Goal: Check status: Check status

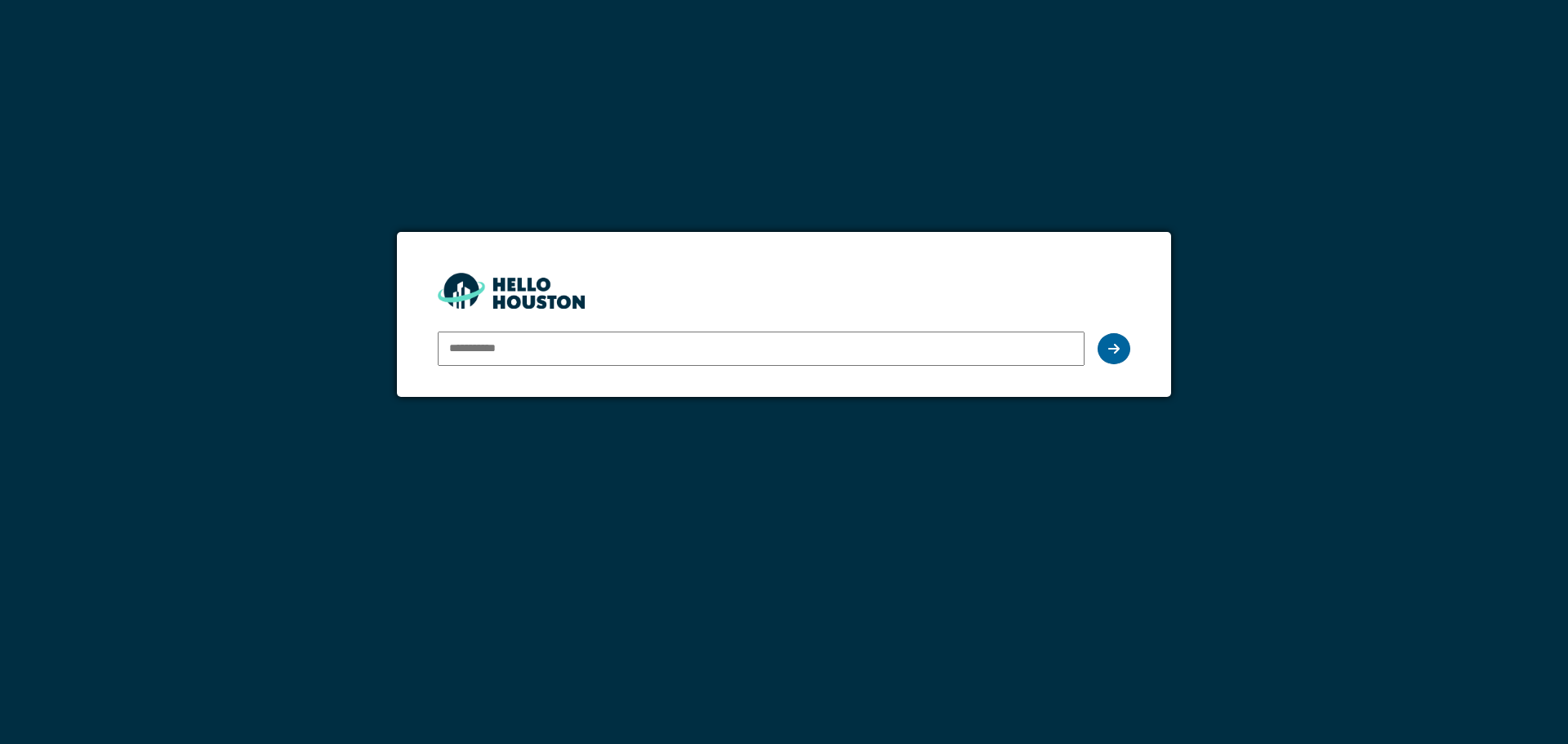
type input "**********"
click at [1110, 345] on icon at bounding box center [1114, 349] width 12 height 13
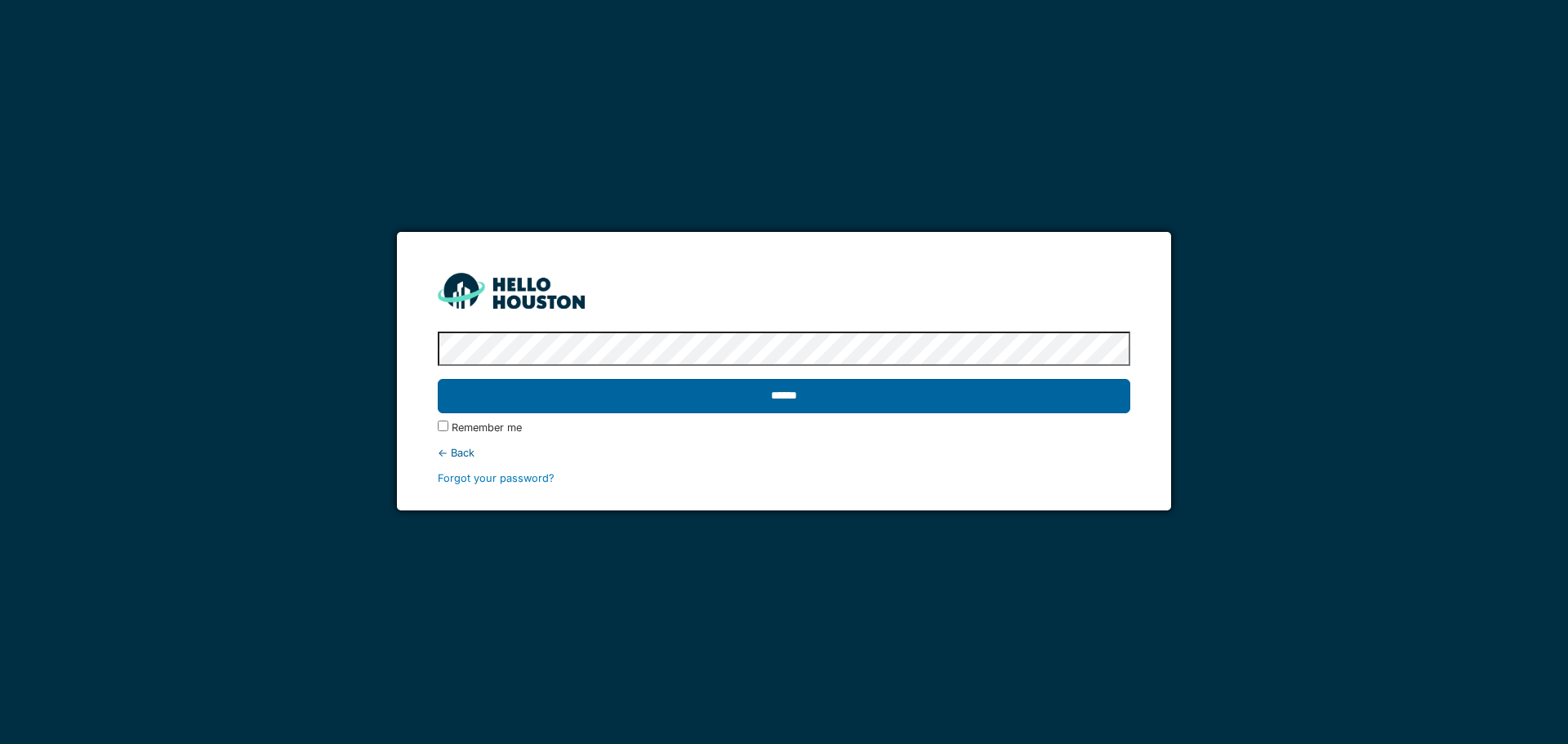
click at [995, 403] on input "******" at bounding box center [784, 395] width 692 height 35
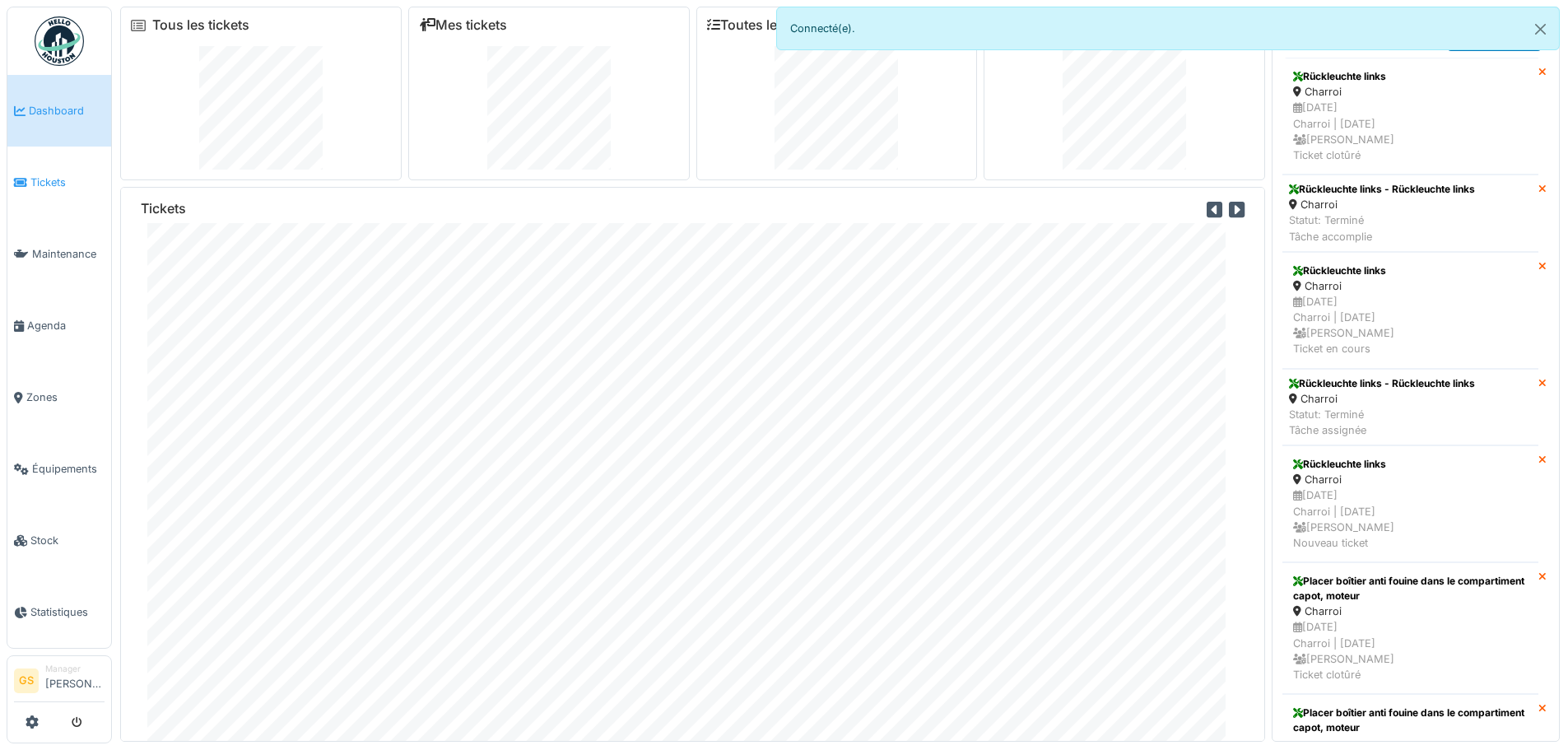
click at [47, 176] on span "Tickets" at bounding box center [67, 183] width 74 height 16
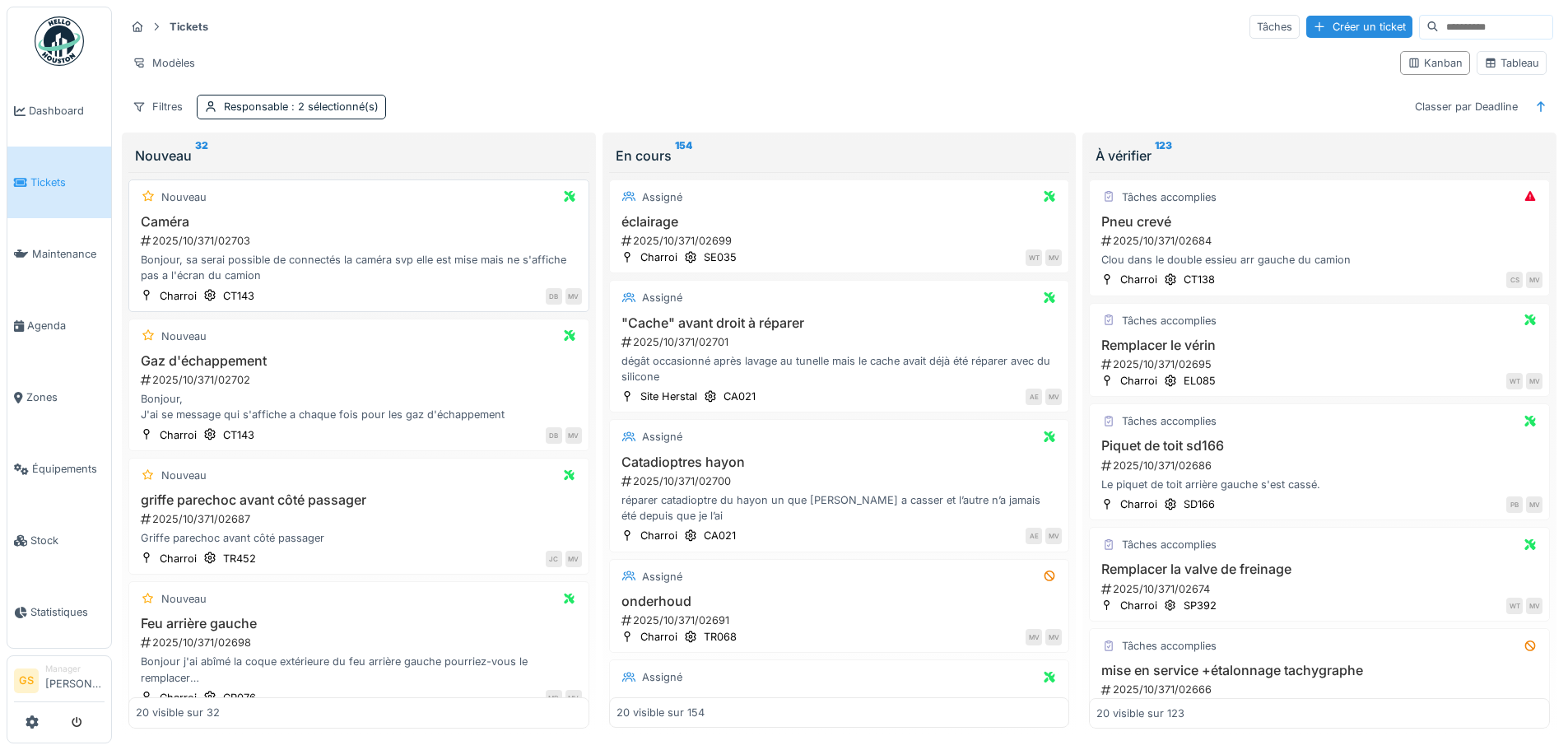
click at [198, 239] on div "2025/10/371/02703" at bounding box center [360, 241] width 443 height 16
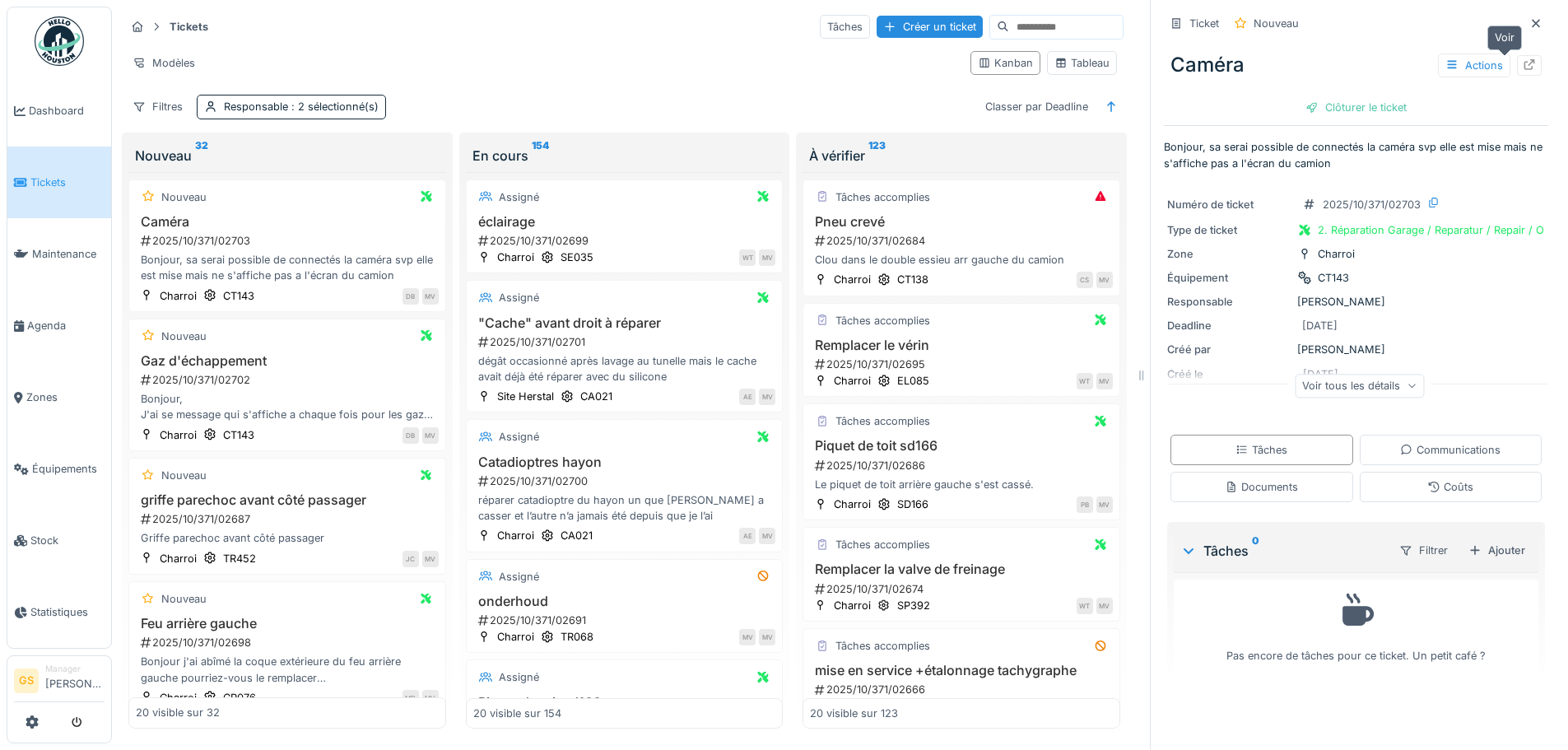
click at [1524, 62] on icon at bounding box center [1530, 64] width 11 height 11
click at [32, 326] on span "Agenda" at bounding box center [65, 326] width 78 height 16
click at [37, 317] on span "Agenda" at bounding box center [65, 326] width 78 height 16
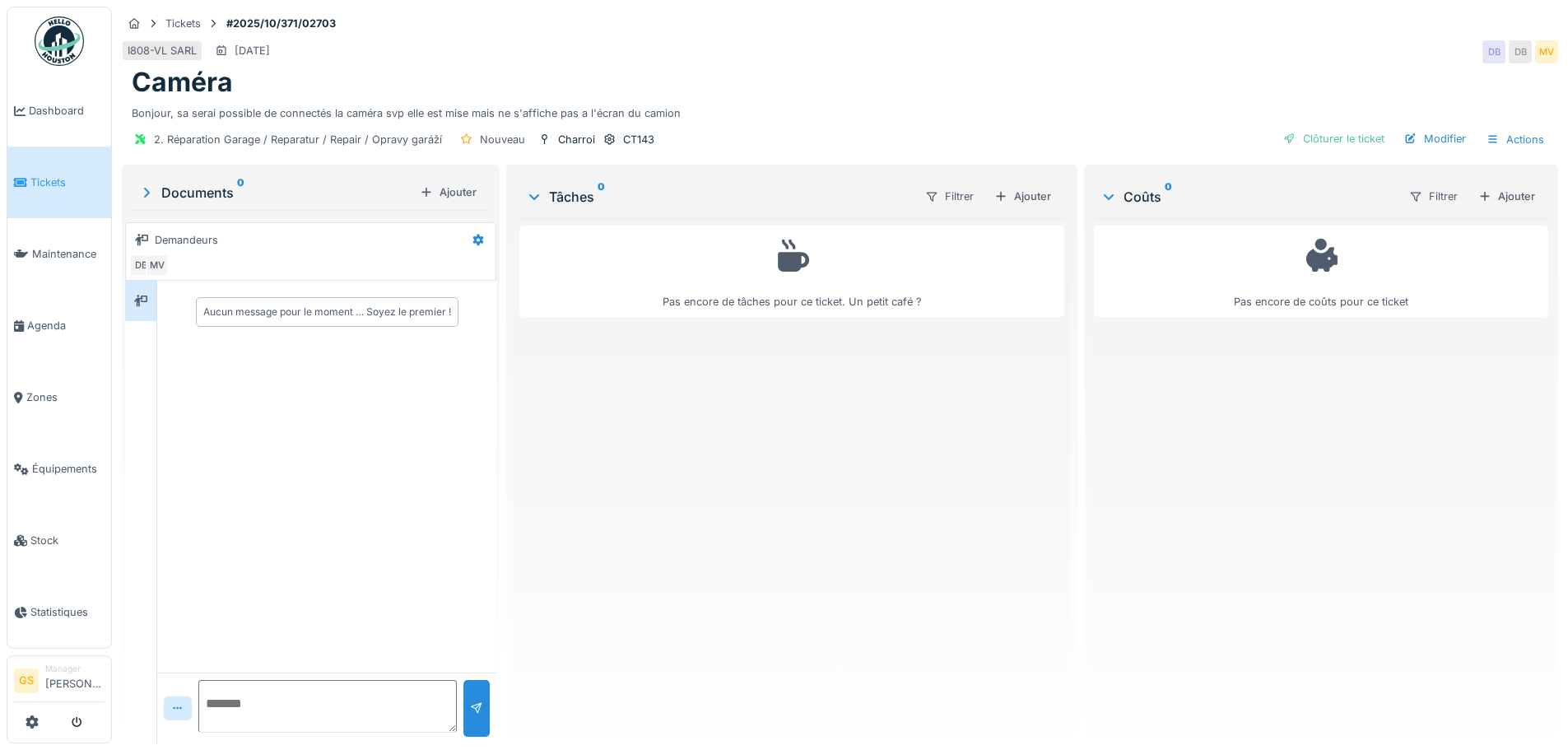
click at [67, 188] on link "Tickets" at bounding box center [59, 182] width 103 height 71
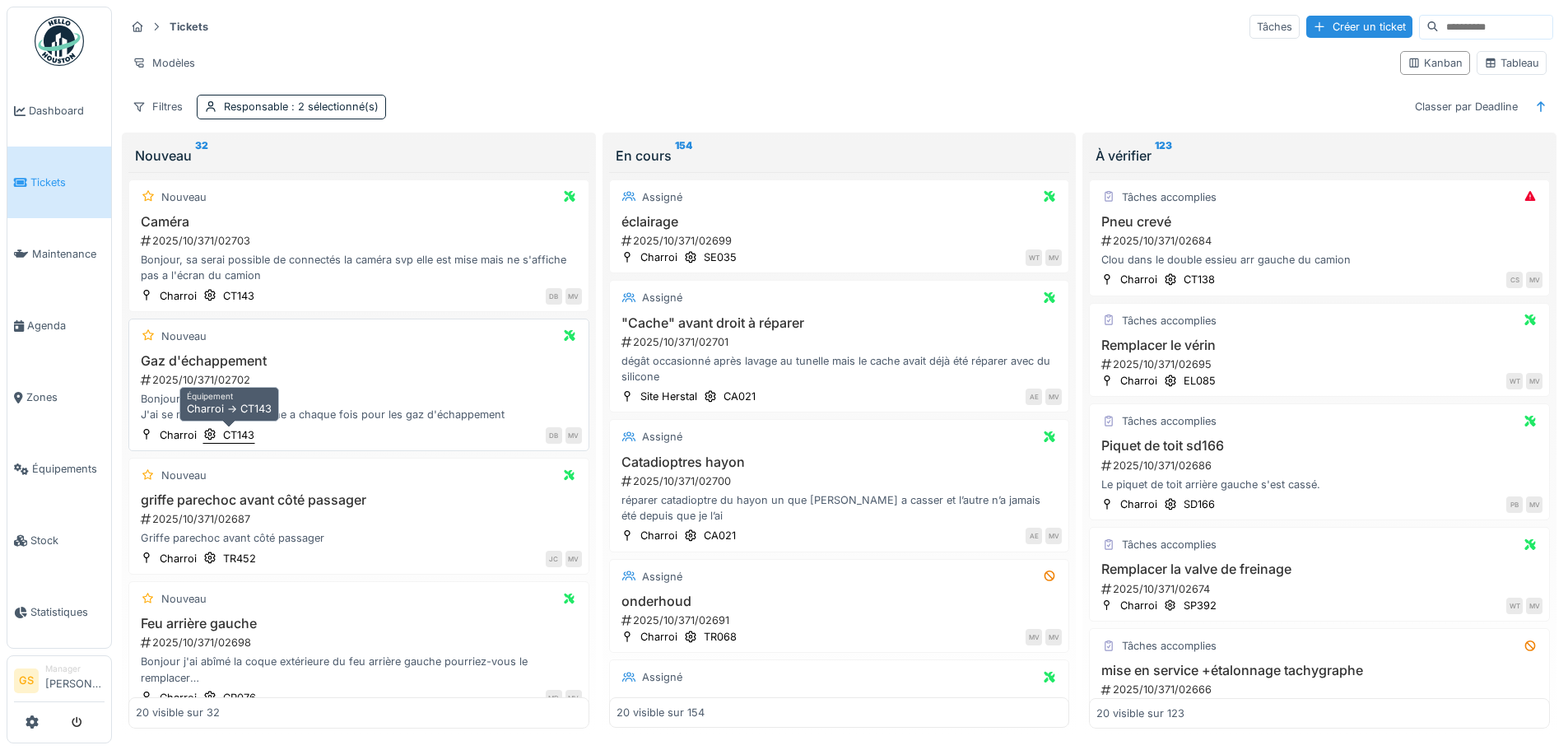
click at [237, 433] on div "CT143" at bounding box center [238, 435] width 31 height 16
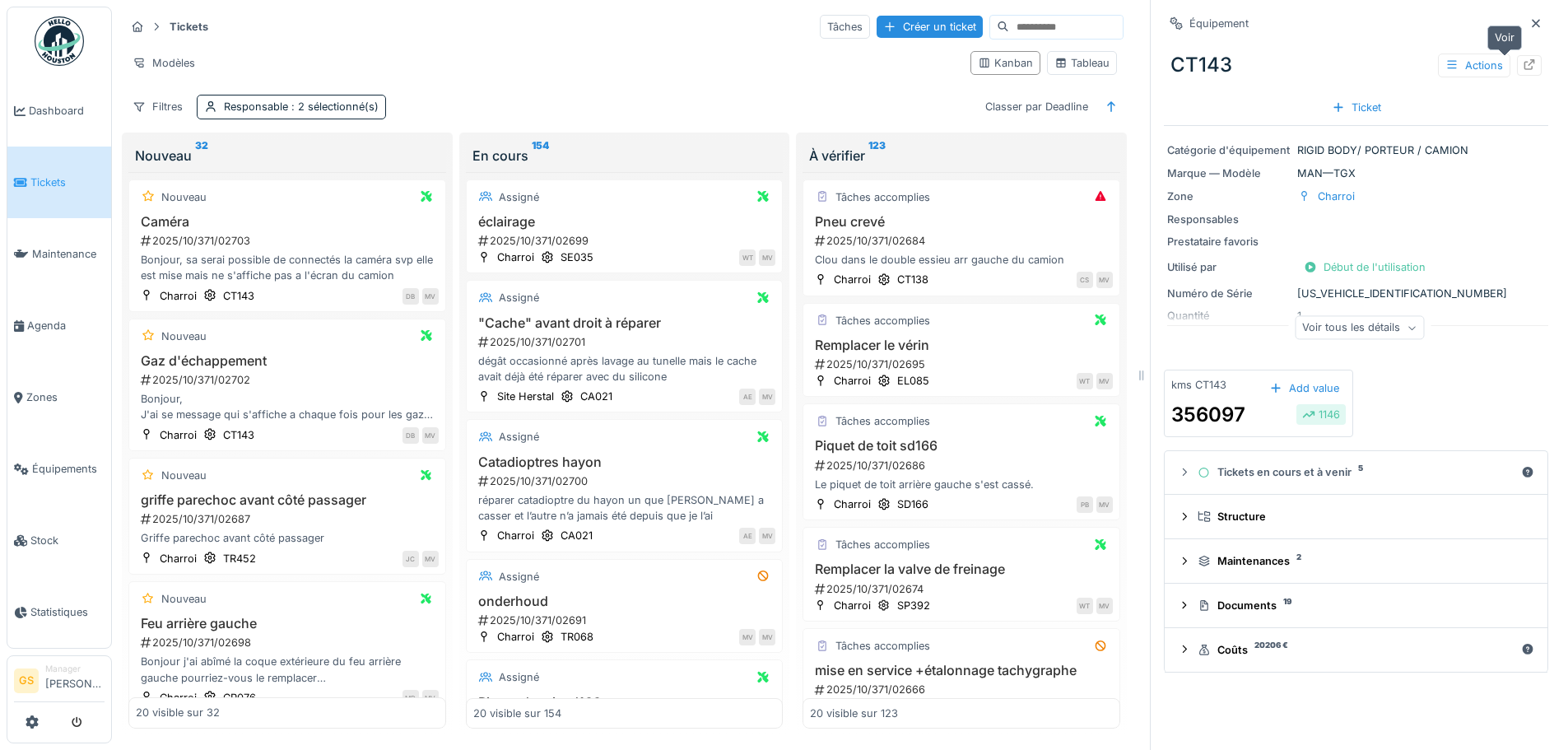
click at [1524, 62] on icon at bounding box center [1530, 64] width 11 height 11
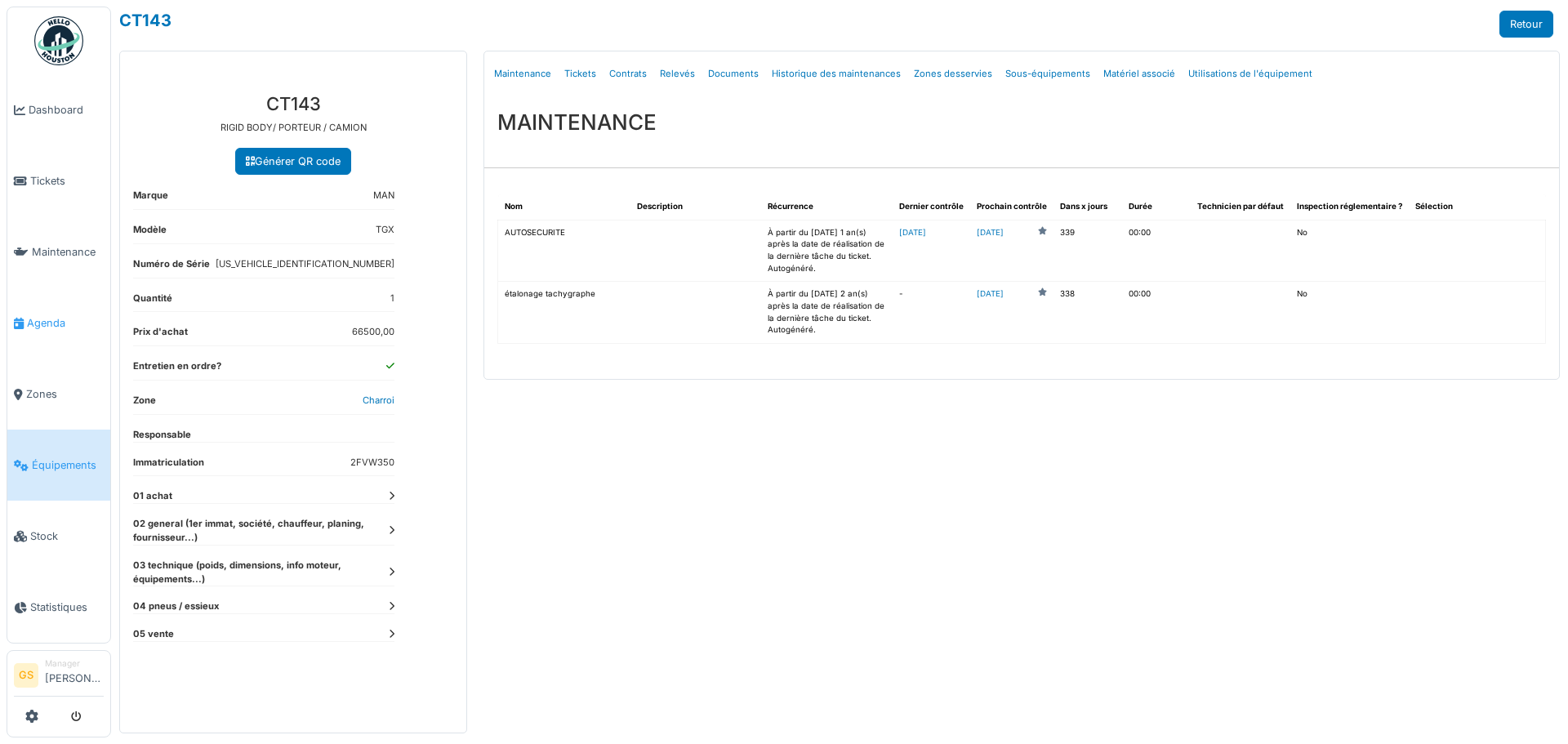
click at [36, 319] on span "Agenda" at bounding box center [65, 323] width 77 height 16
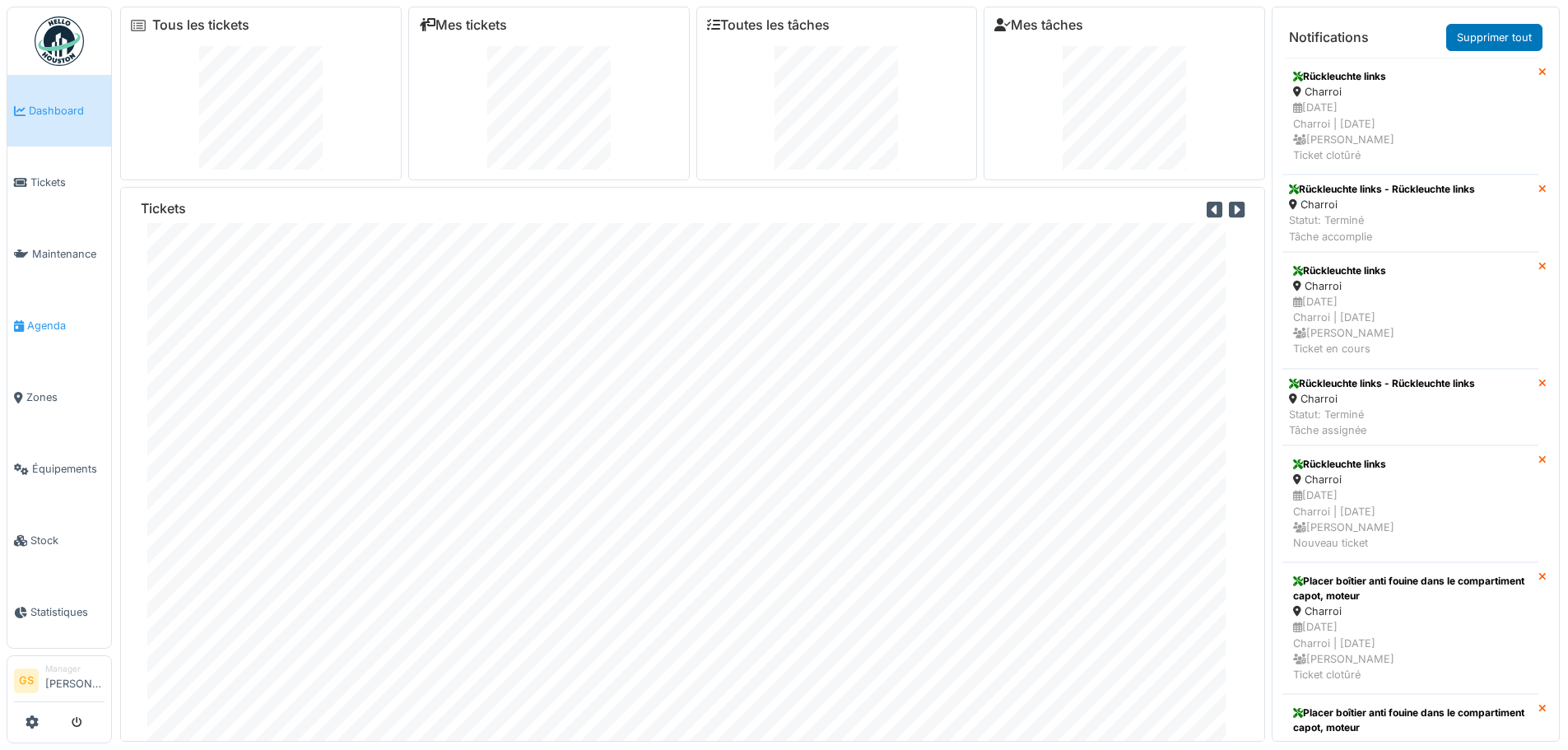
click at [32, 317] on span "Agenda" at bounding box center [65, 326] width 78 height 16
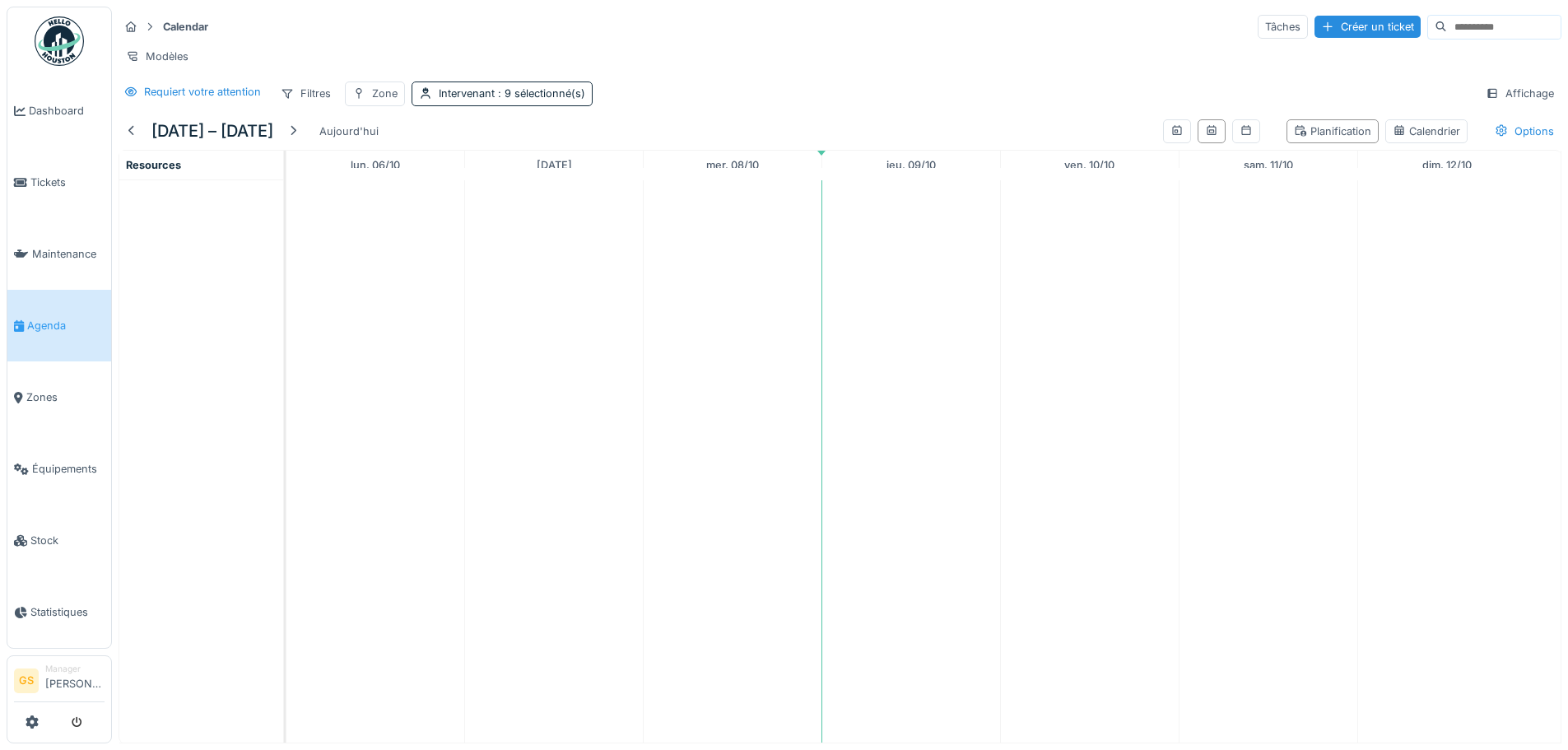
click at [562, 262] on td at bounding box center [554, 461] width 178 height 562
drag, startPoint x: 560, startPoint y: 253, endPoint x: 513, endPoint y: 256, distance: 47.1
click at [557, 255] on td at bounding box center [554, 461] width 178 height 562
drag, startPoint x: 516, startPoint y: 241, endPoint x: 521, endPoint y: 227, distance: 14.9
click at [518, 241] on td at bounding box center [554, 461] width 178 height 562
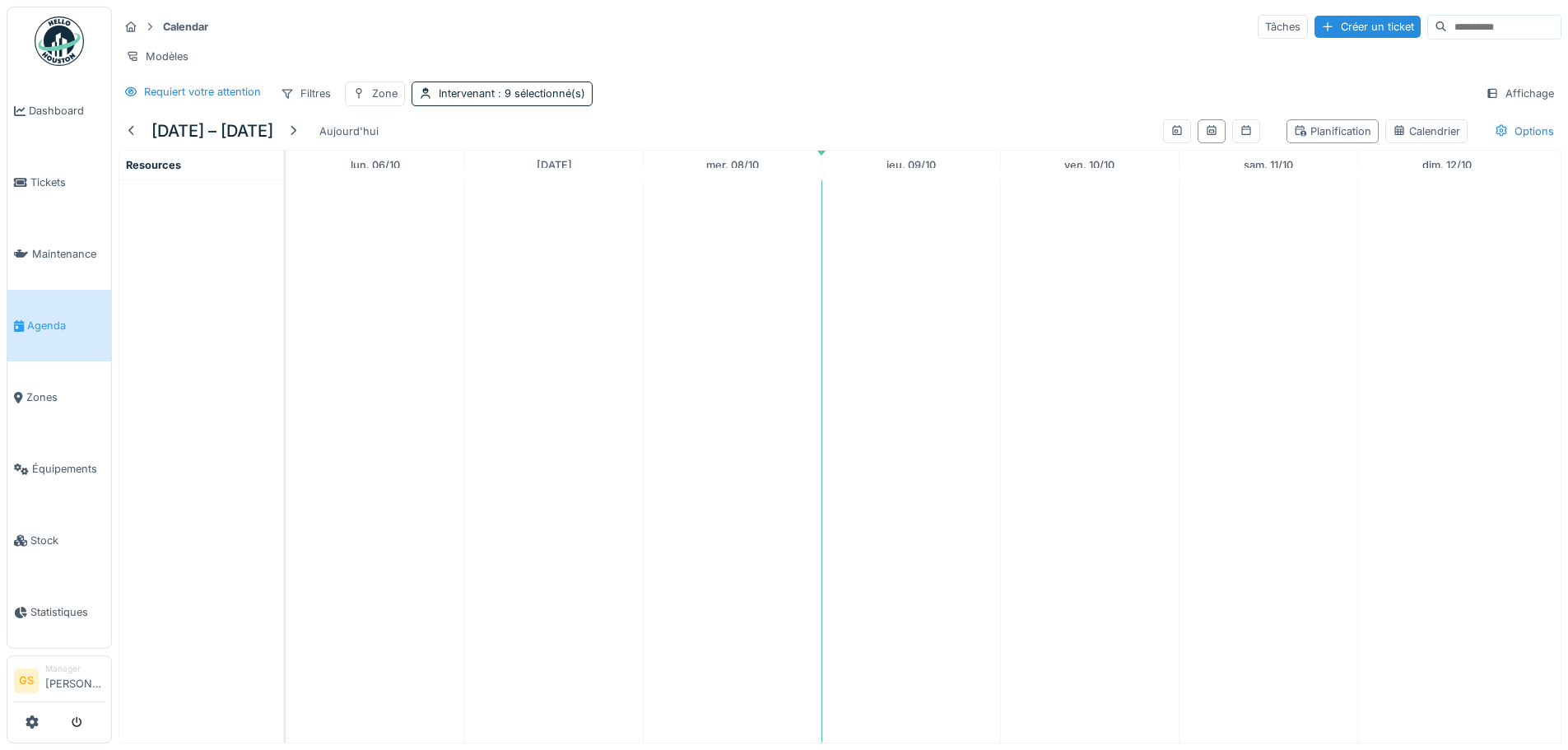
click at [524, 224] on td at bounding box center [554, 461] width 178 height 562
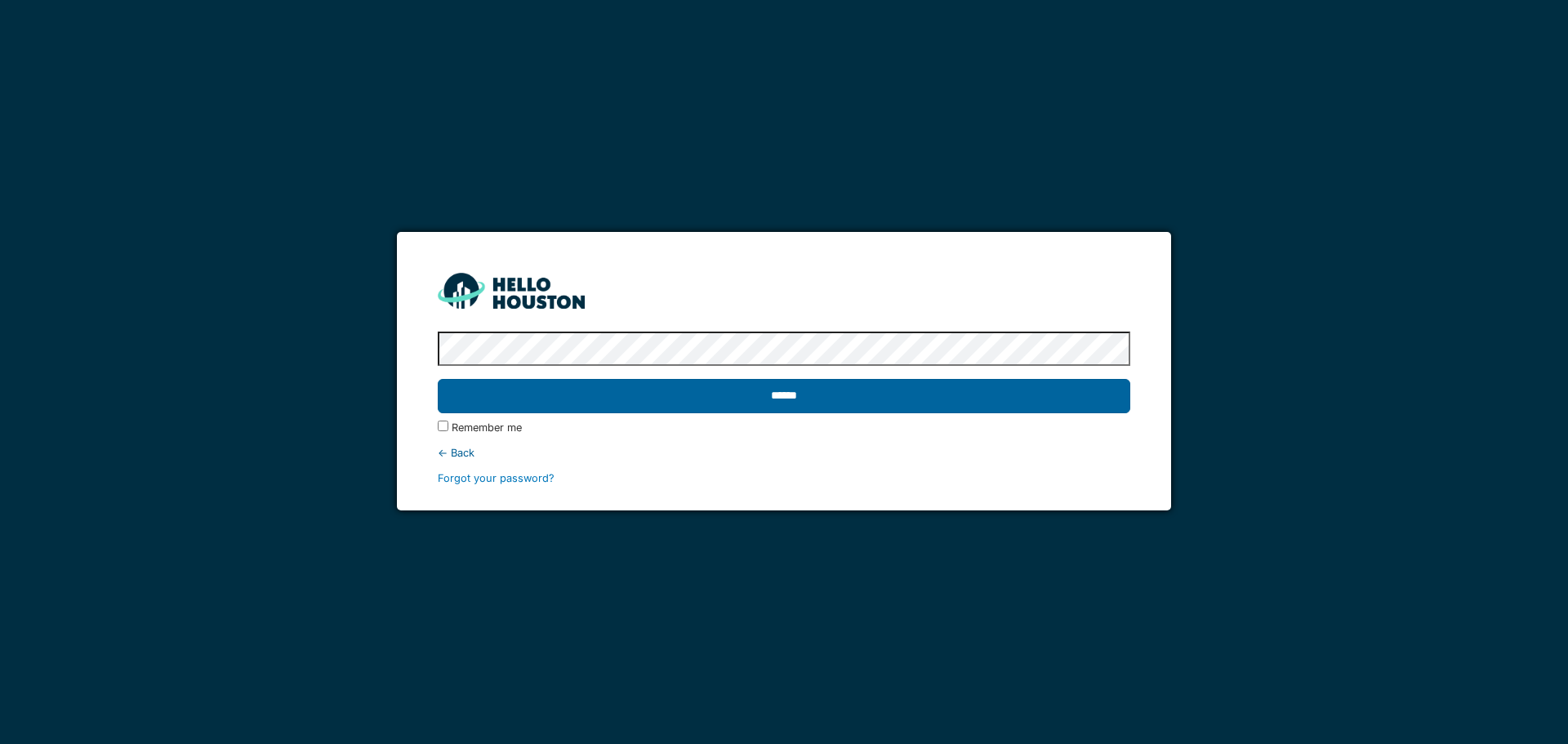
click at [994, 391] on input "******" at bounding box center [784, 395] width 692 height 35
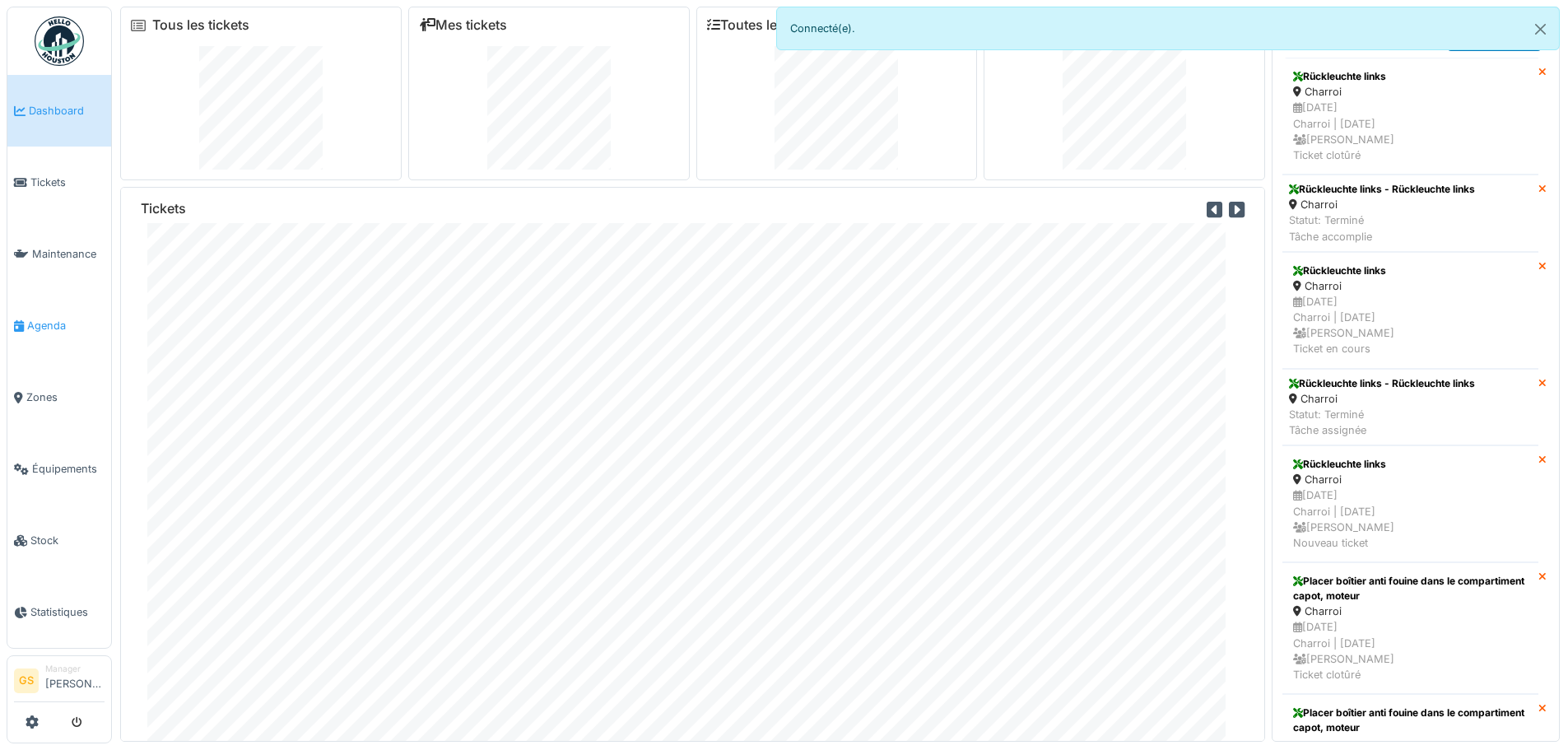
click at [34, 317] on span "Agenda" at bounding box center [65, 326] width 78 height 16
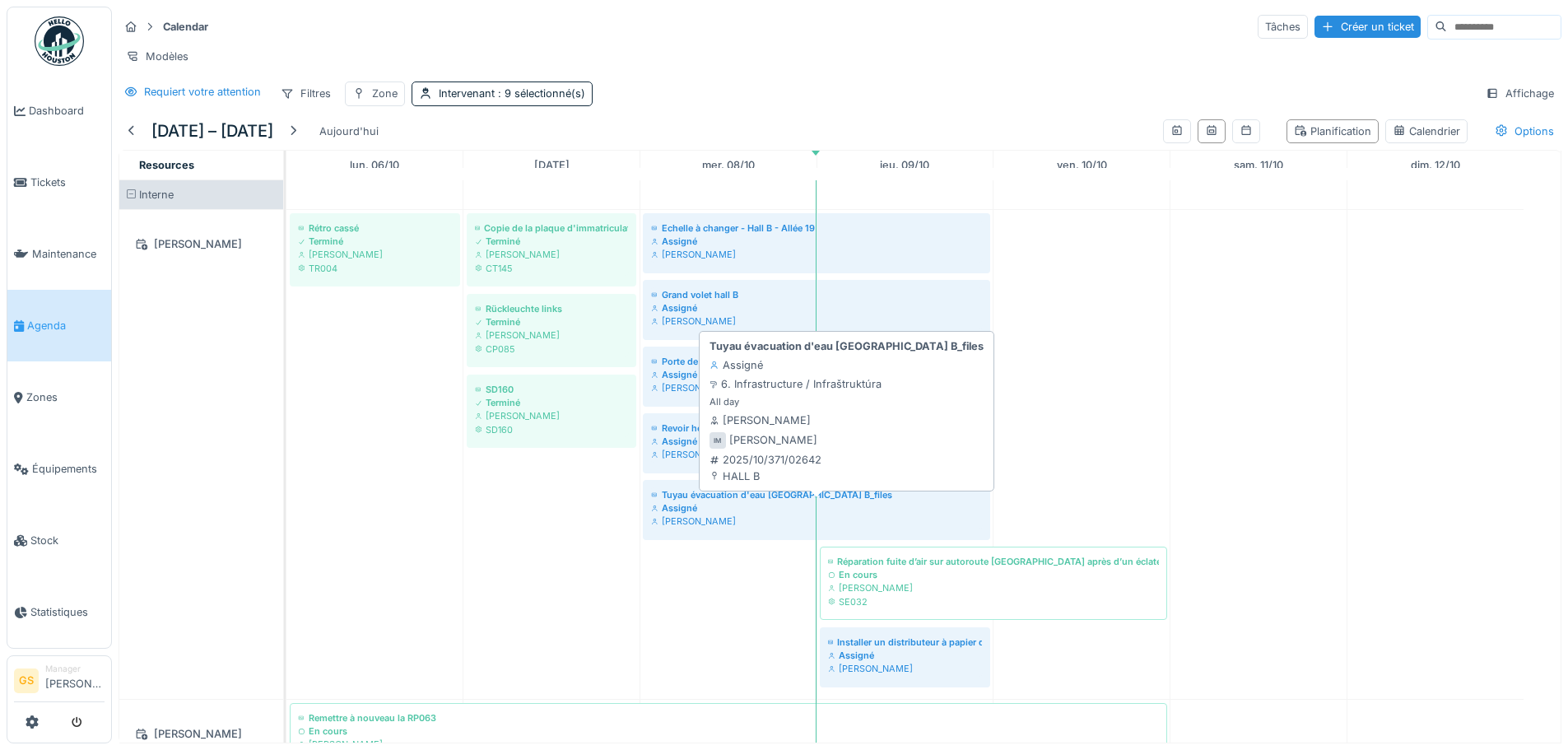
click at [684, 515] on div "Assigné" at bounding box center [816, 507] width 331 height 13
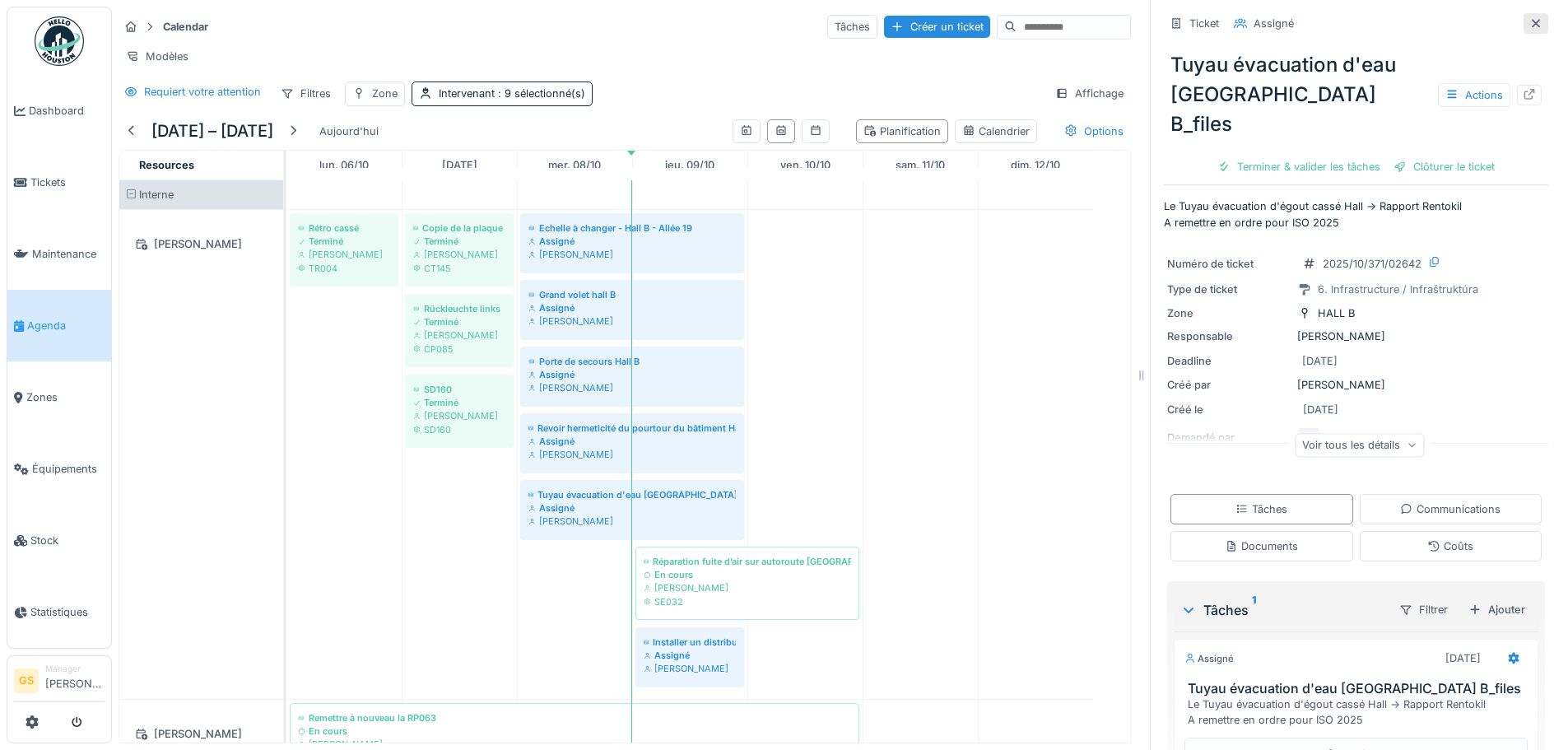
click at [1530, 21] on icon at bounding box center [1536, 23] width 13 height 11
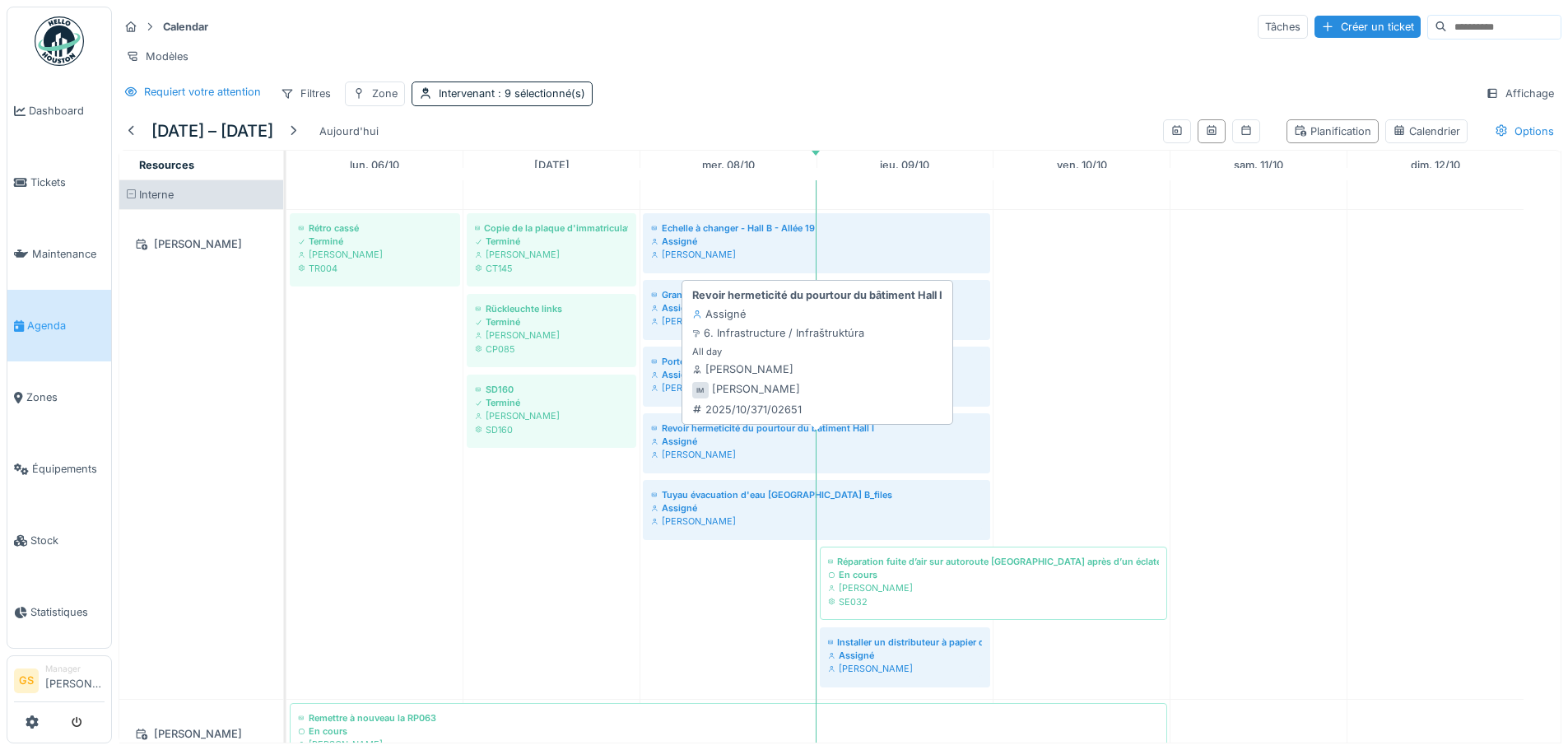
click at [686, 448] on div "Assigné" at bounding box center [816, 441] width 331 height 13
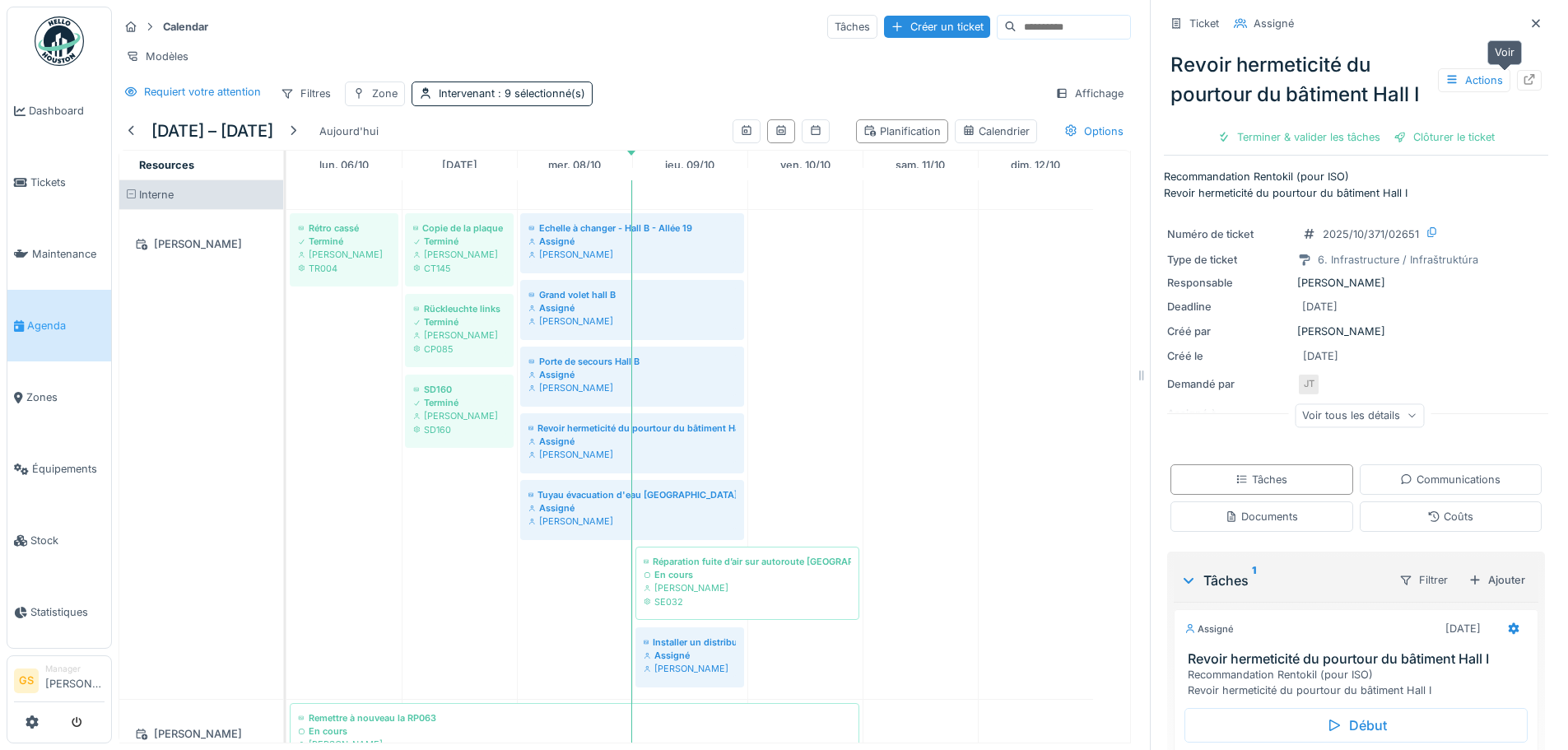
click at [1524, 77] on icon at bounding box center [1530, 79] width 11 height 11
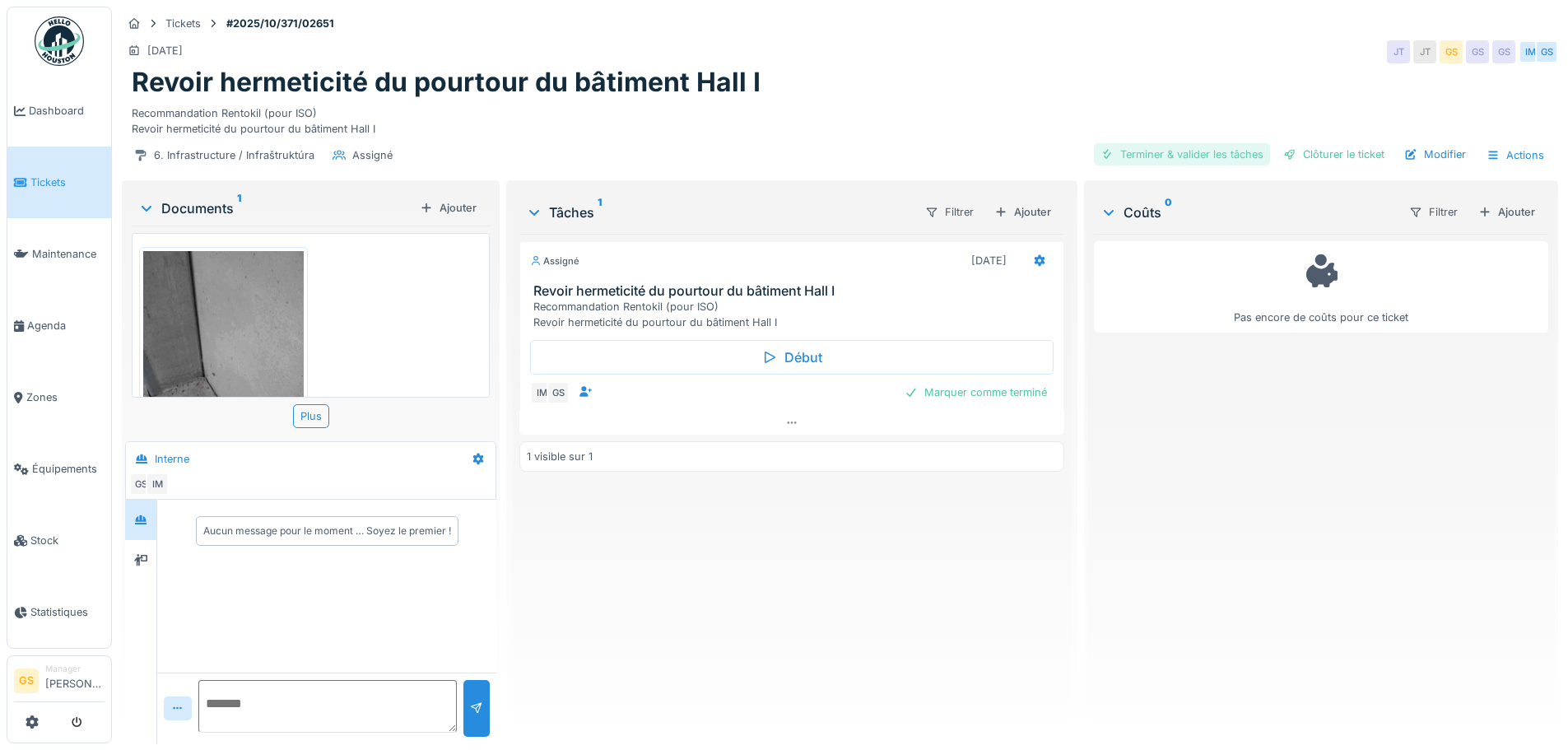
click at [1135, 149] on div "Terminer & valider les tâches" at bounding box center [1183, 154] width 177 height 22
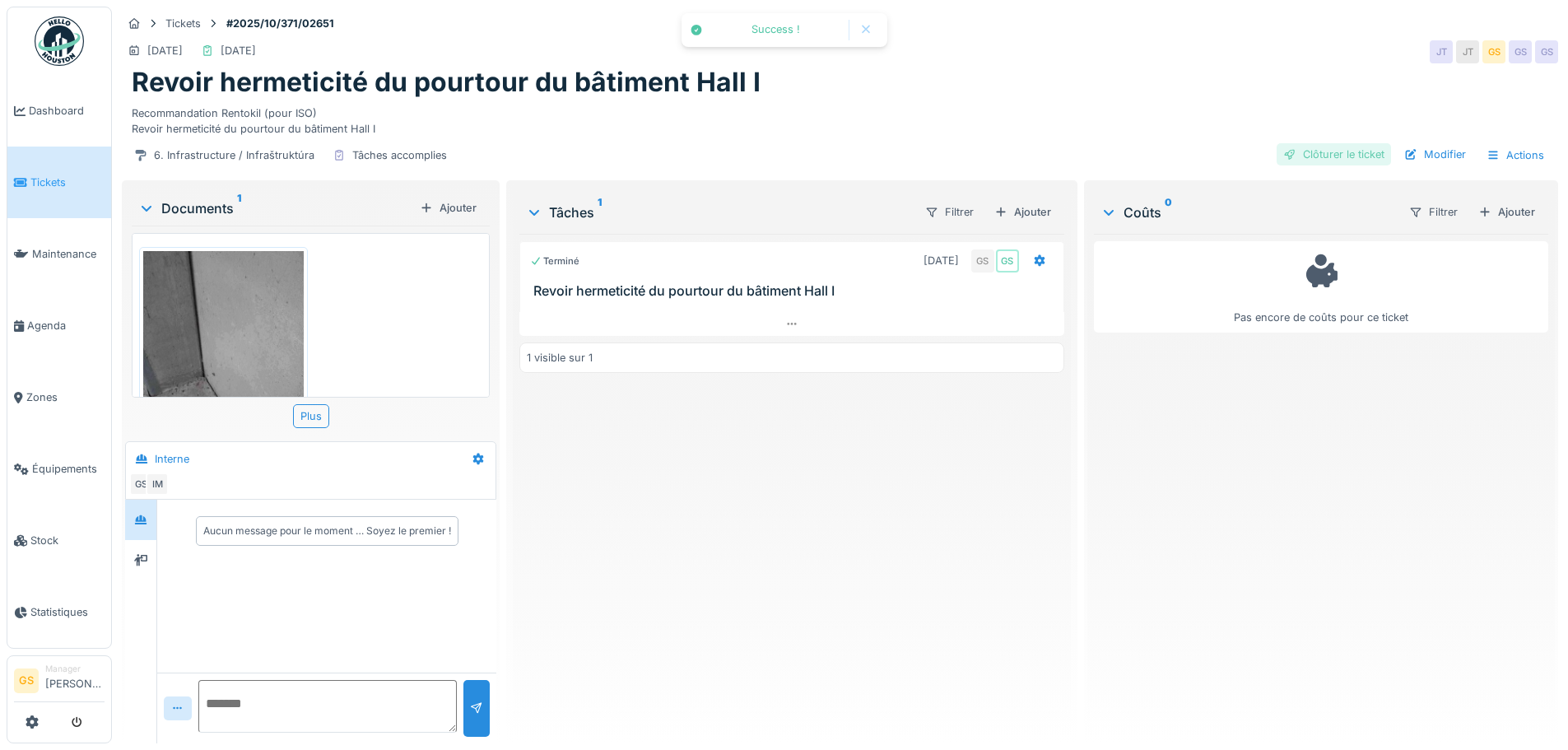
click at [1310, 155] on div "Clôturer le ticket" at bounding box center [1334, 154] width 114 height 22
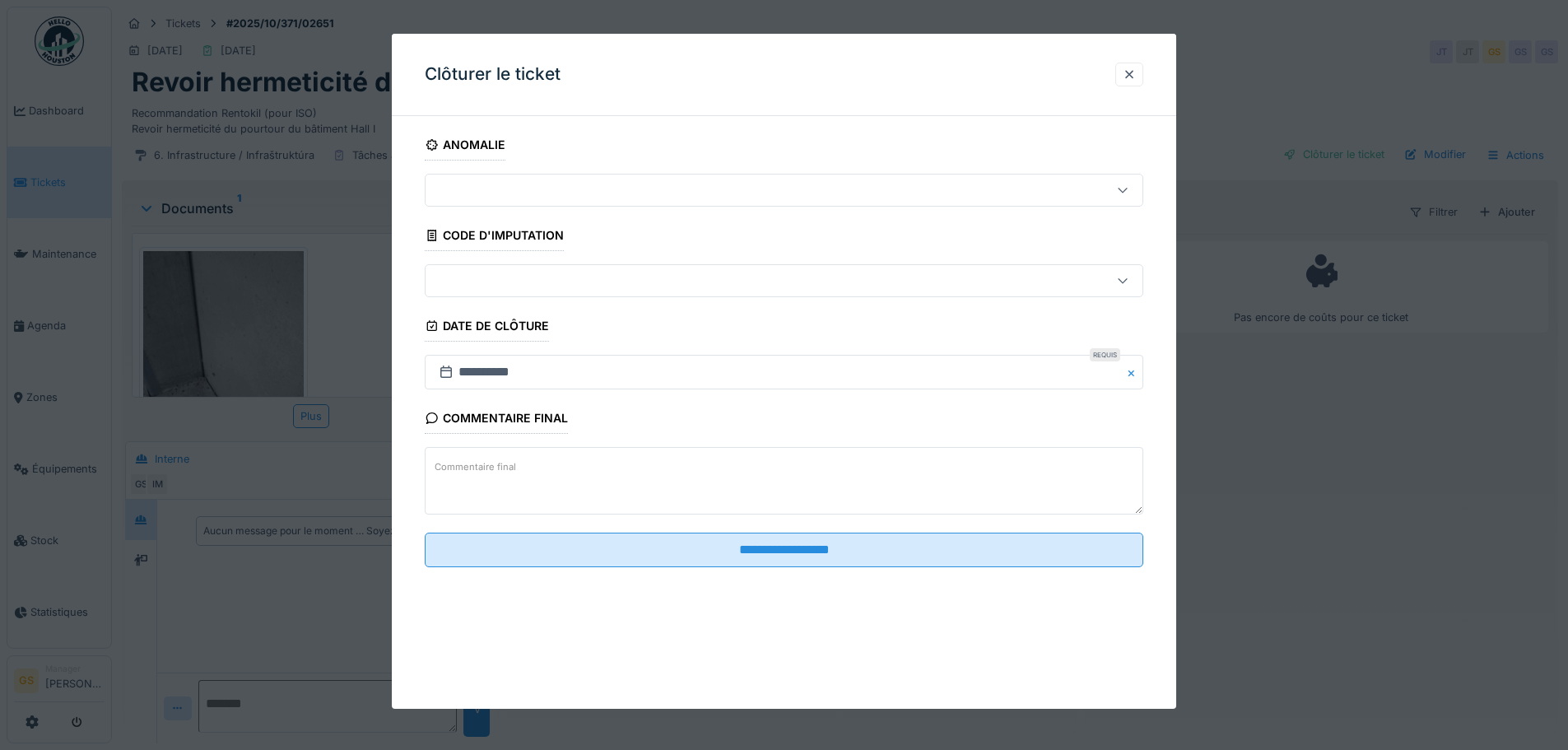
click at [483, 288] on div at bounding box center [742, 281] width 620 height 18
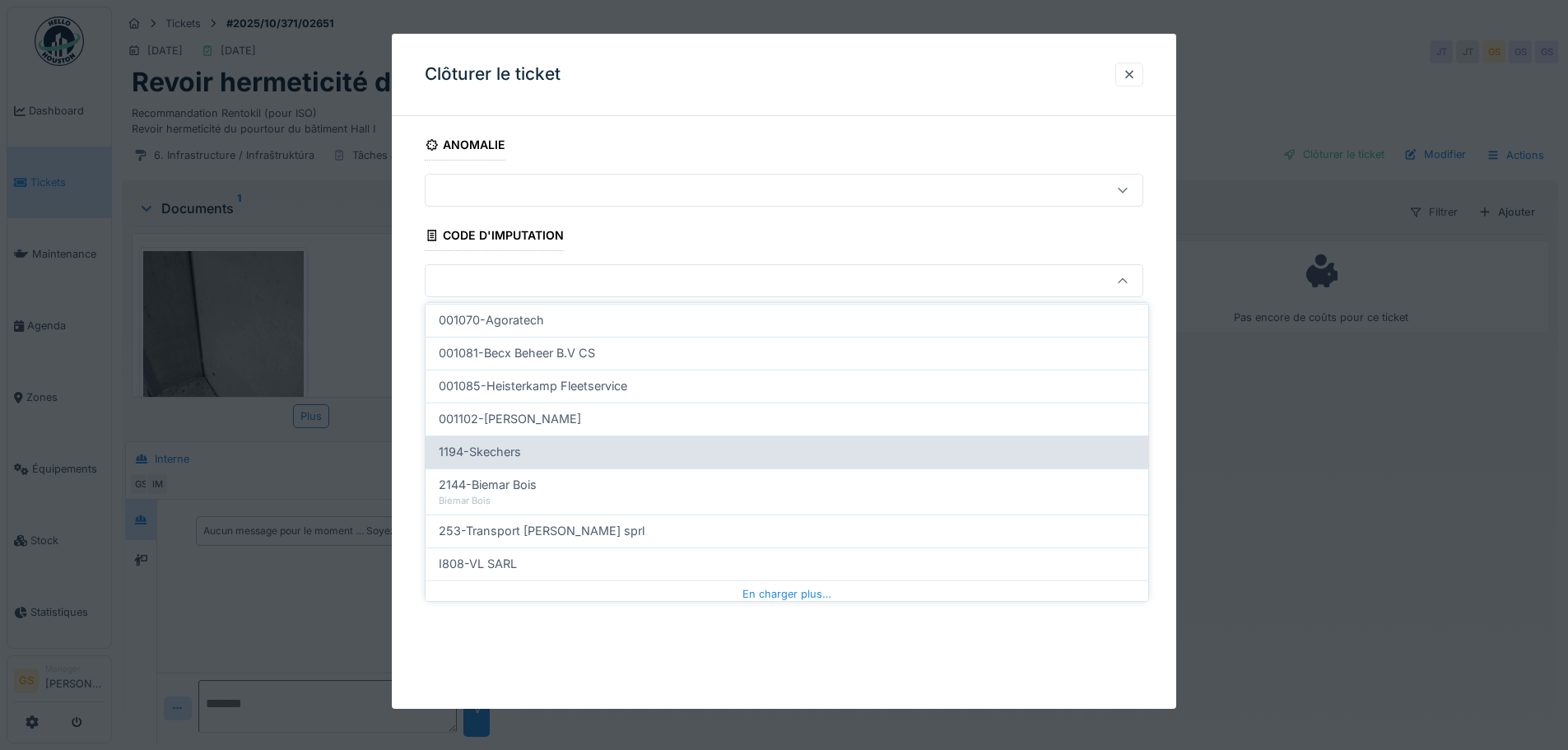
scroll to position [529, 0]
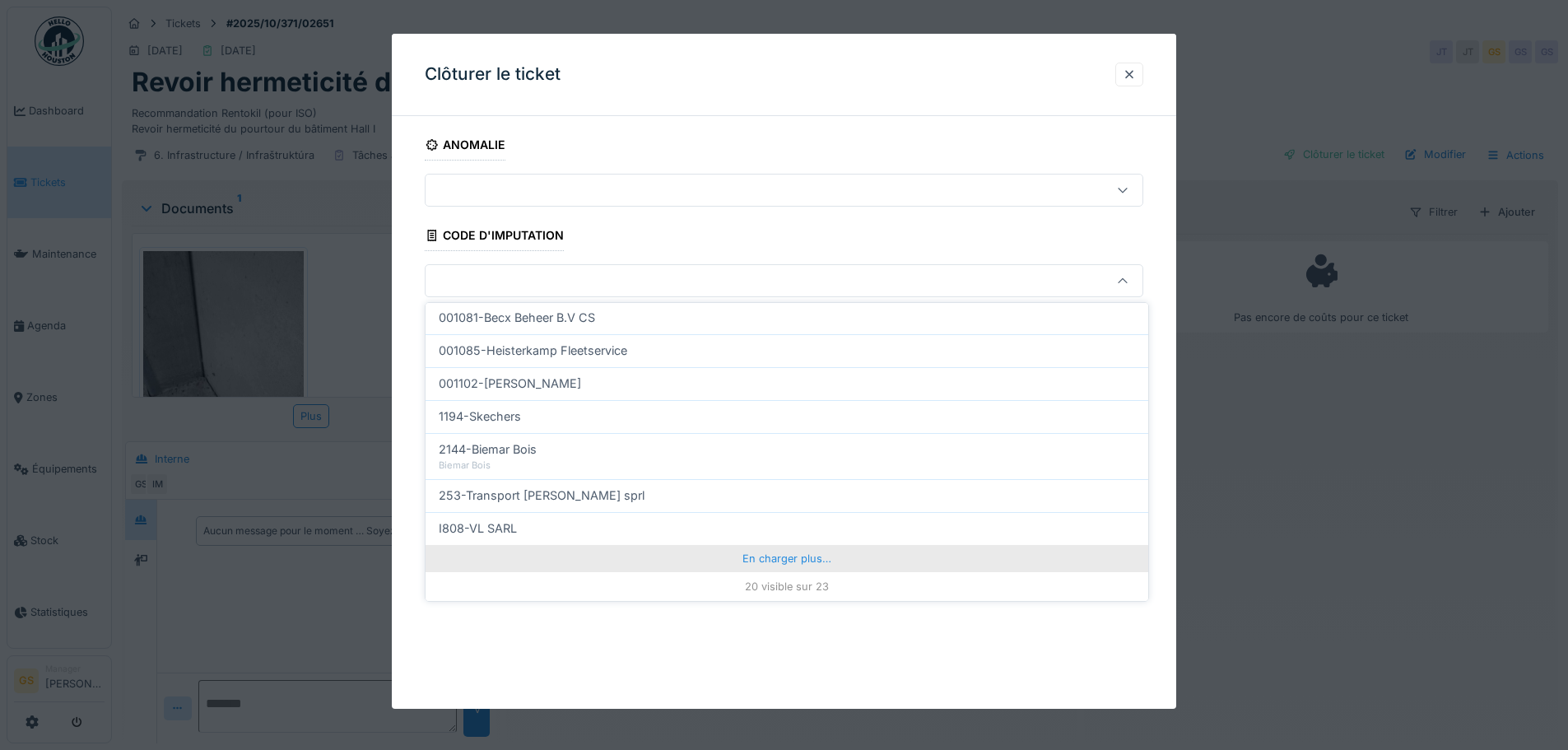
click at [773, 558] on div "En charger plus…" at bounding box center [787, 558] width 722 height 27
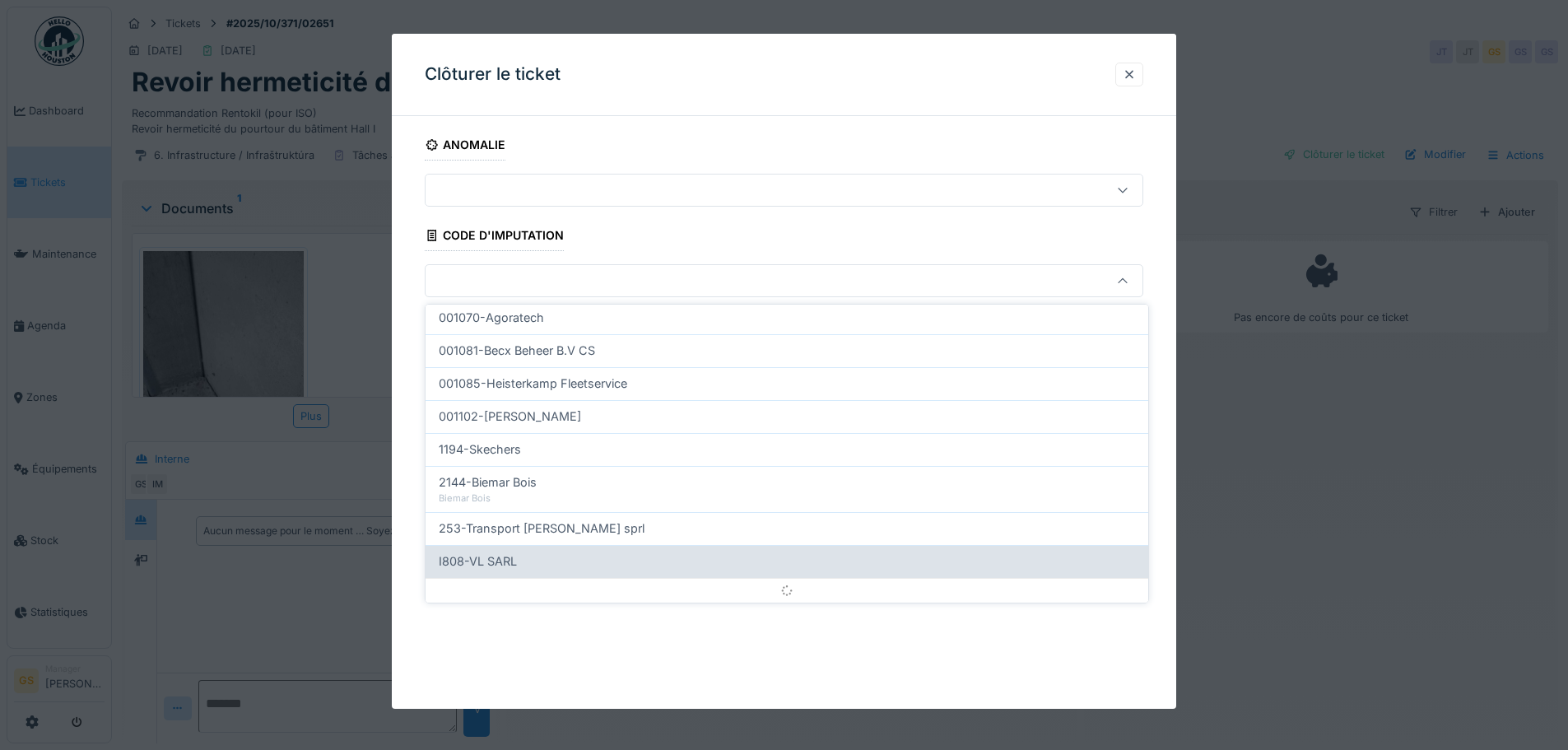
scroll to position [12, 0]
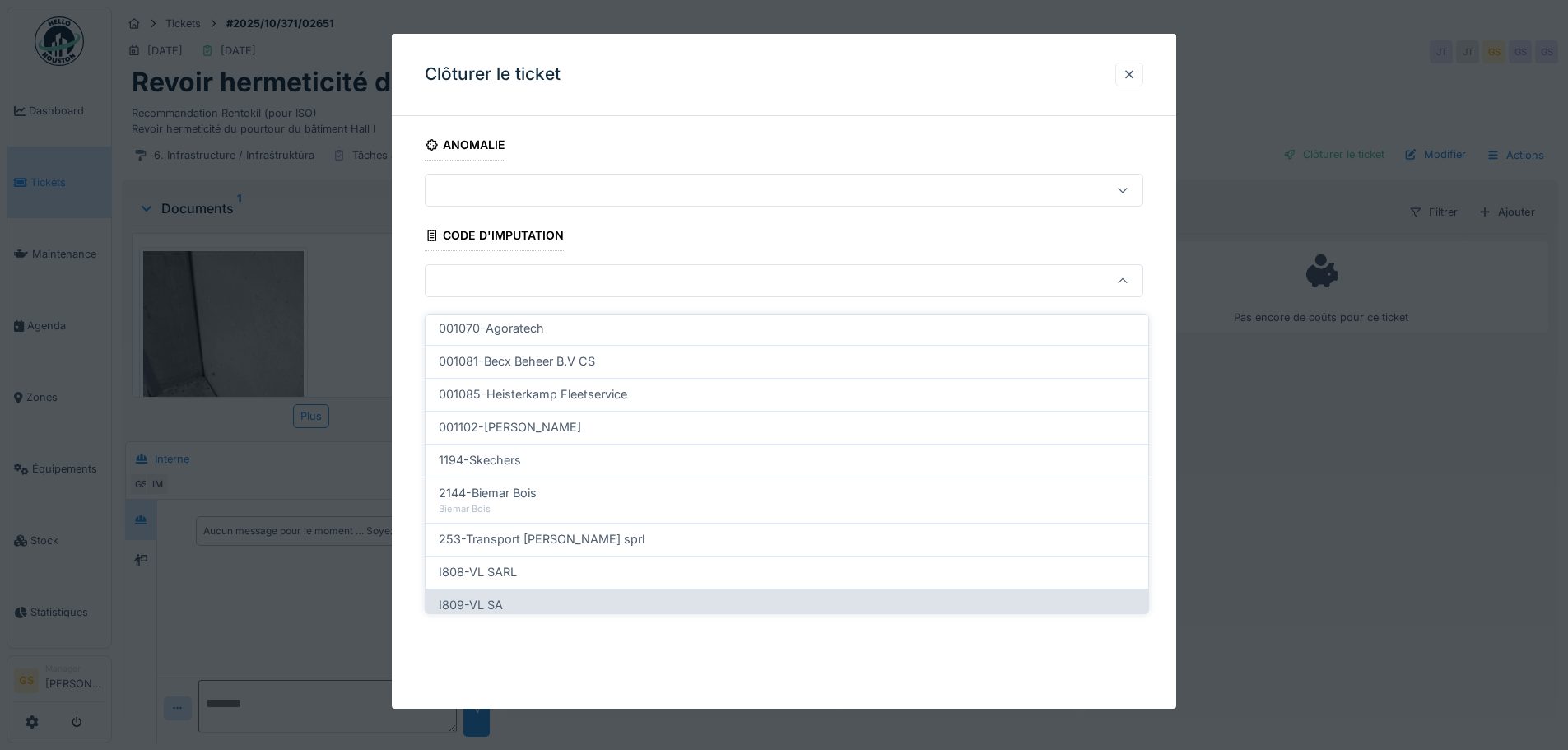
click at [471, 596] on span "I809-VL SA" at bounding box center [471, 605] width 64 height 18
type input "***"
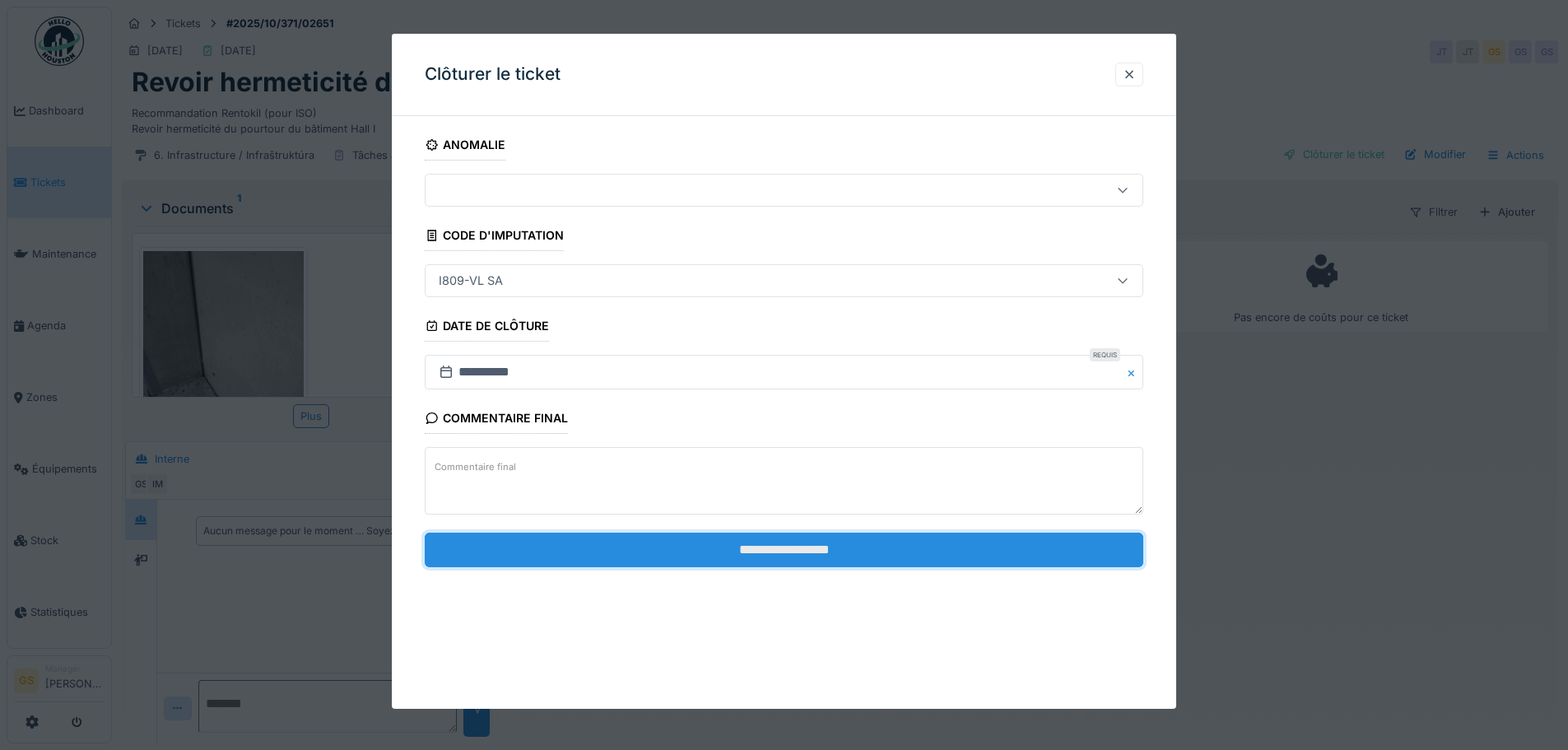
click at [573, 541] on input "**********" at bounding box center [784, 549] width 719 height 35
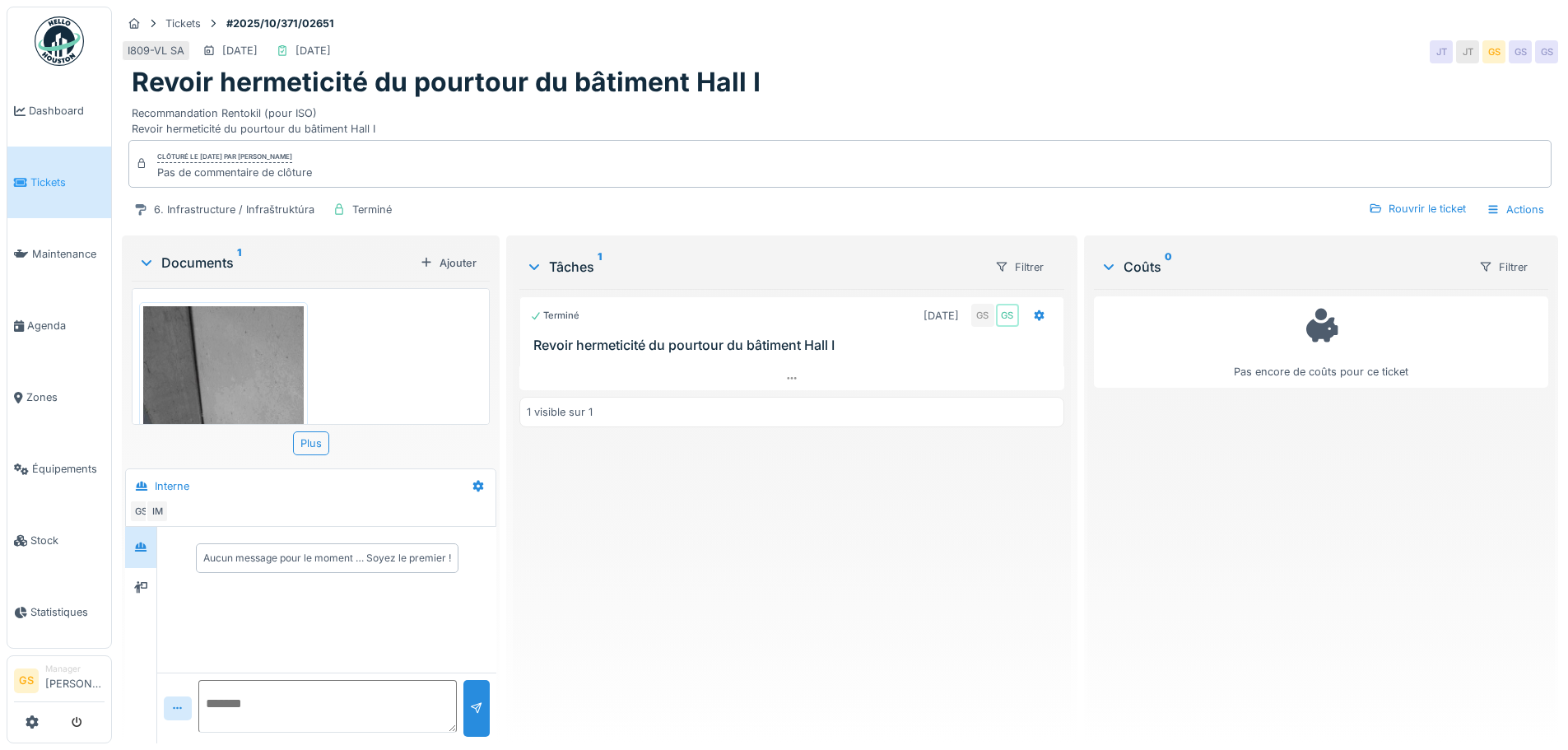
click at [49, 184] on span "Tickets" at bounding box center [67, 183] width 74 height 16
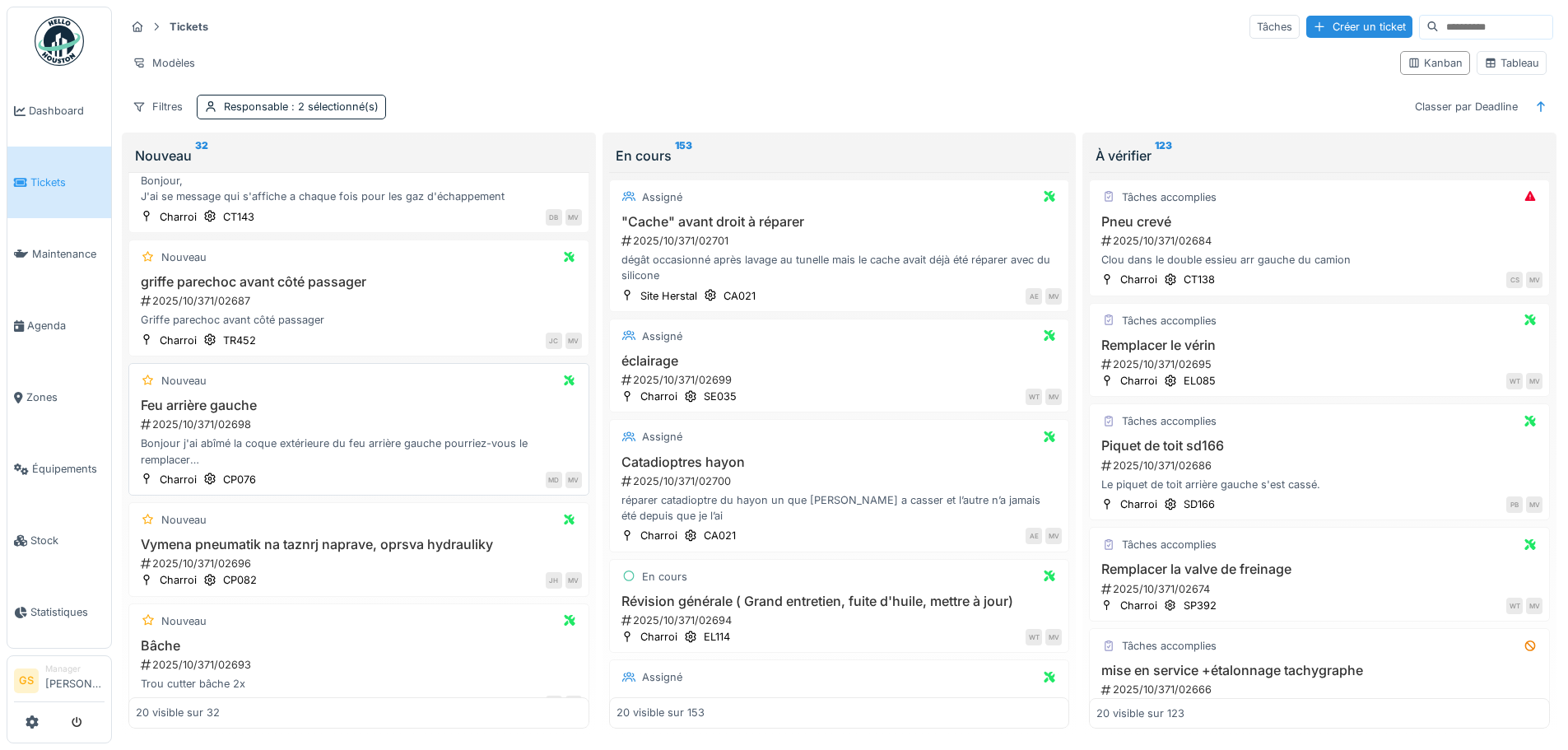
scroll to position [247, 0]
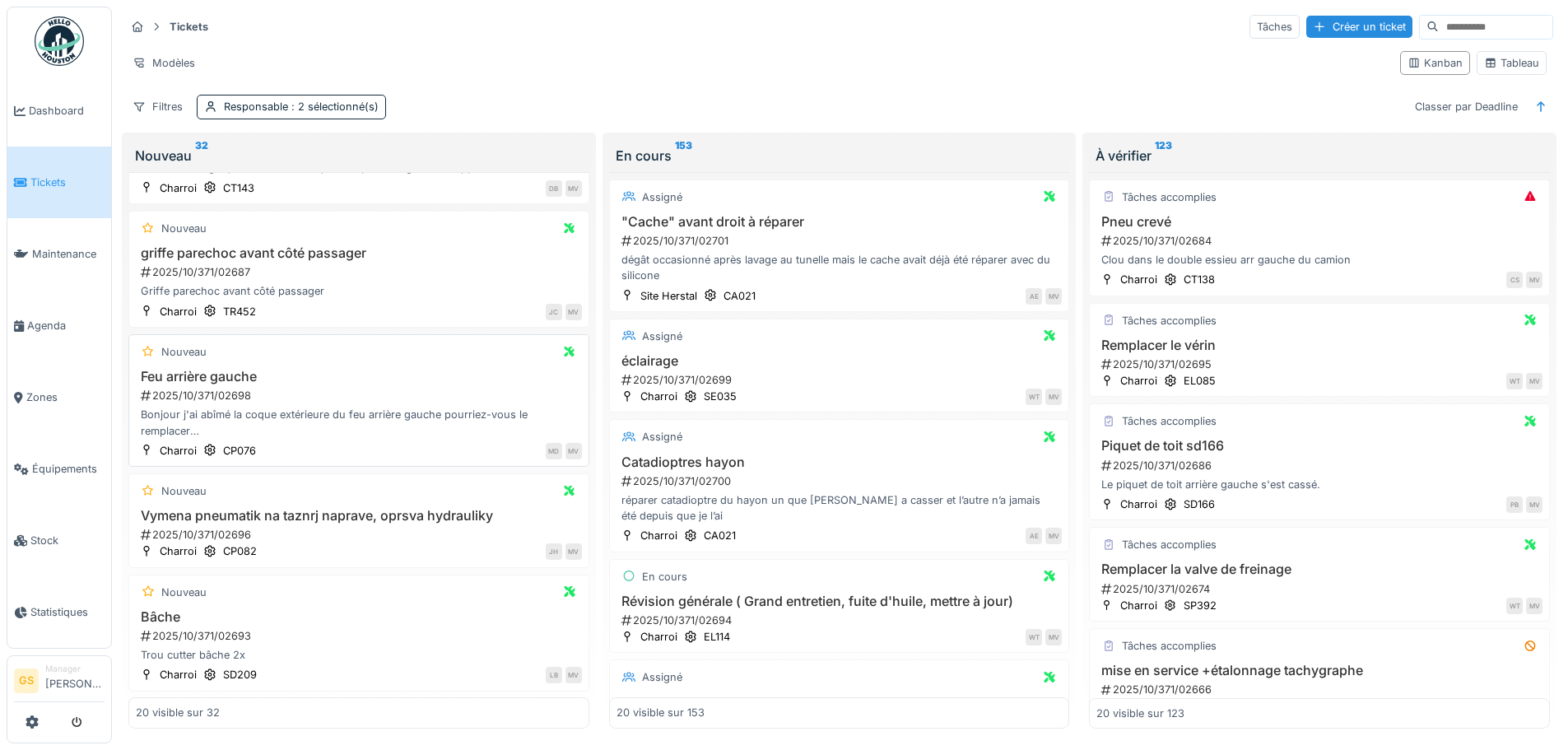
click at [172, 391] on div "2025/10/371/02698" at bounding box center [360, 396] width 443 height 16
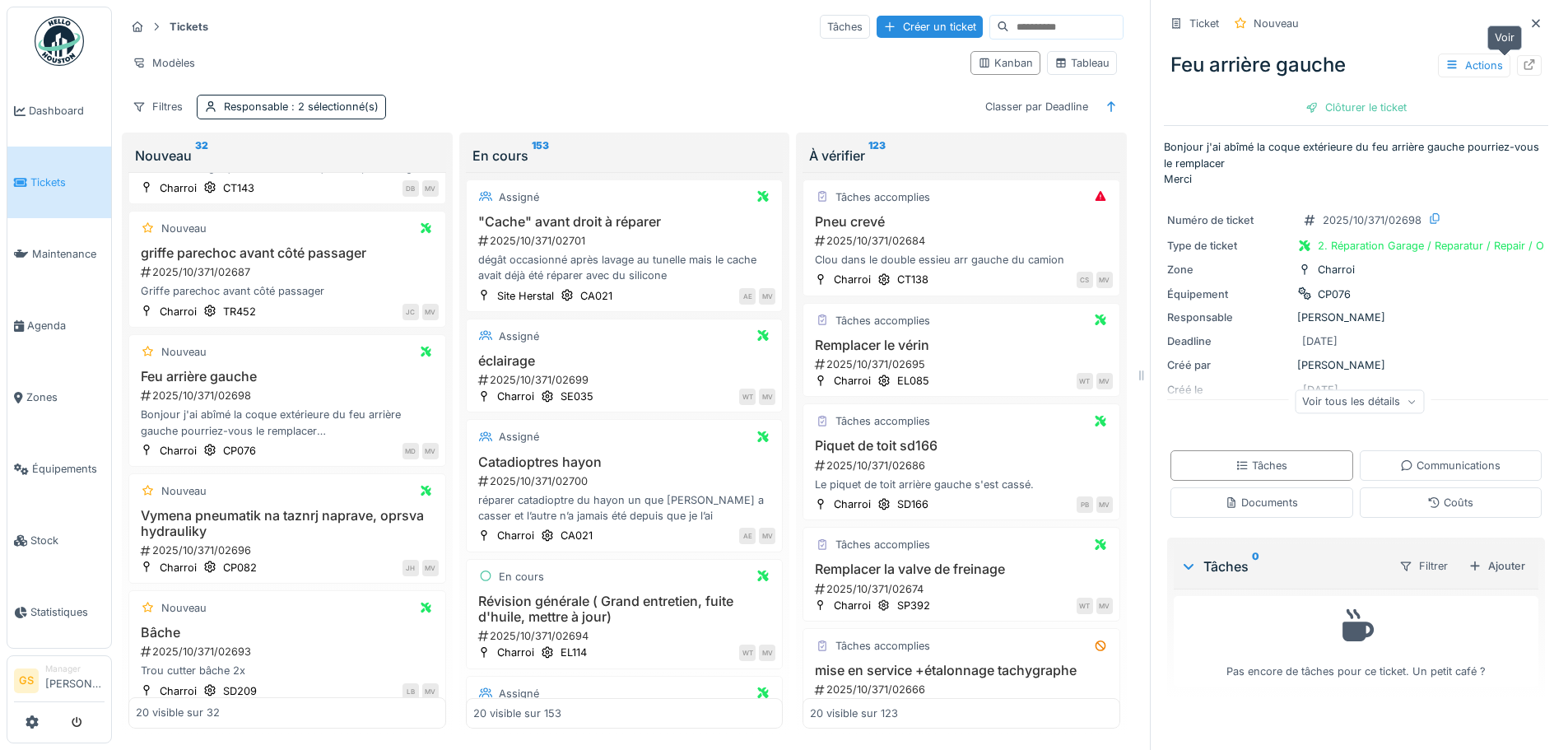
click at [1523, 66] on icon at bounding box center [1530, 64] width 13 height 11
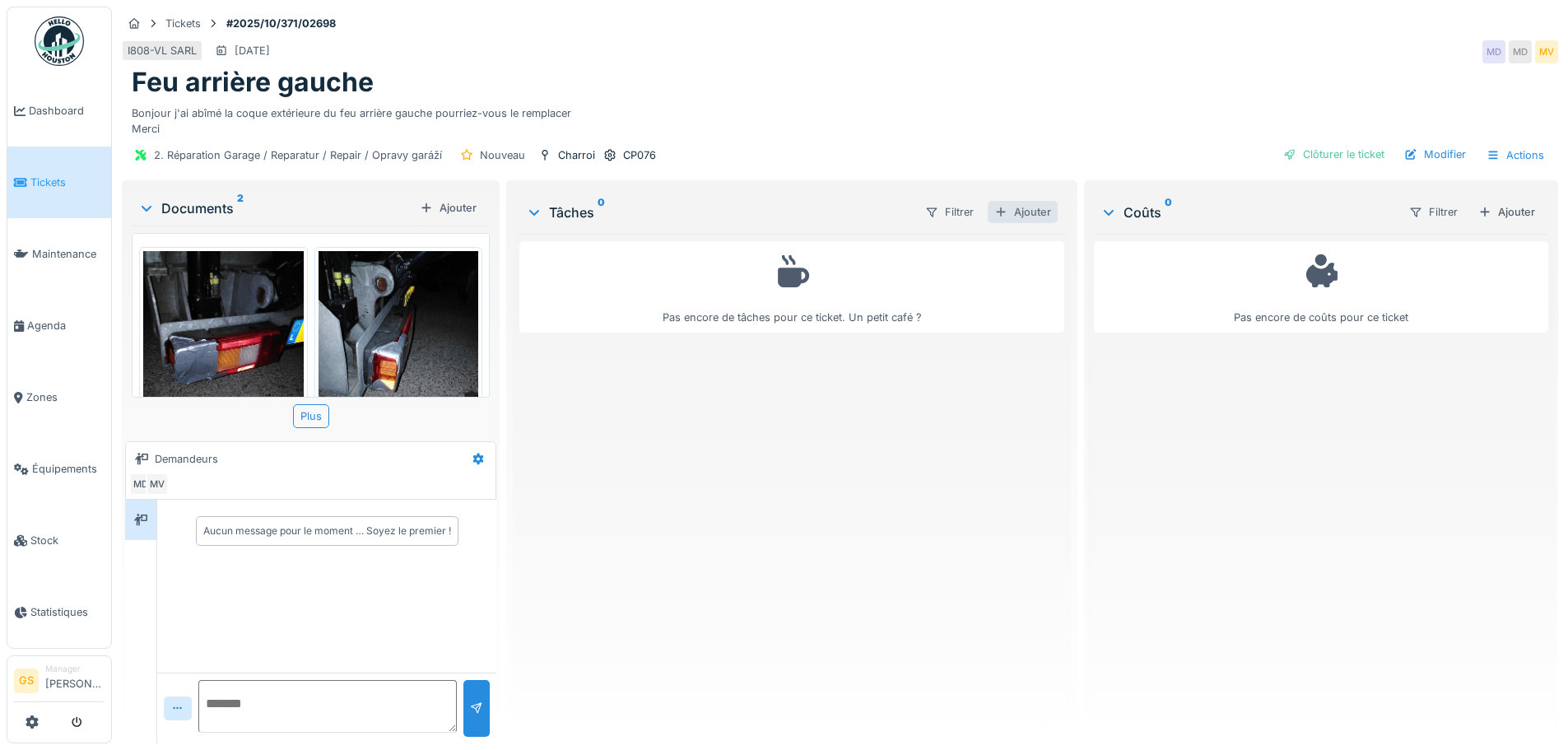
click at [1027, 210] on div "Ajouter" at bounding box center [1023, 211] width 70 height 22
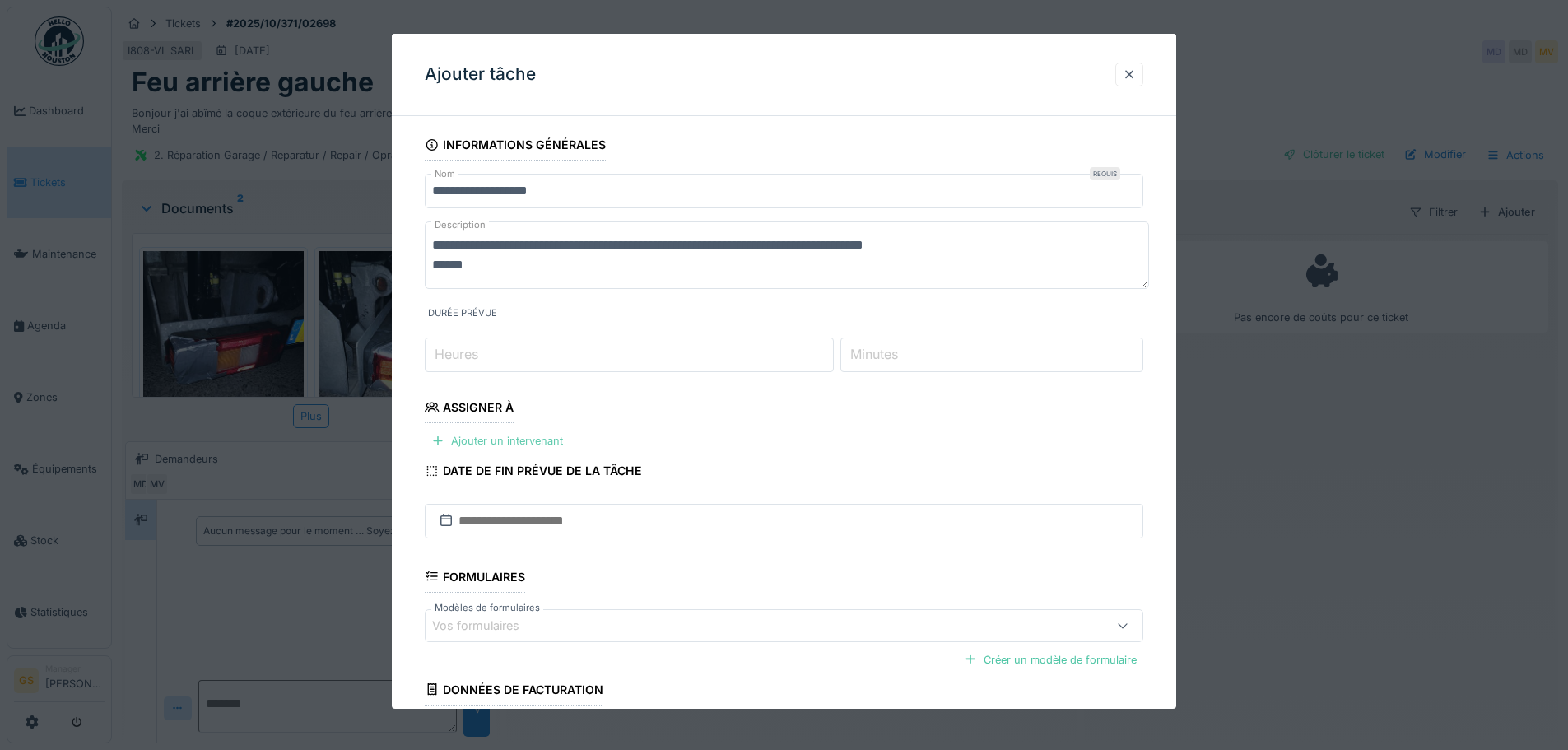
click at [509, 441] on div "Ajouter un intervenant" at bounding box center [497, 441] width 144 height 22
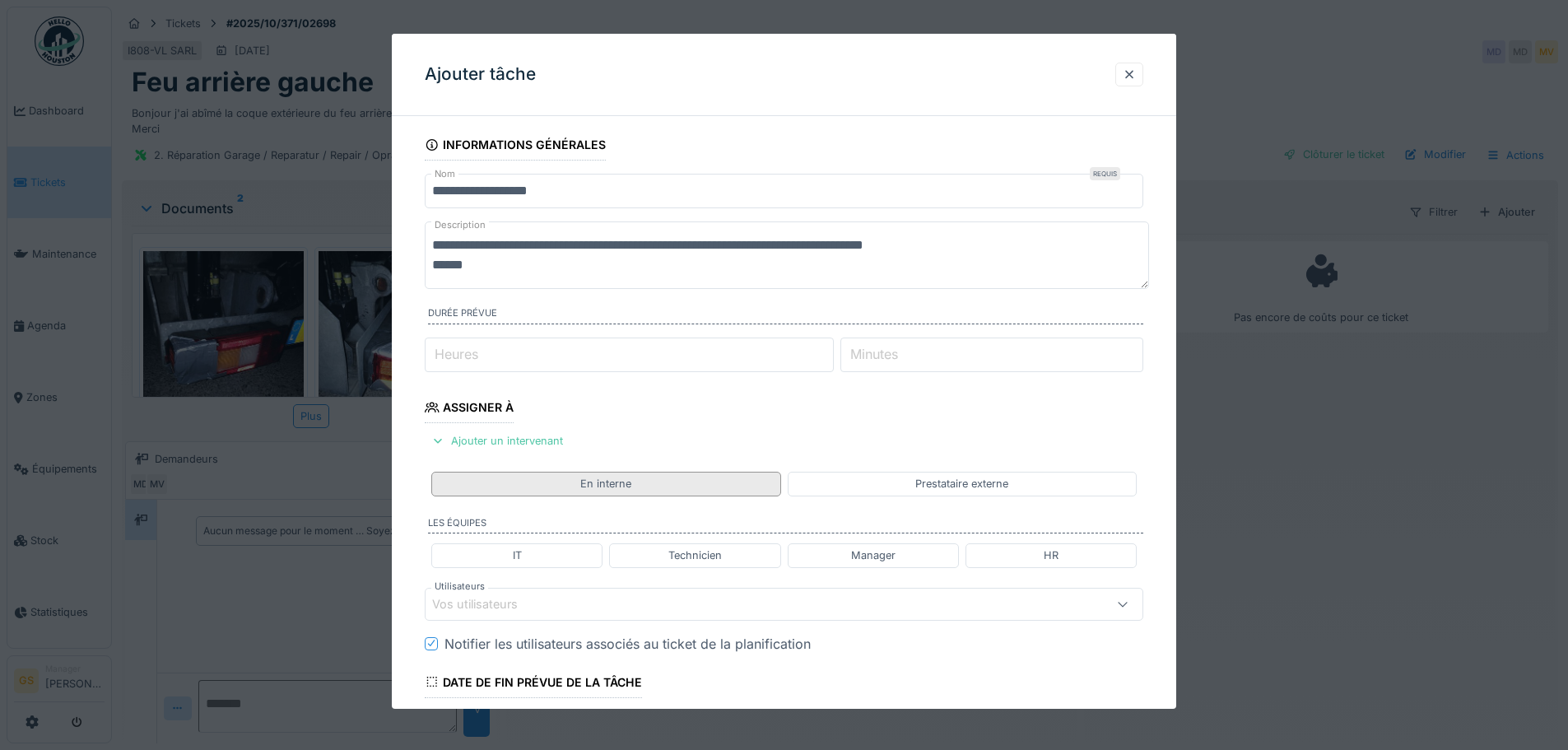
click at [745, 484] on div "En interne" at bounding box center [606, 483] width 349 height 24
click at [615, 482] on div "En interne" at bounding box center [606, 483] width 51 height 16
click at [678, 555] on div "Technicien" at bounding box center [695, 556] width 54 height 16
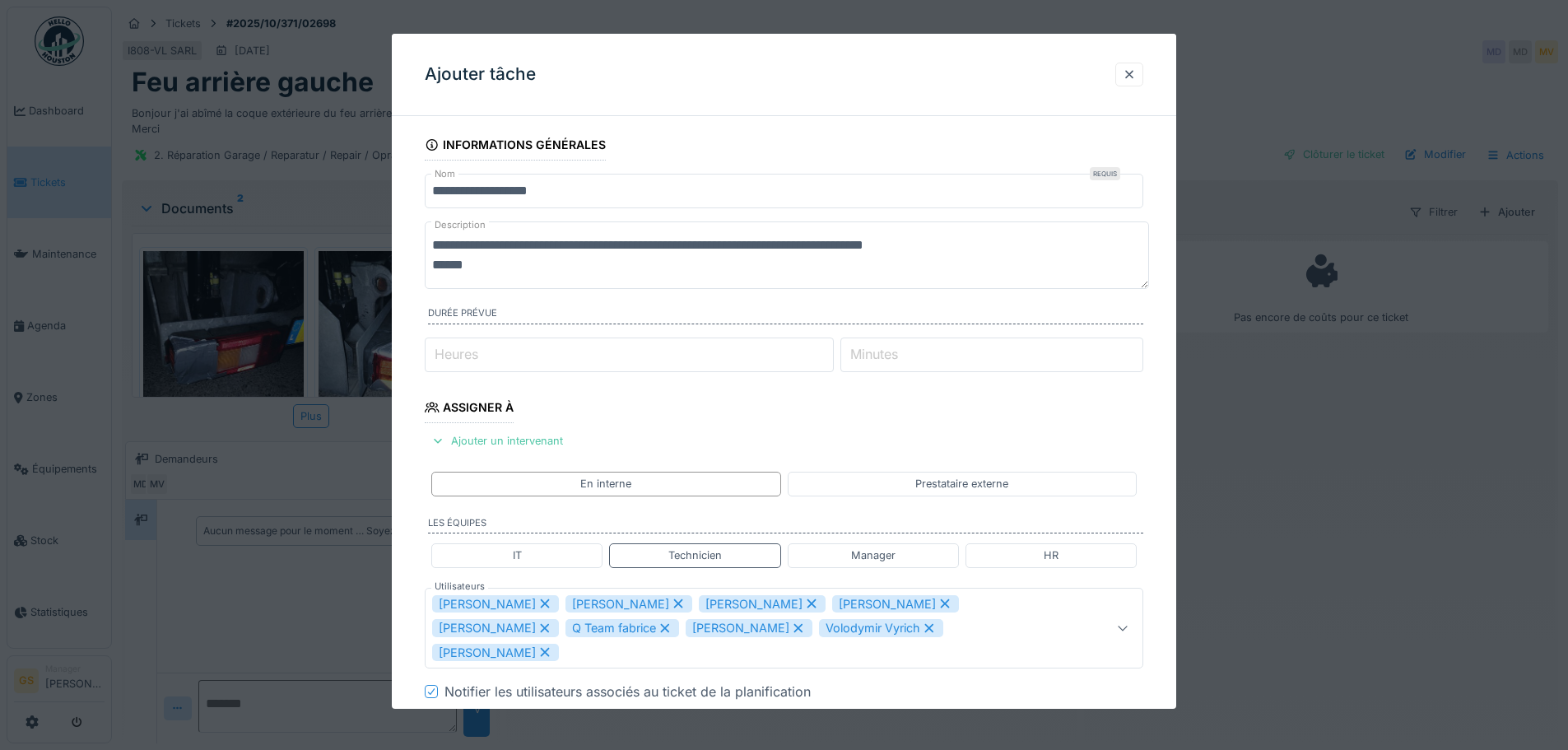
click at [538, 604] on icon at bounding box center [545, 603] width 15 height 12
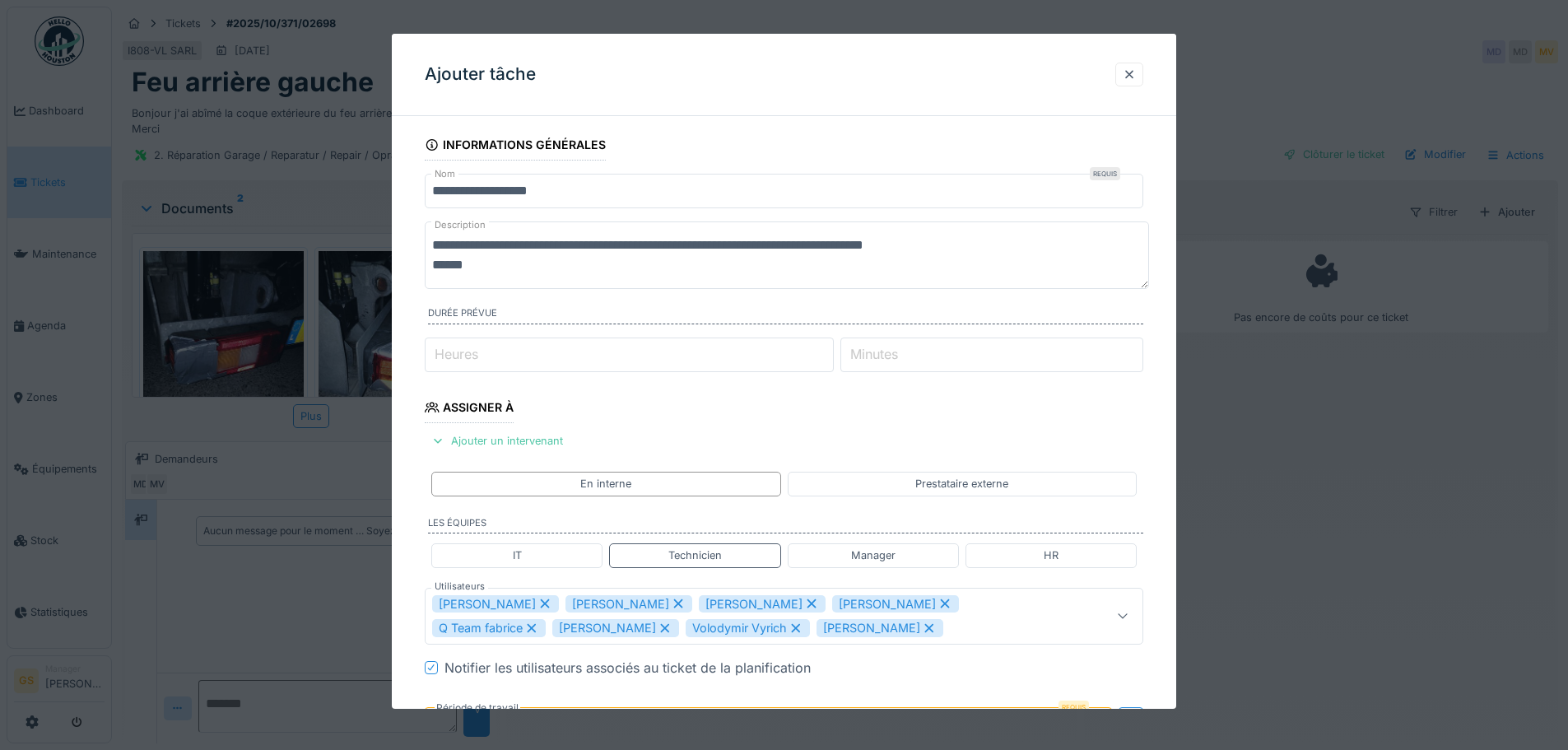
click at [538, 598] on icon at bounding box center [545, 603] width 15 height 12
click at [529, 599] on div "[PERSON_NAME]" at bounding box center [496, 604] width 127 height 18
click at [538, 598] on icon at bounding box center [545, 603] width 15 height 12
click at [538, 603] on icon at bounding box center [545, 603] width 15 height 12
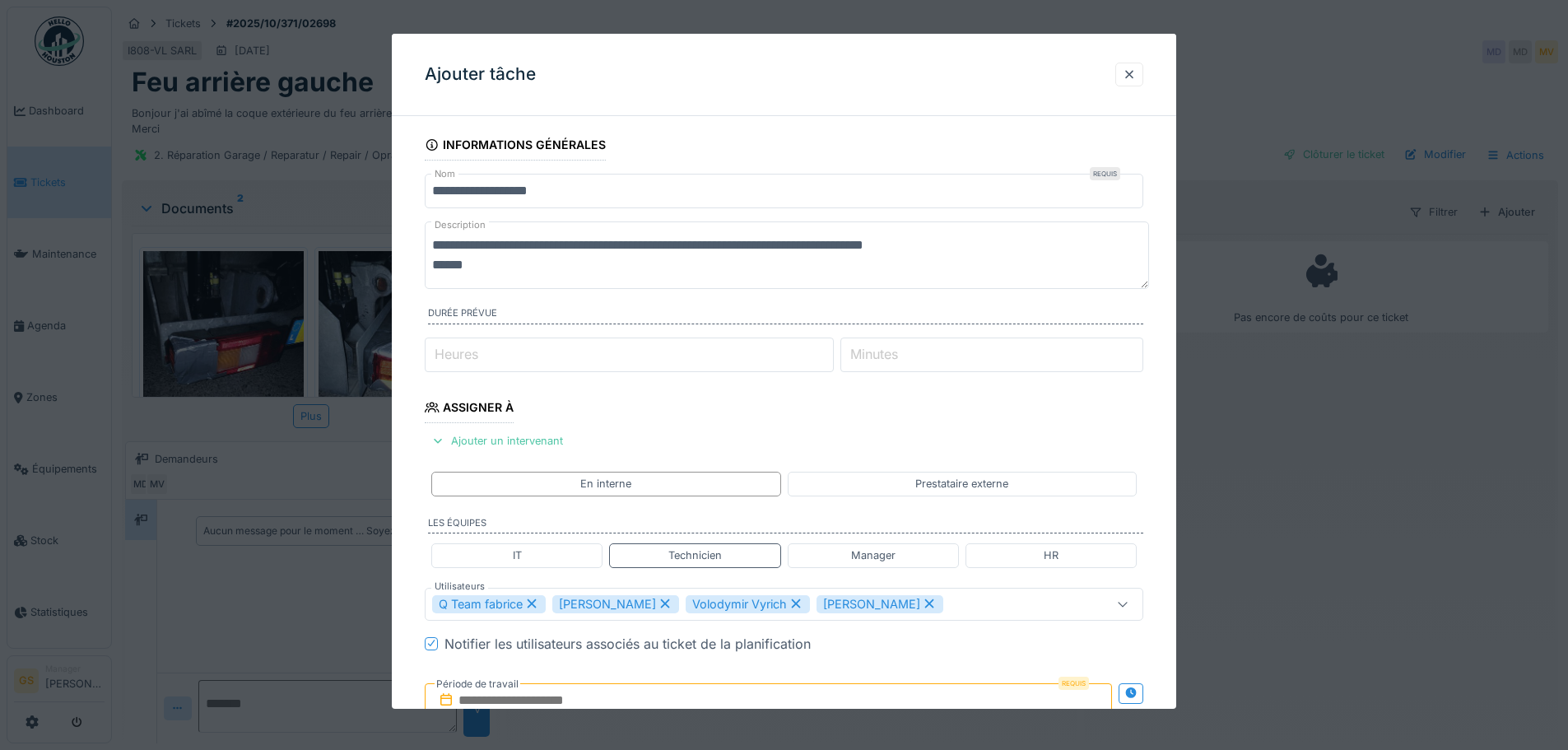
click at [532, 601] on icon at bounding box center [532, 603] width 15 height 12
click at [538, 598] on icon at bounding box center [545, 603] width 15 height 12
click at [535, 599] on div "Volodymir Vyrich" at bounding box center [494, 604] width 124 height 18
type input "*****"
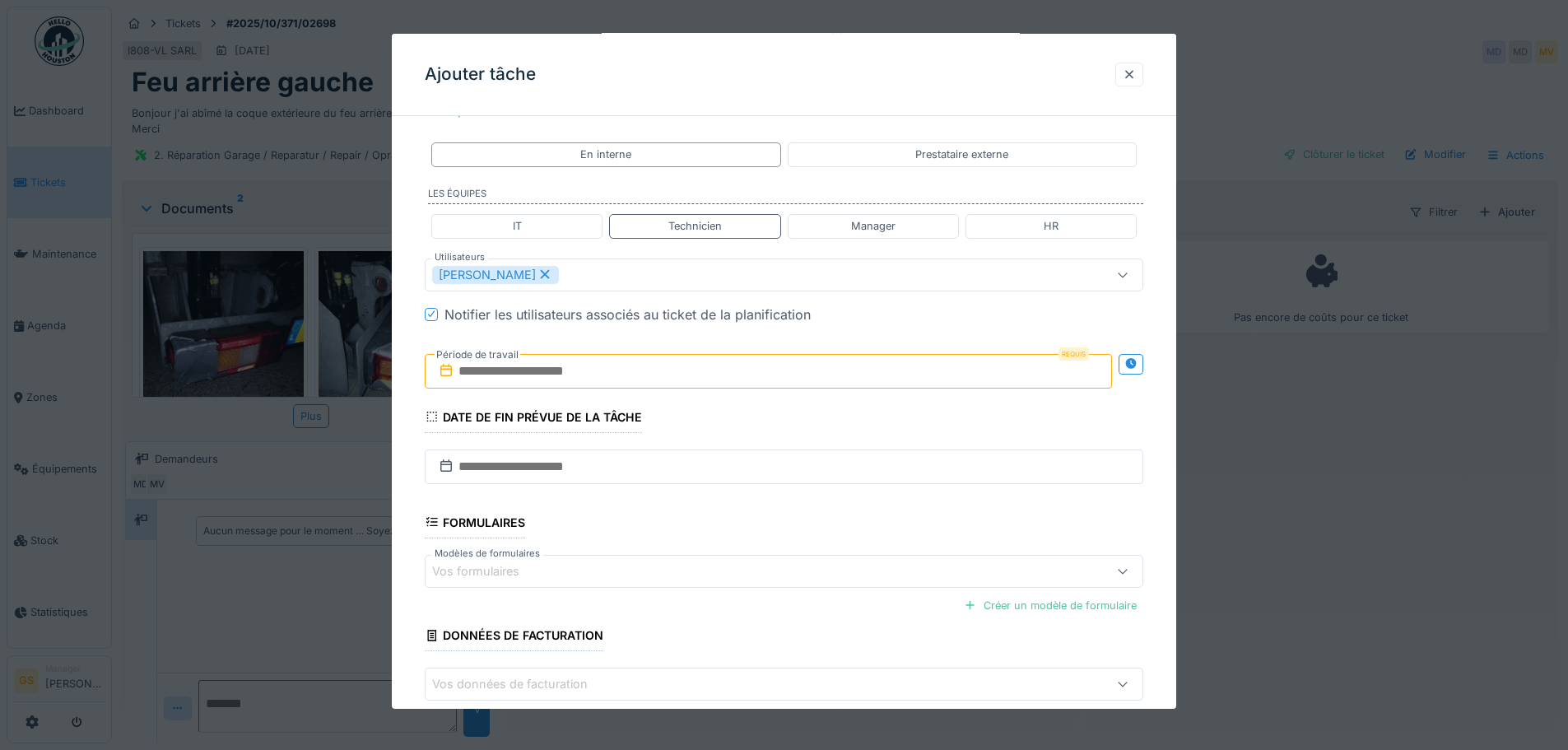
click at [467, 369] on input "text" at bounding box center [768, 371] width 688 height 35
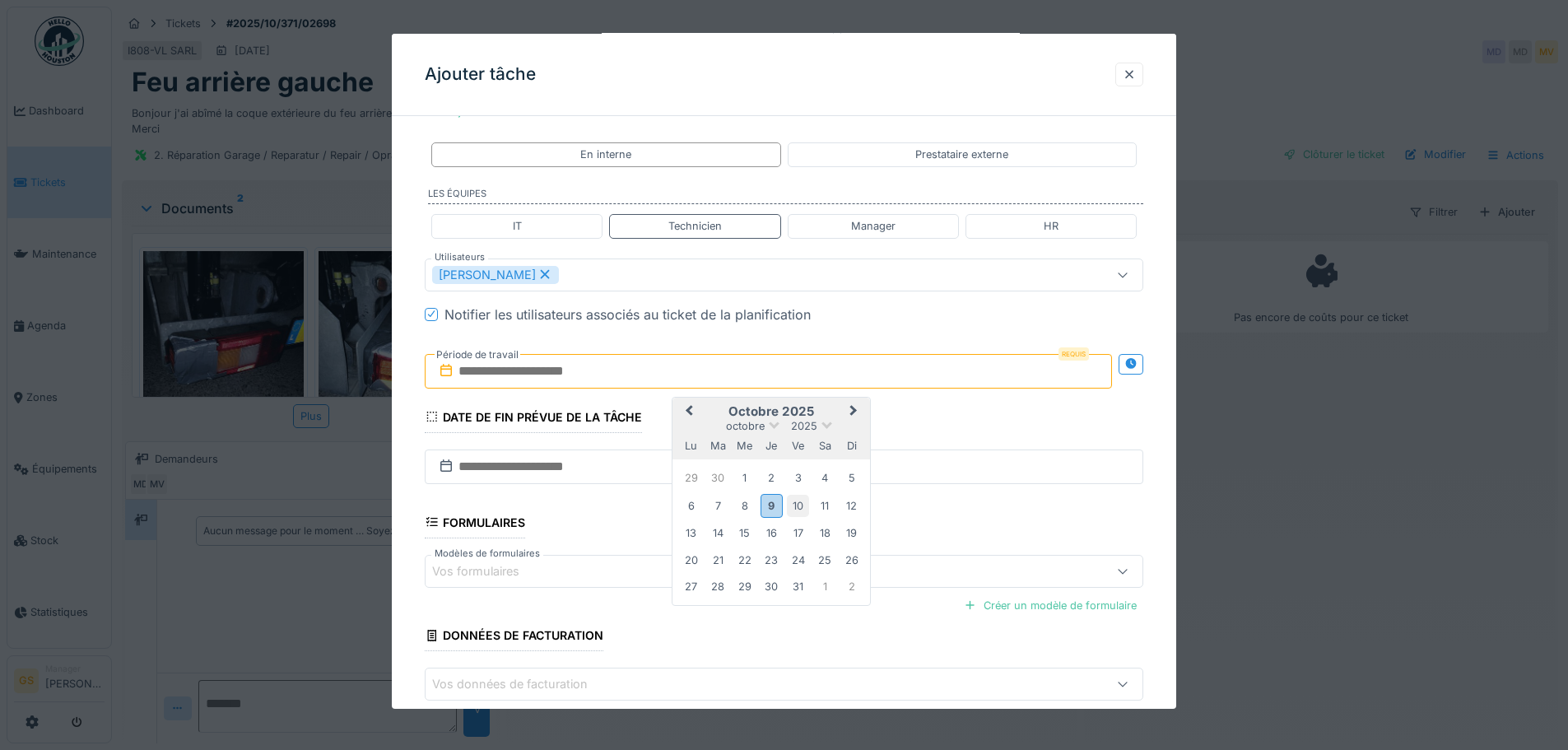
click at [803, 502] on div "10" at bounding box center [797, 506] width 22 height 22
click at [818, 501] on div "11" at bounding box center [825, 506] width 22 height 22
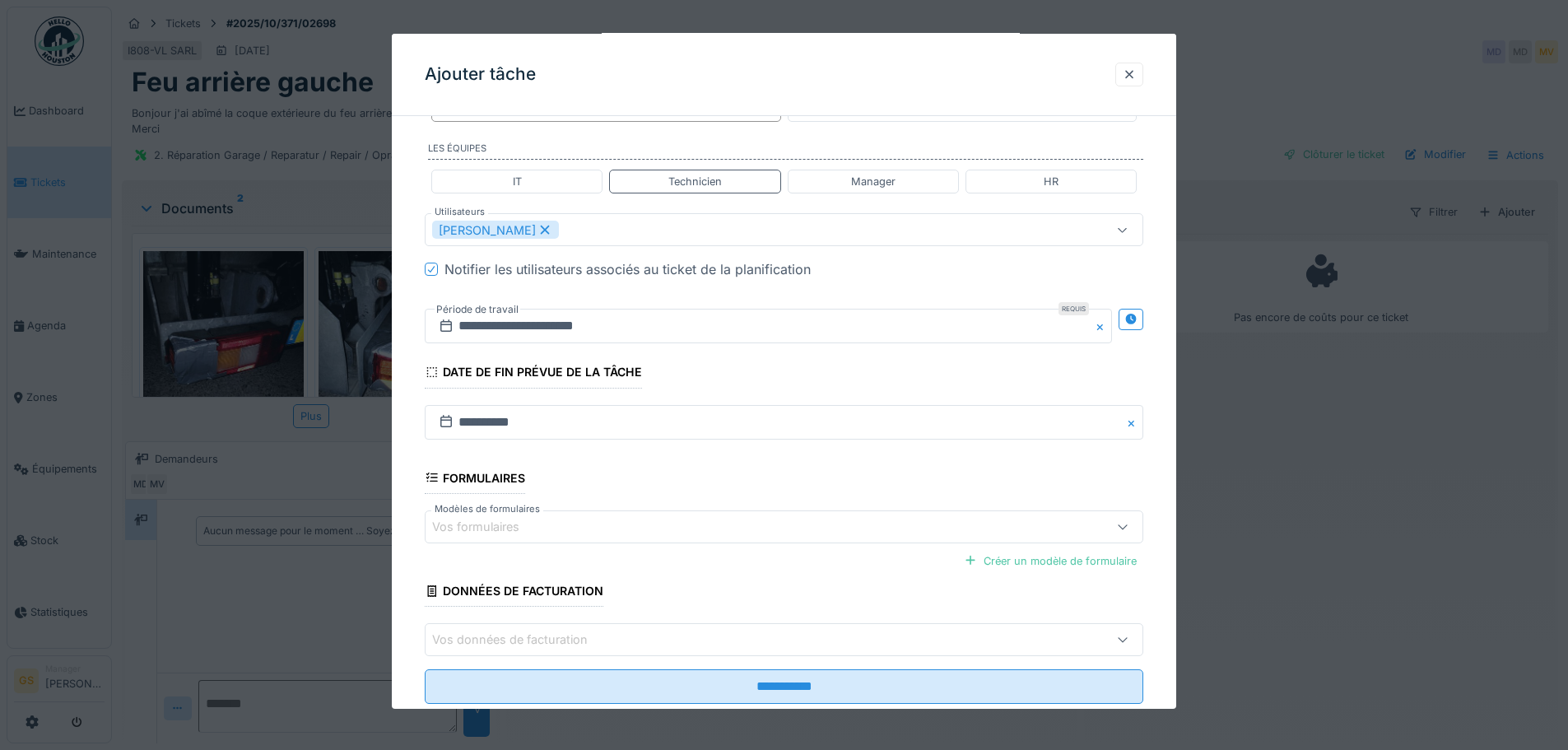
scroll to position [415, 0]
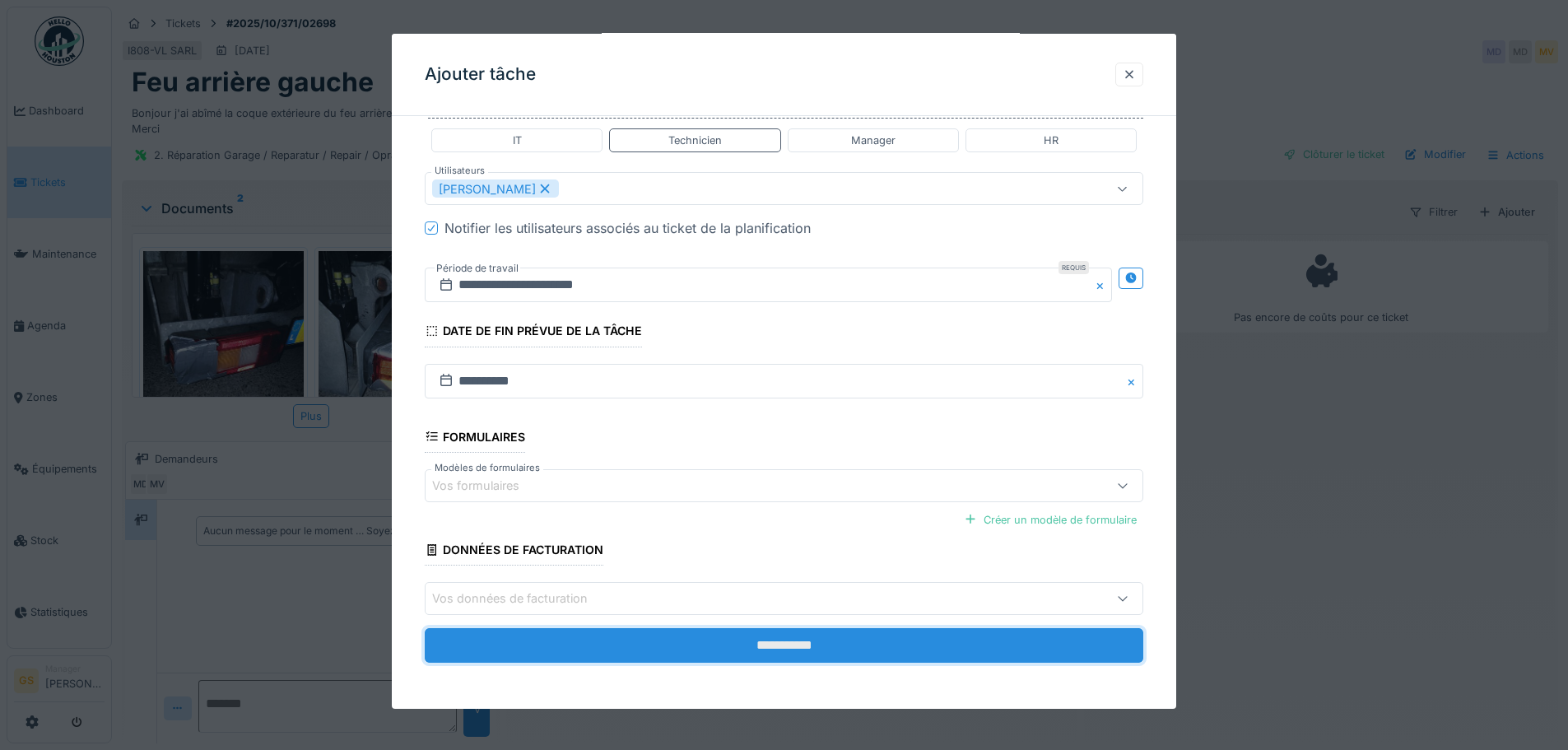
click at [624, 640] on input "**********" at bounding box center [784, 645] width 719 height 35
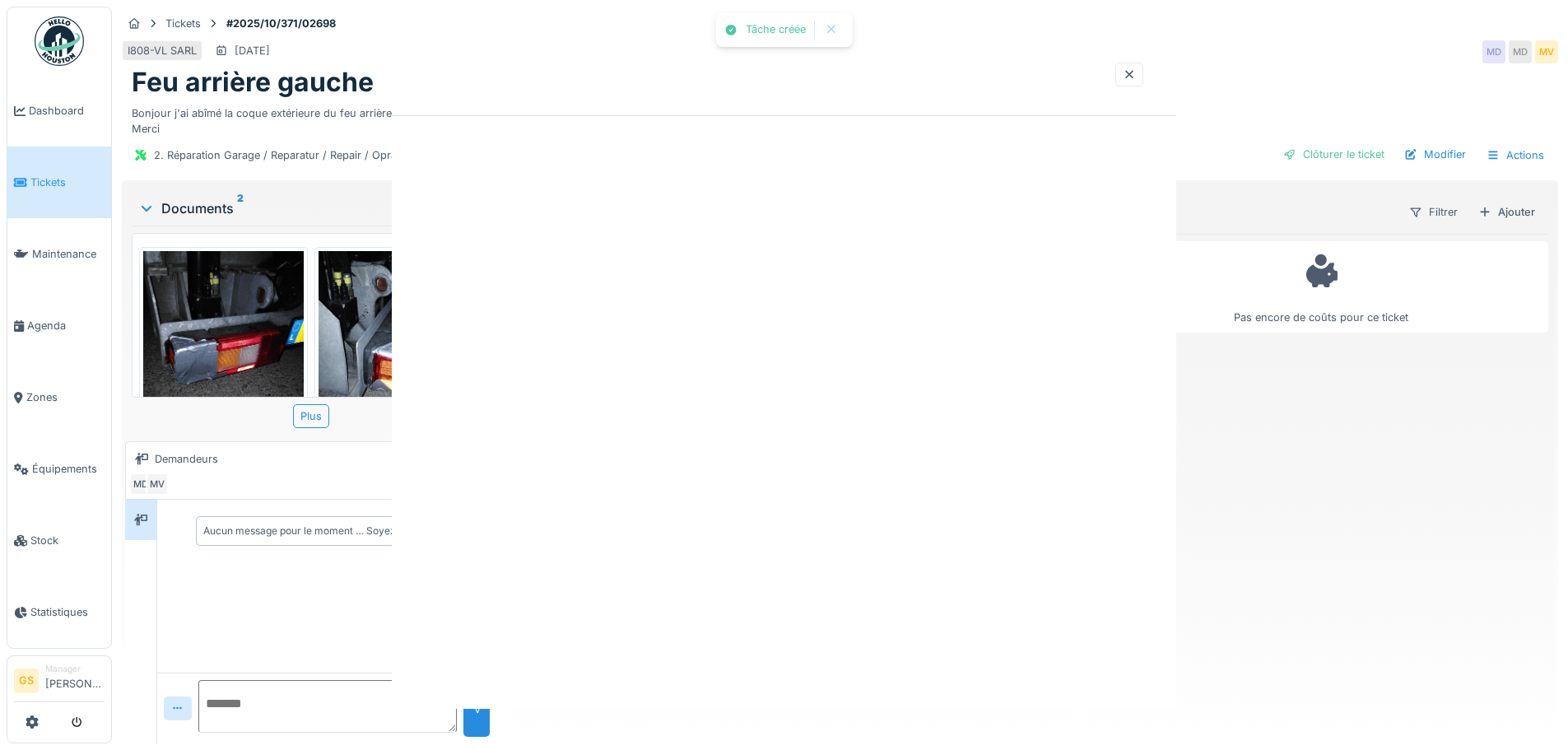
scroll to position [0, 0]
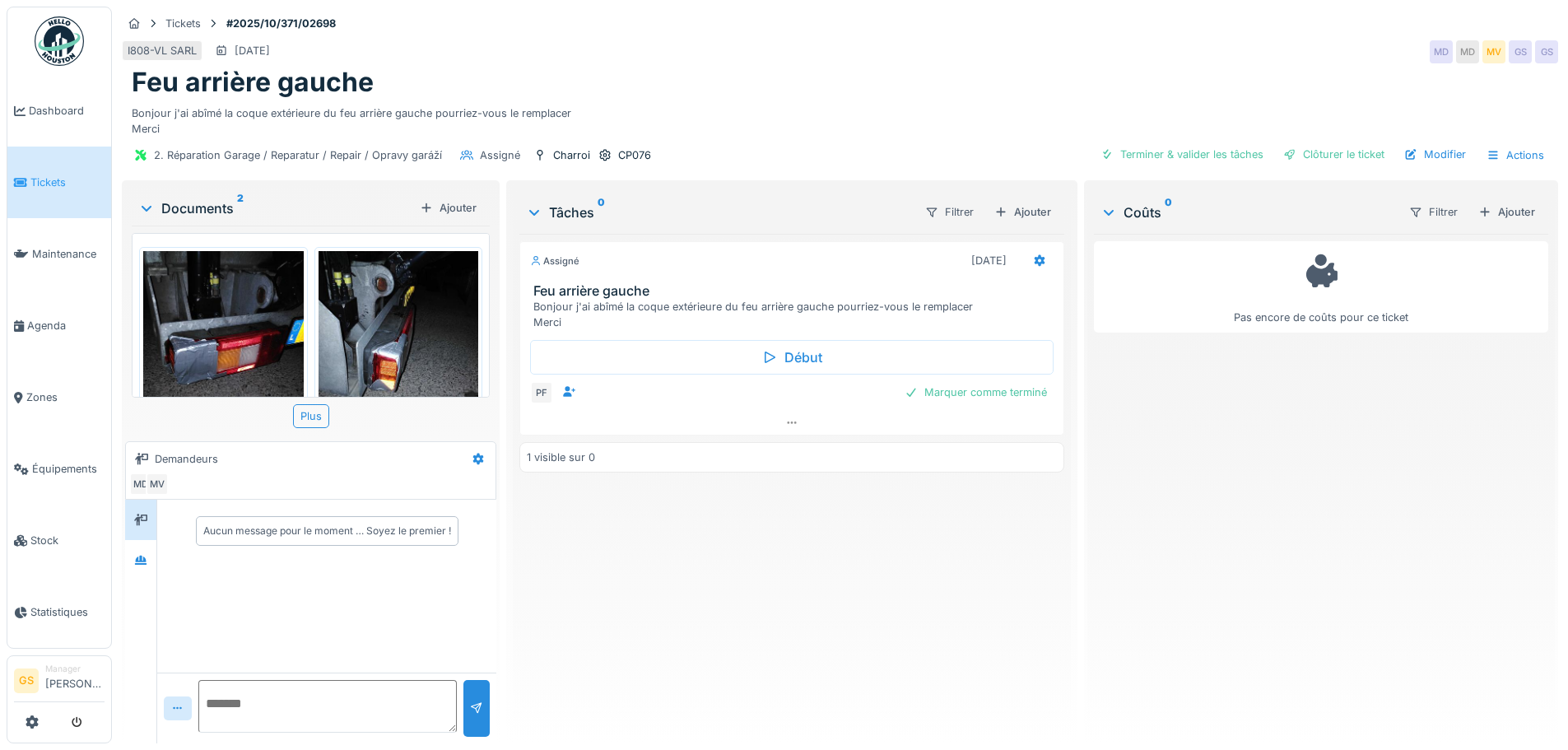
click at [44, 182] on span "Tickets" at bounding box center [67, 183] width 74 height 16
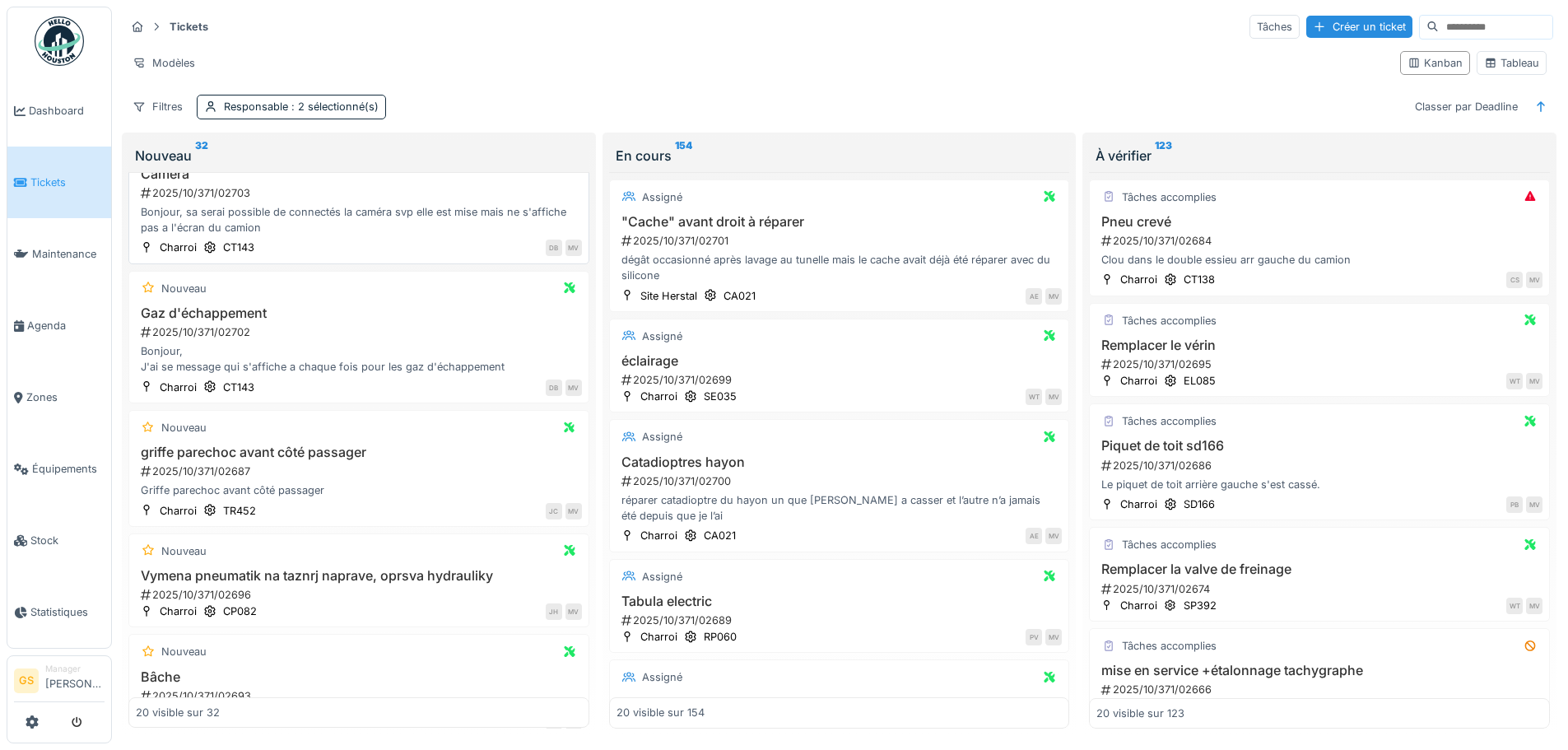
scroll to position [247, 0]
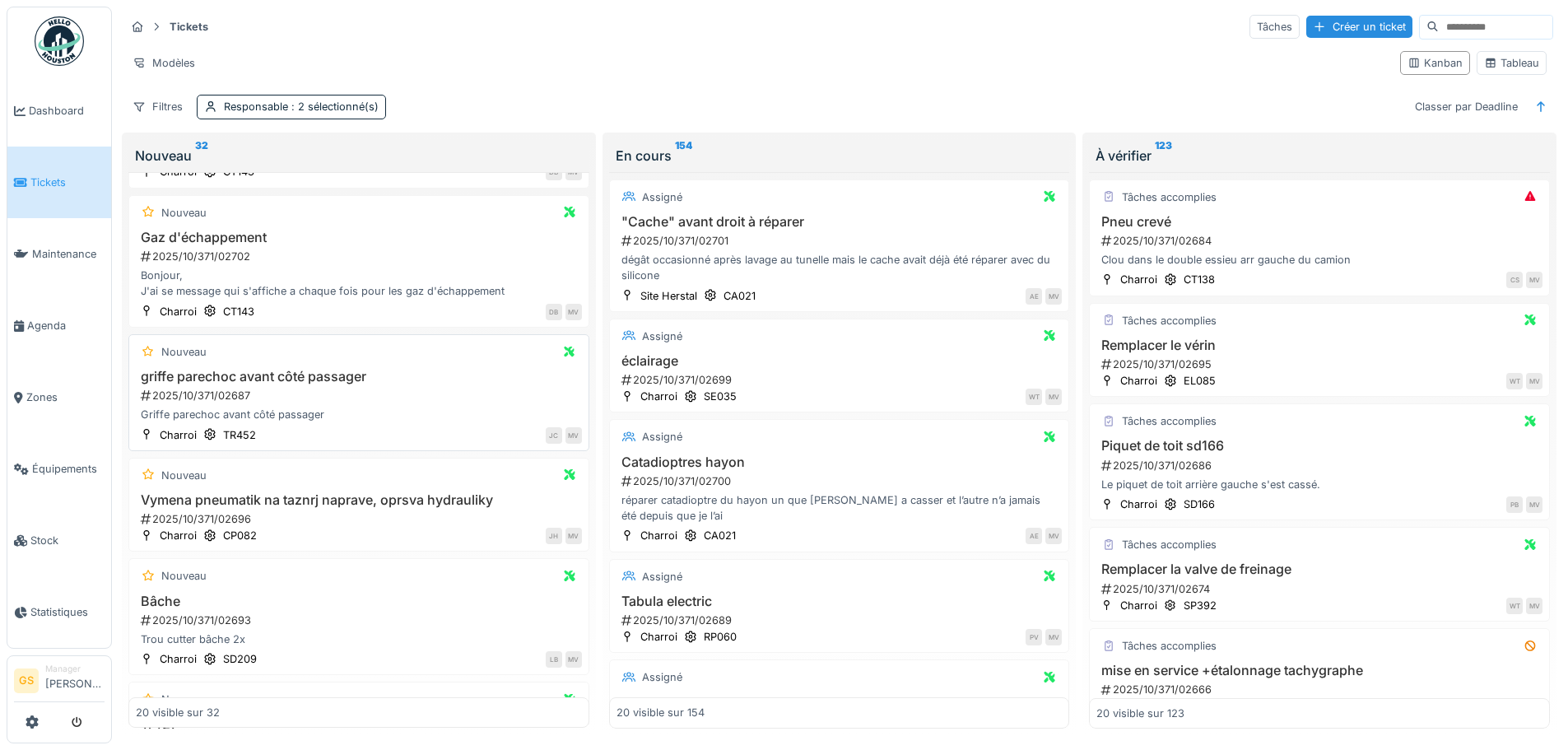
click at [203, 395] on div "2025/10/371/02687" at bounding box center [360, 396] width 443 height 16
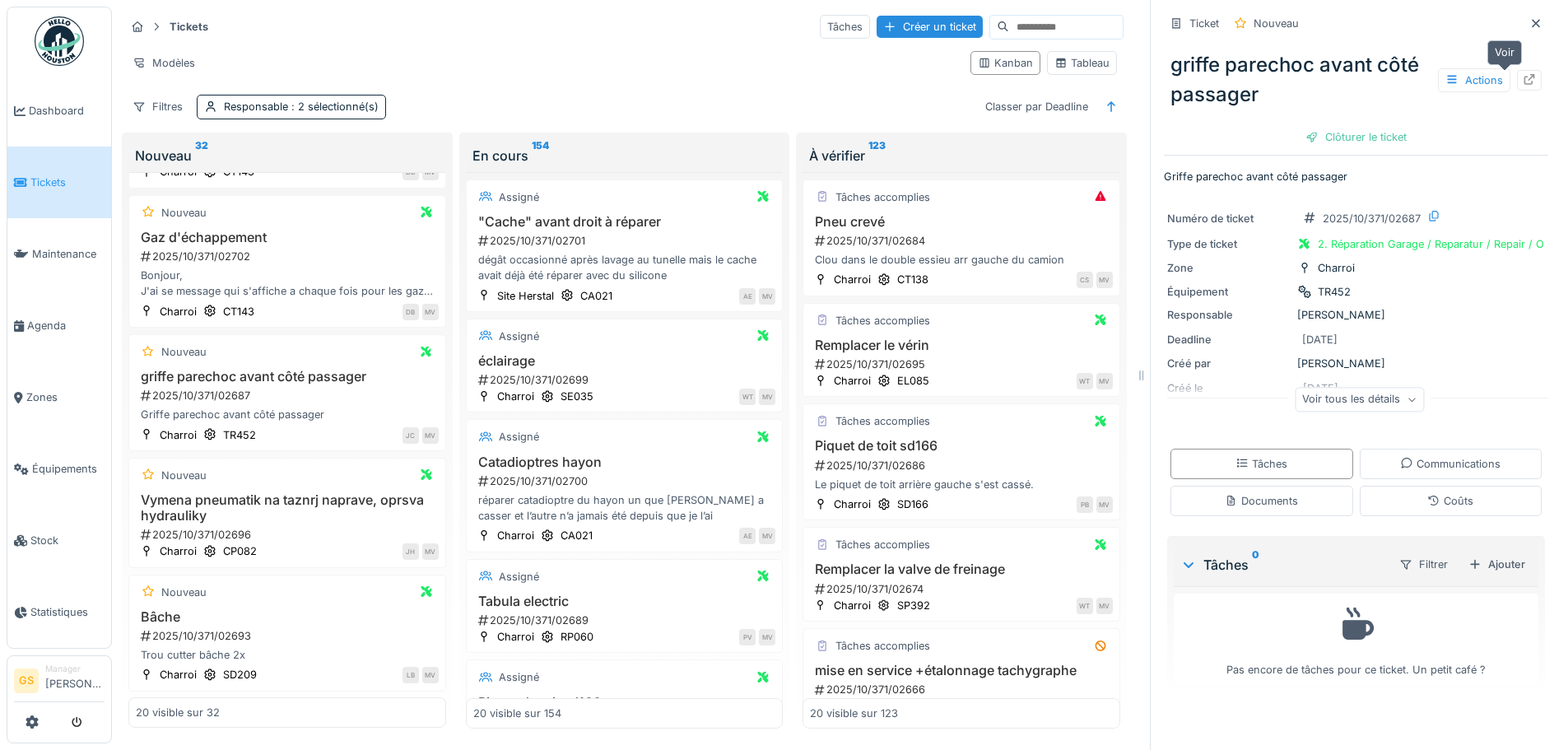
click at [1523, 80] on icon at bounding box center [1530, 79] width 13 height 11
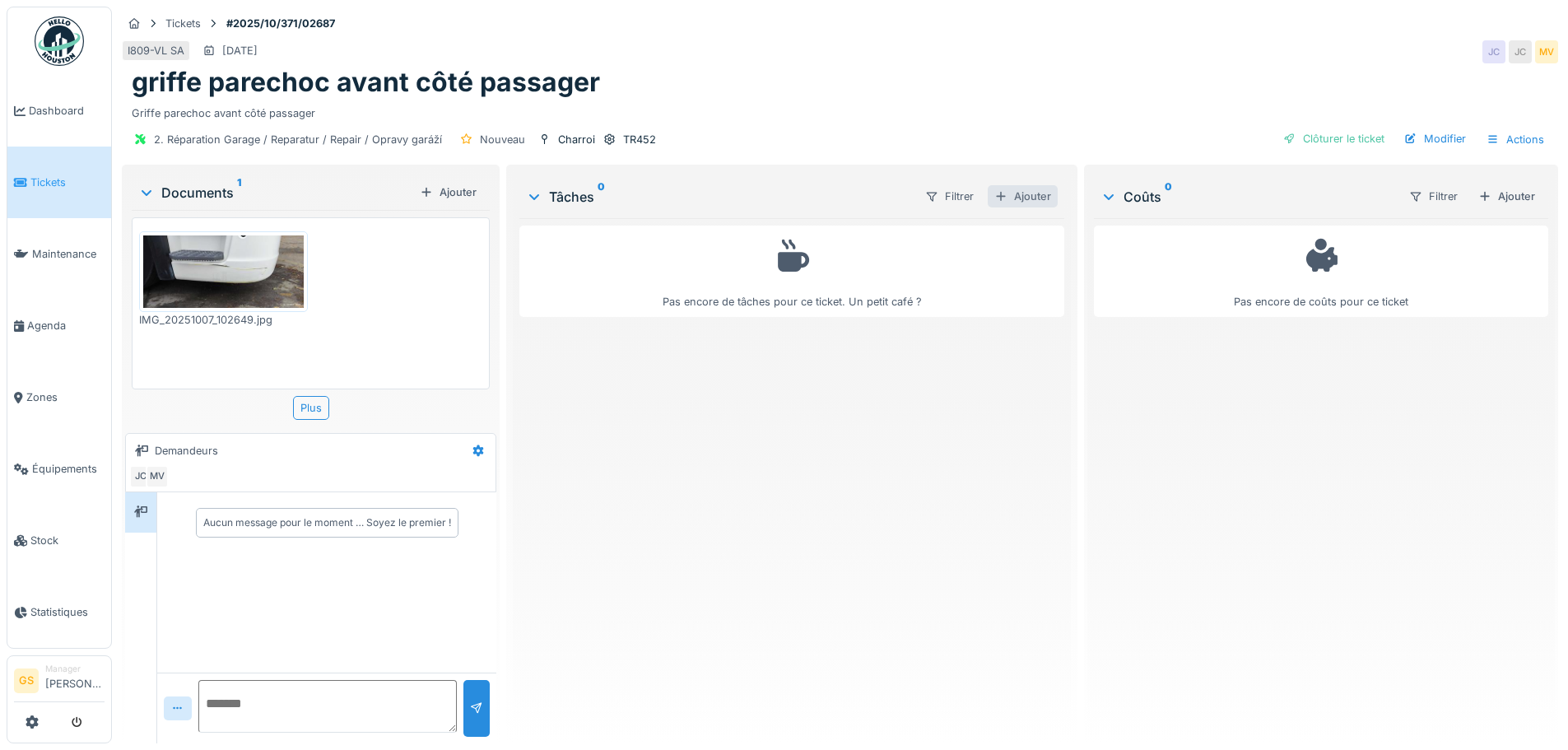
click at [1032, 193] on div "Ajouter" at bounding box center [1023, 196] width 70 height 22
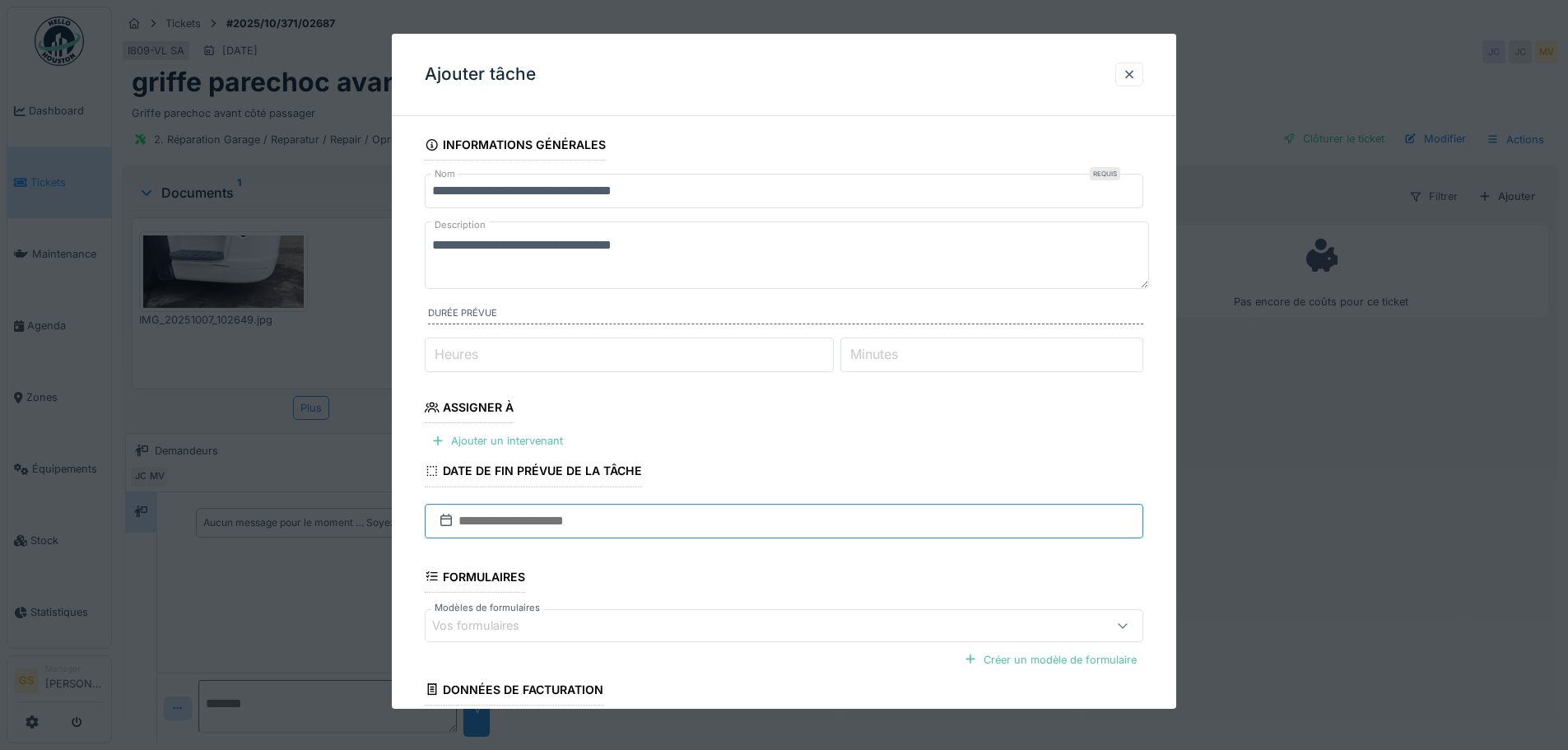
click at [493, 517] on input "text" at bounding box center [784, 520] width 719 height 35
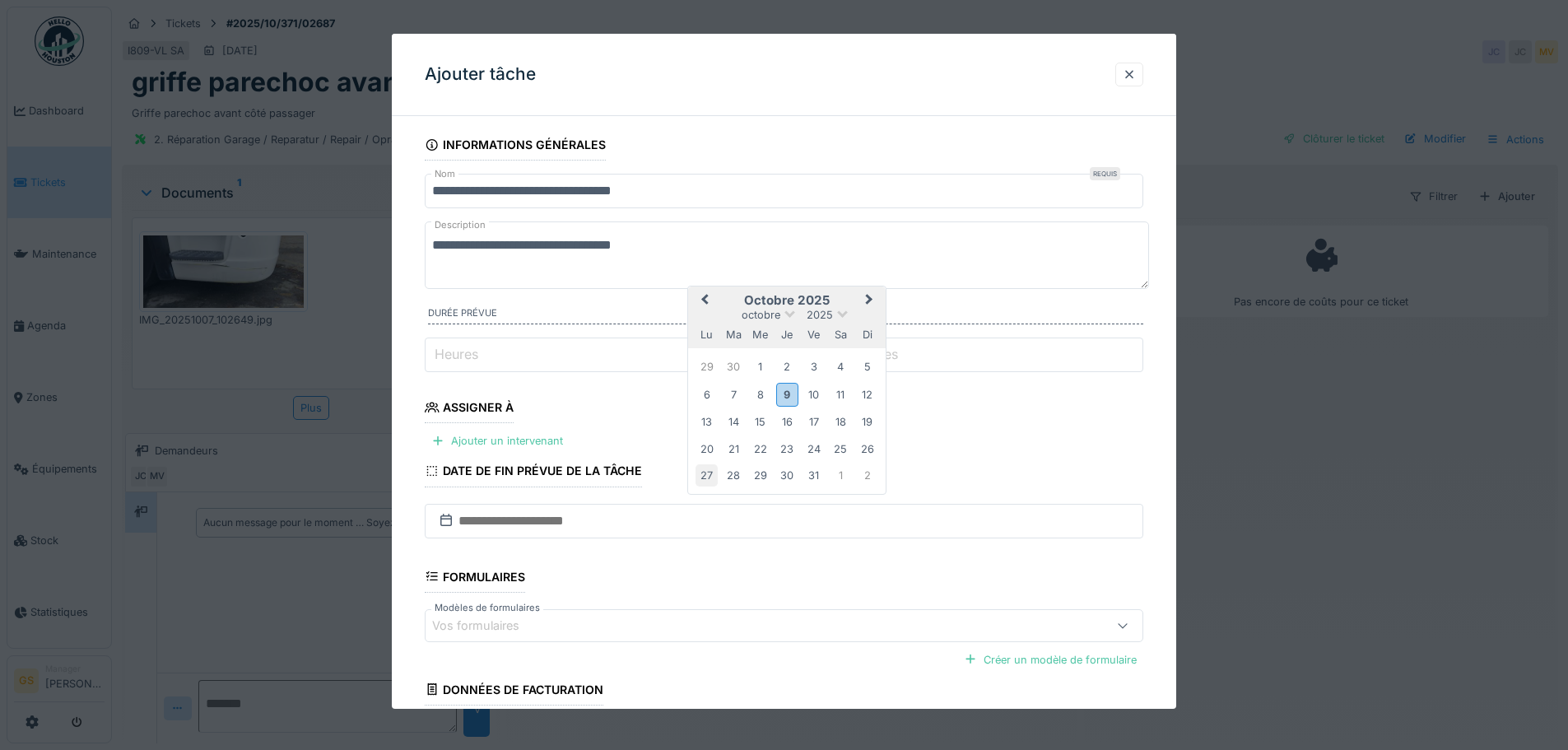
click at [704, 475] on div "27" at bounding box center [706, 475] width 22 height 22
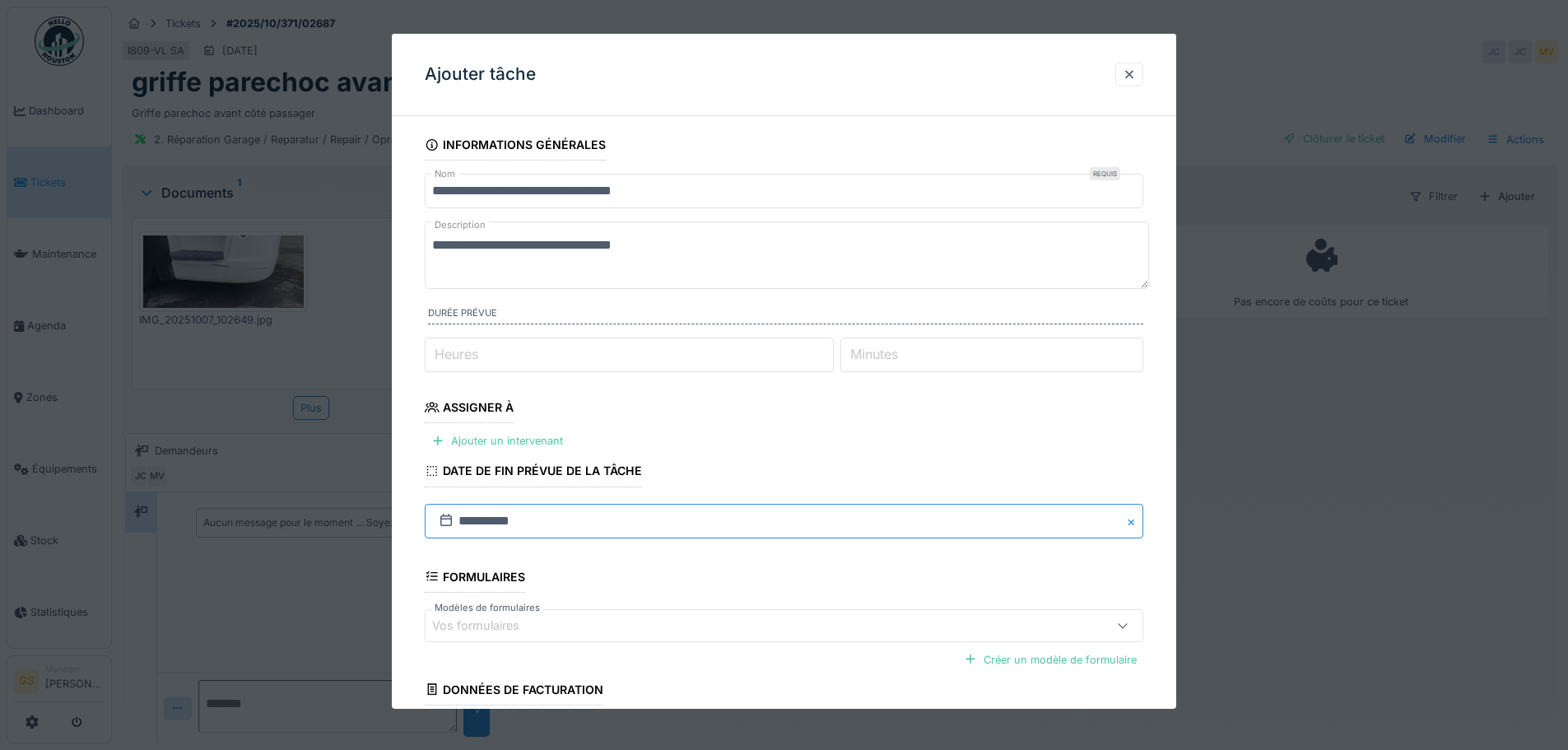
click at [593, 524] on input "**********" at bounding box center [784, 520] width 719 height 35
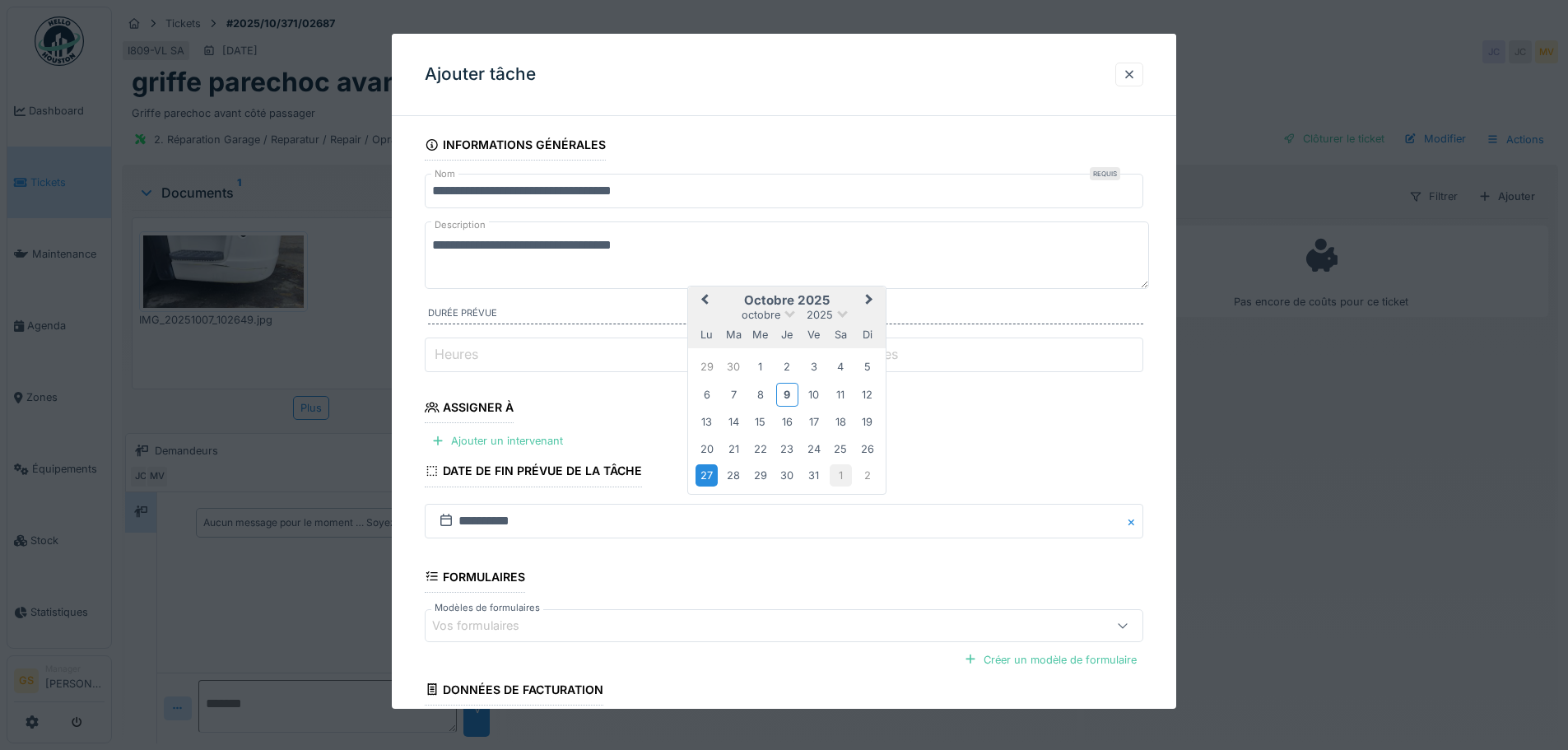
click at [844, 473] on div "1" at bounding box center [840, 475] width 22 height 22
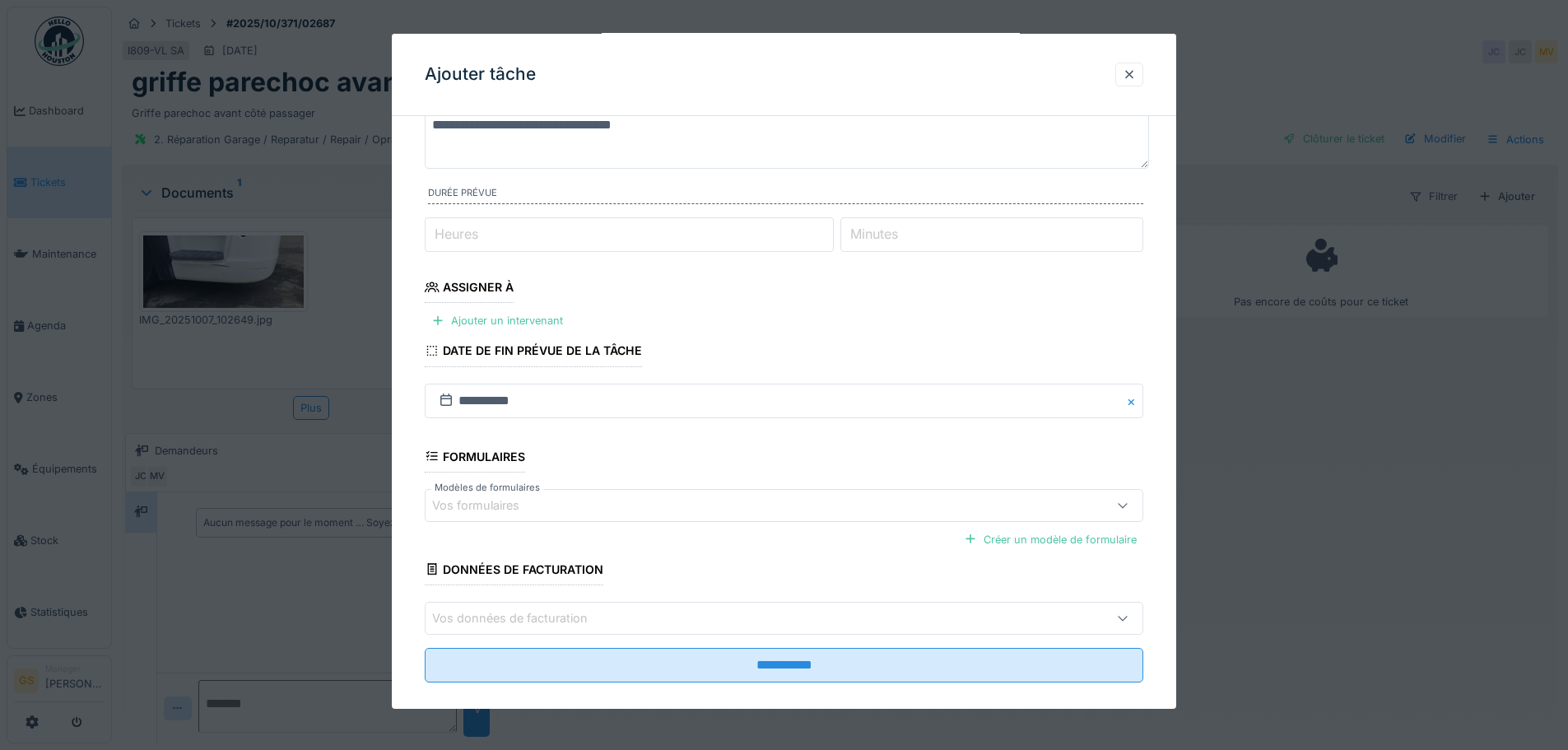
scroll to position [140, 0]
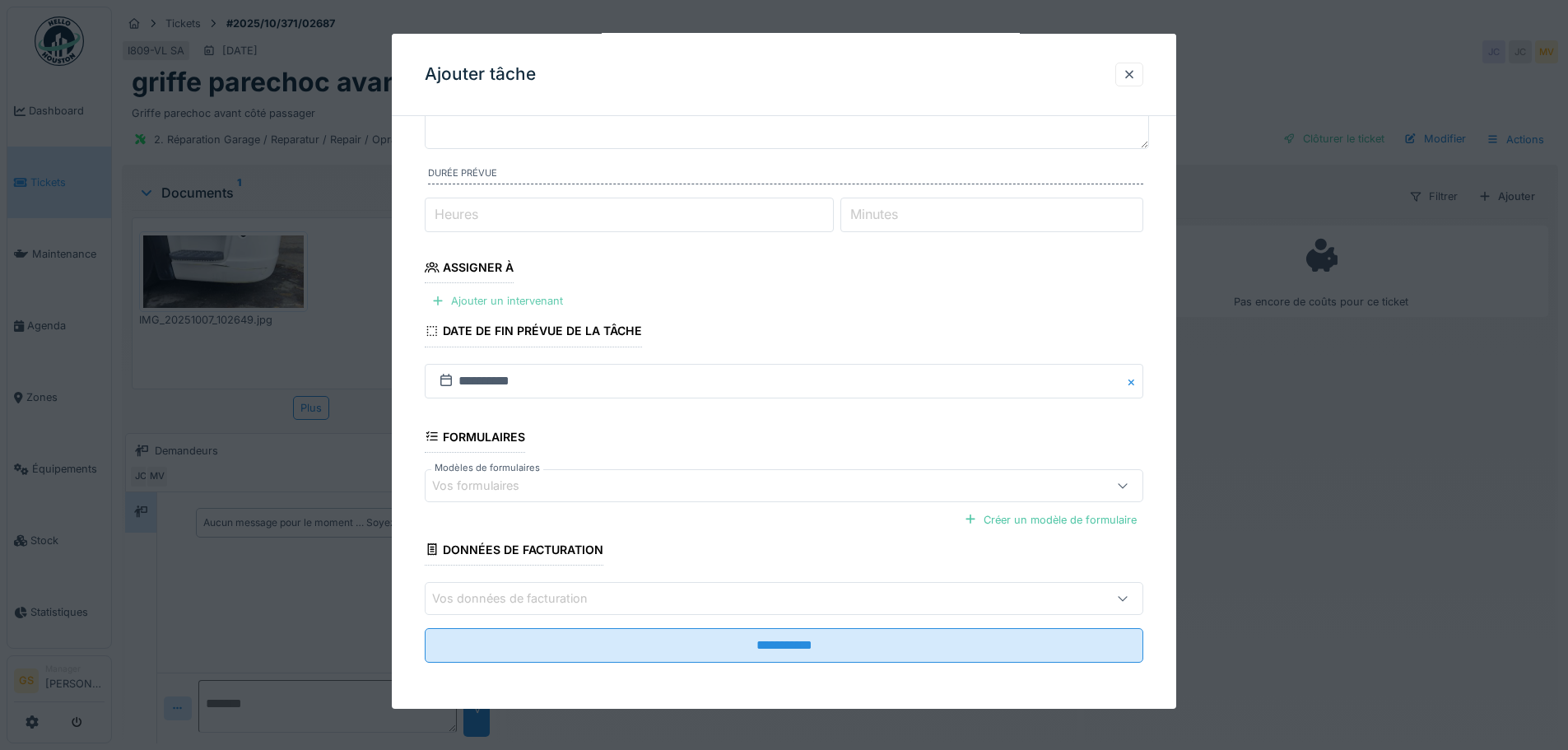
click at [483, 301] on div "Ajouter un intervenant" at bounding box center [497, 301] width 144 height 22
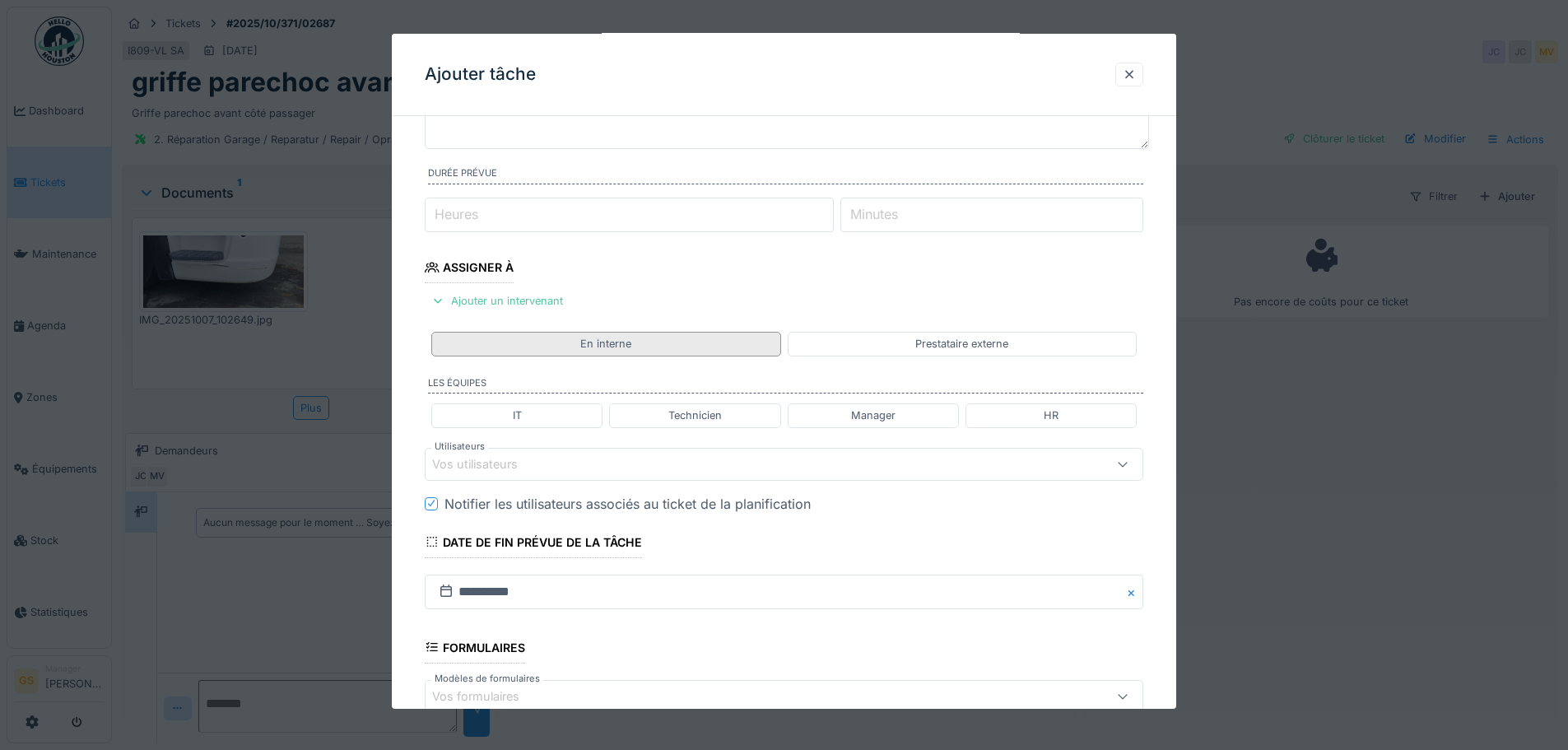
click at [677, 343] on div "En interne" at bounding box center [606, 343] width 349 height 24
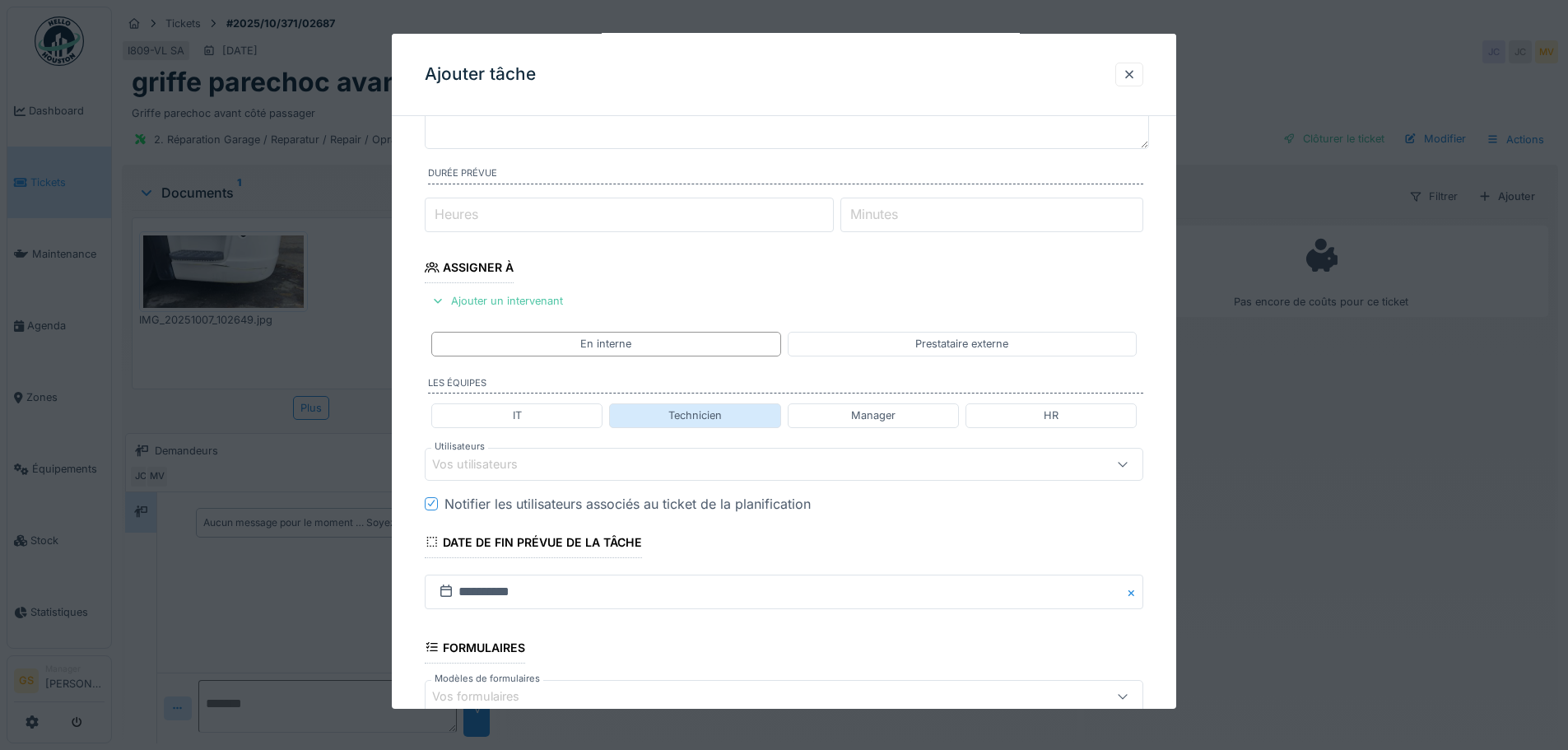
click at [663, 415] on div "Technicien" at bounding box center [695, 415] width 171 height 24
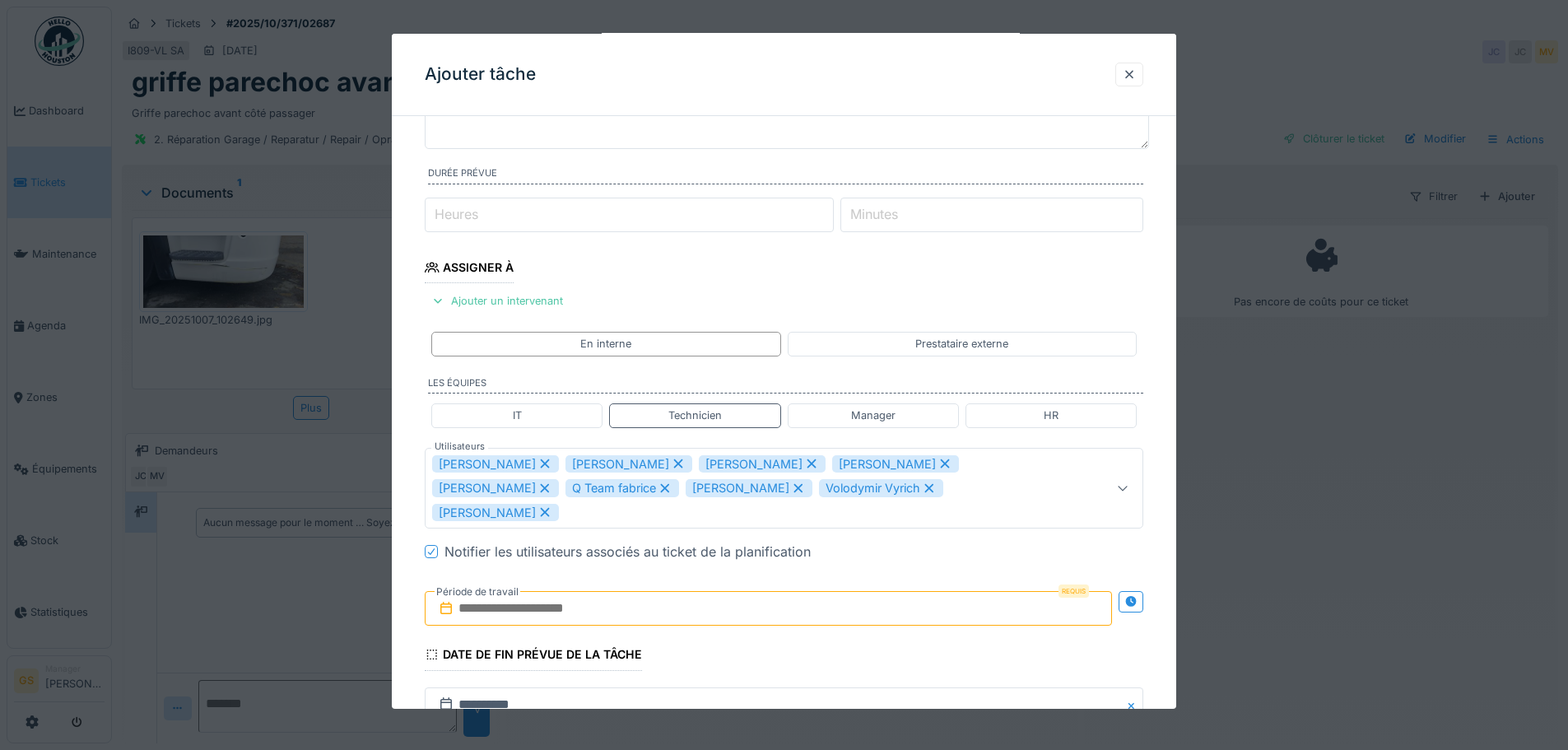
click at [541, 465] on icon at bounding box center [545, 464] width 9 height 9
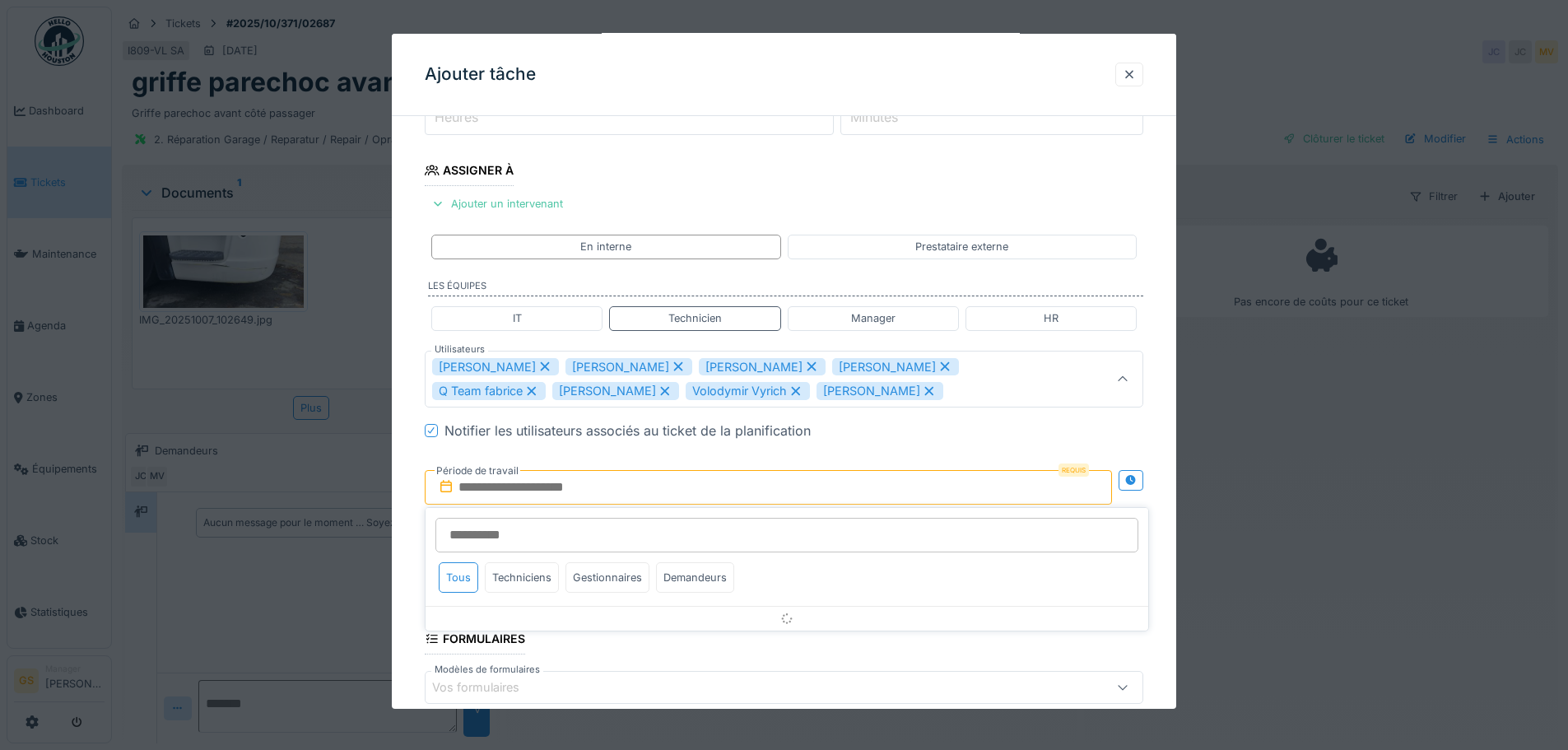
scroll to position [244, 0]
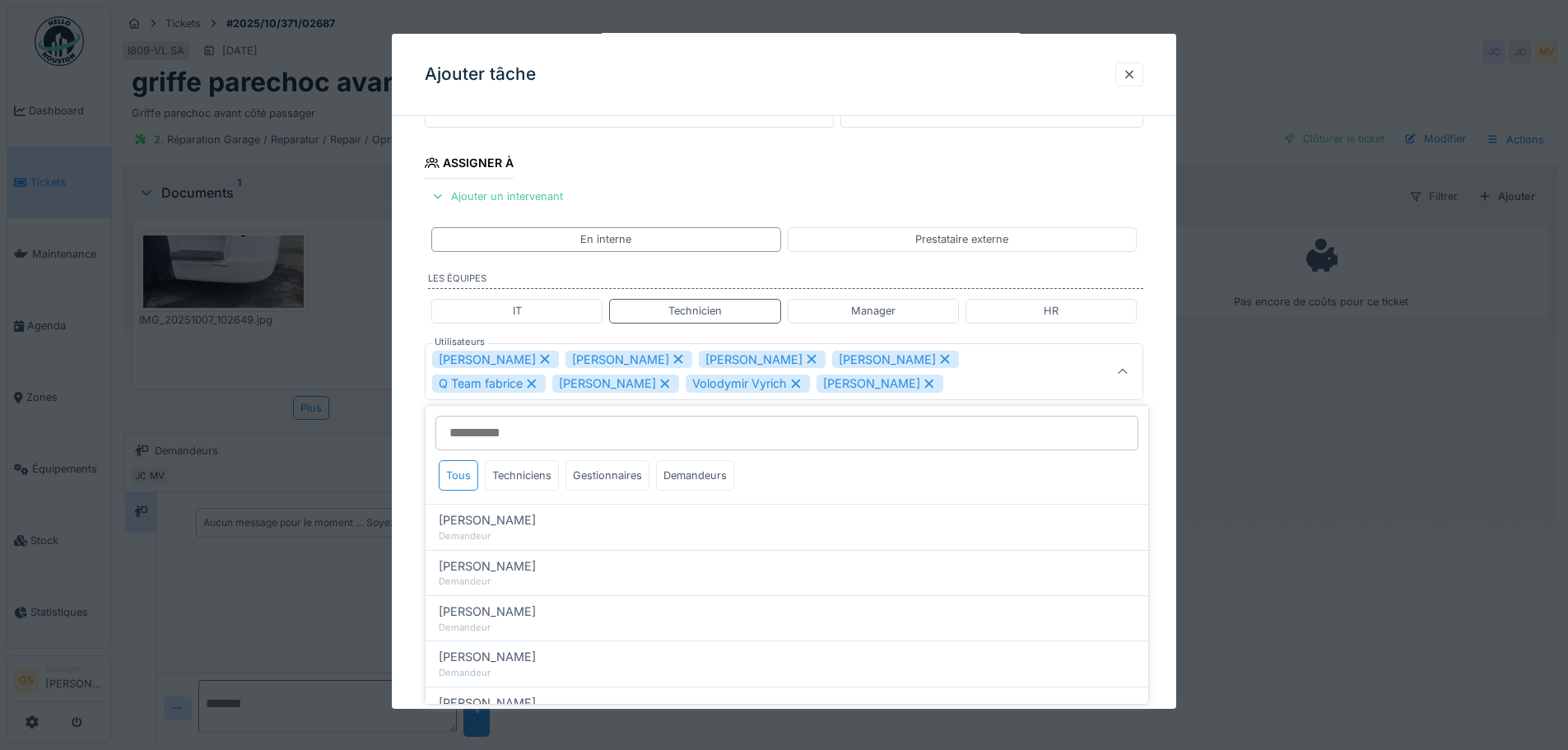
click at [538, 359] on icon at bounding box center [545, 359] width 15 height 12
click at [674, 359] on icon at bounding box center [679, 359] width 9 height 9
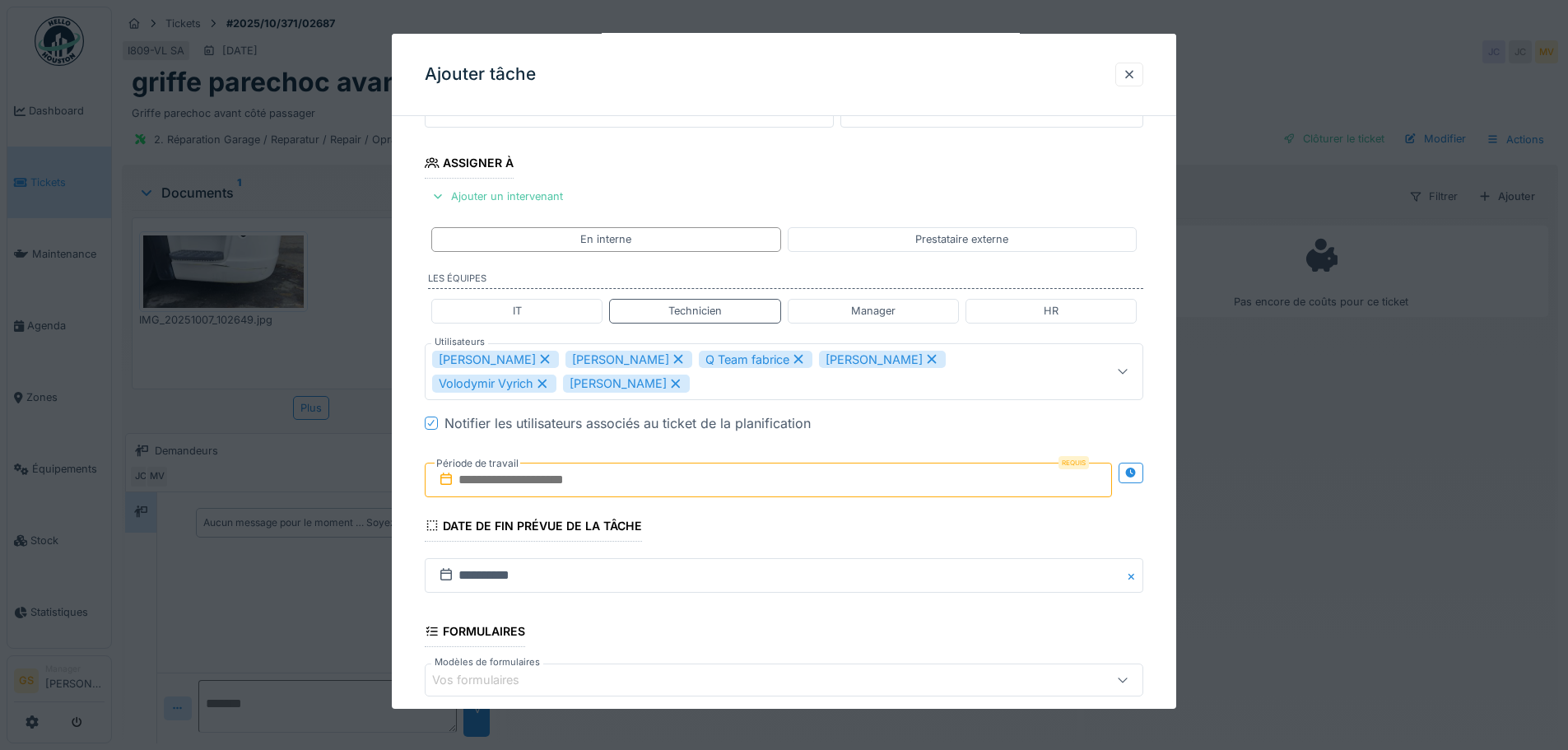
click at [674, 356] on icon at bounding box center [679, 359] width 9 height 9
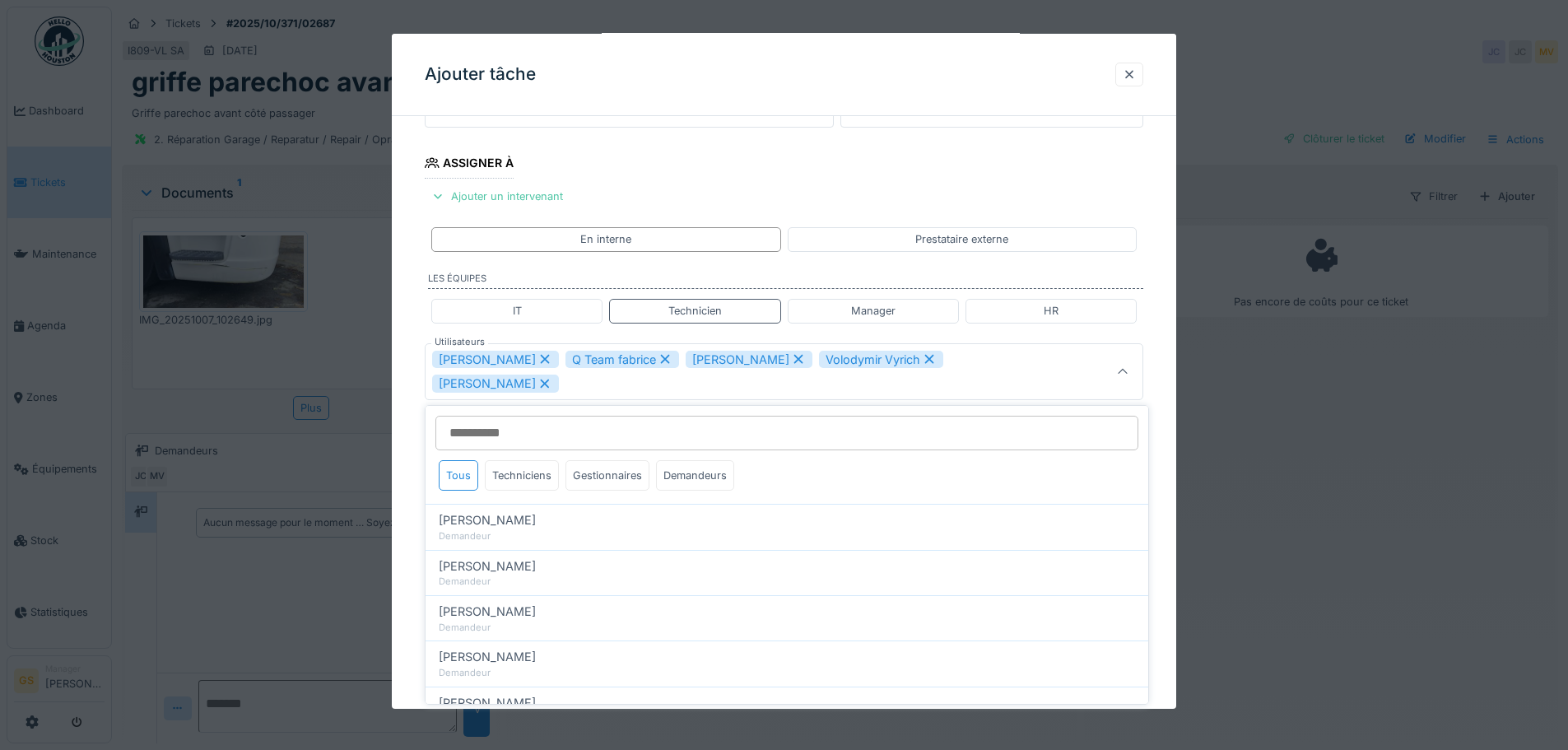
click at [661, 356] on icon at bounding box center [665, 359] width 9 height 9
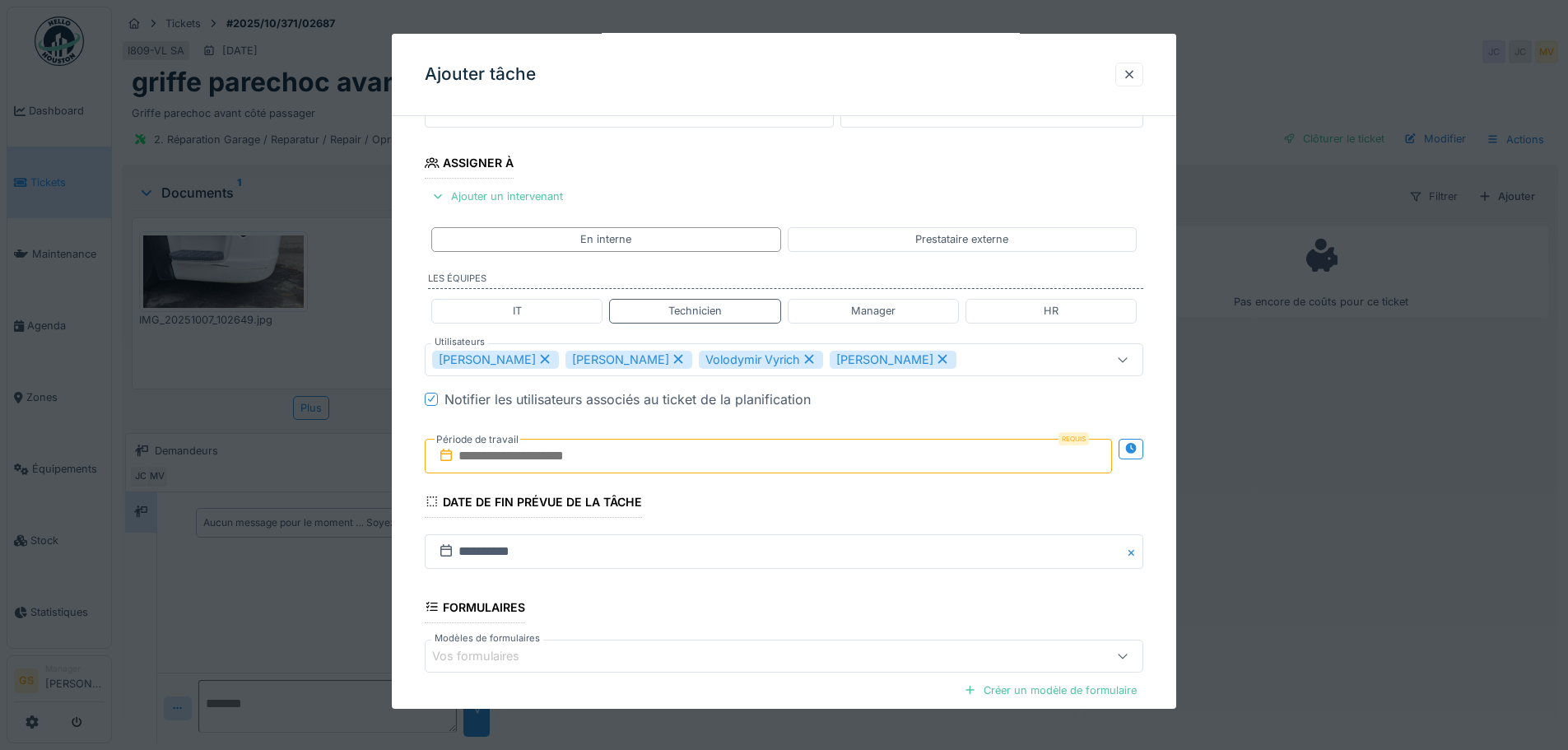
click at [671, 357] on icon at bounding box center [678, 359] width 15 height 12
click at [673, 356] on icon at bounding box center [675, 359] width 15 height 12
click at [680, 359] on icon at bounding box center [678, 359] width 15 height 12
type input "****"
click at [508, 450] on input "text" at bounding box center [768, 456] width 688 height 35
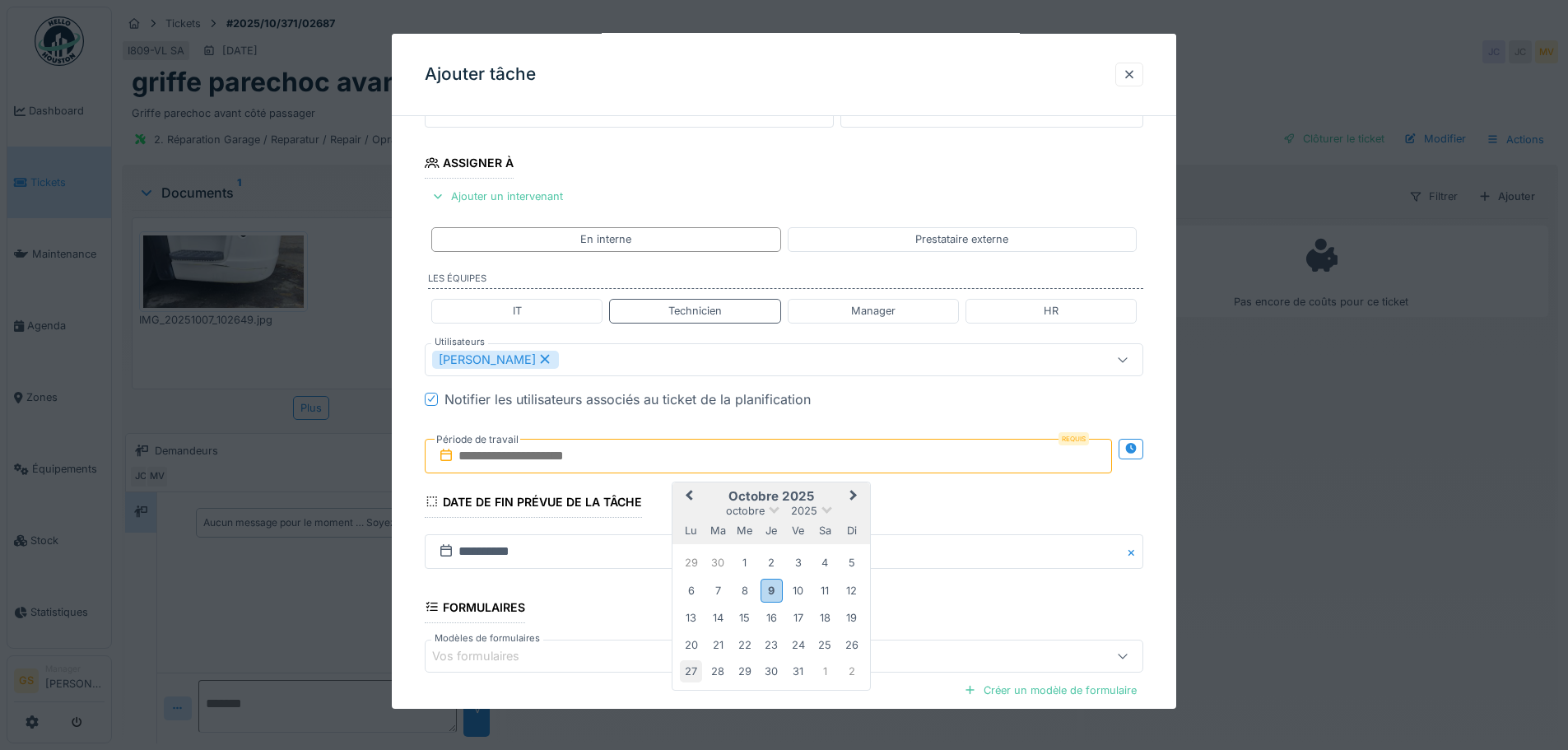
click at [691, 665] on div "27" at bounding box center [690, 671] width 22 height 22
click at [794, 672] on div "31" at bounding box center [797, 671] width 22 height 22
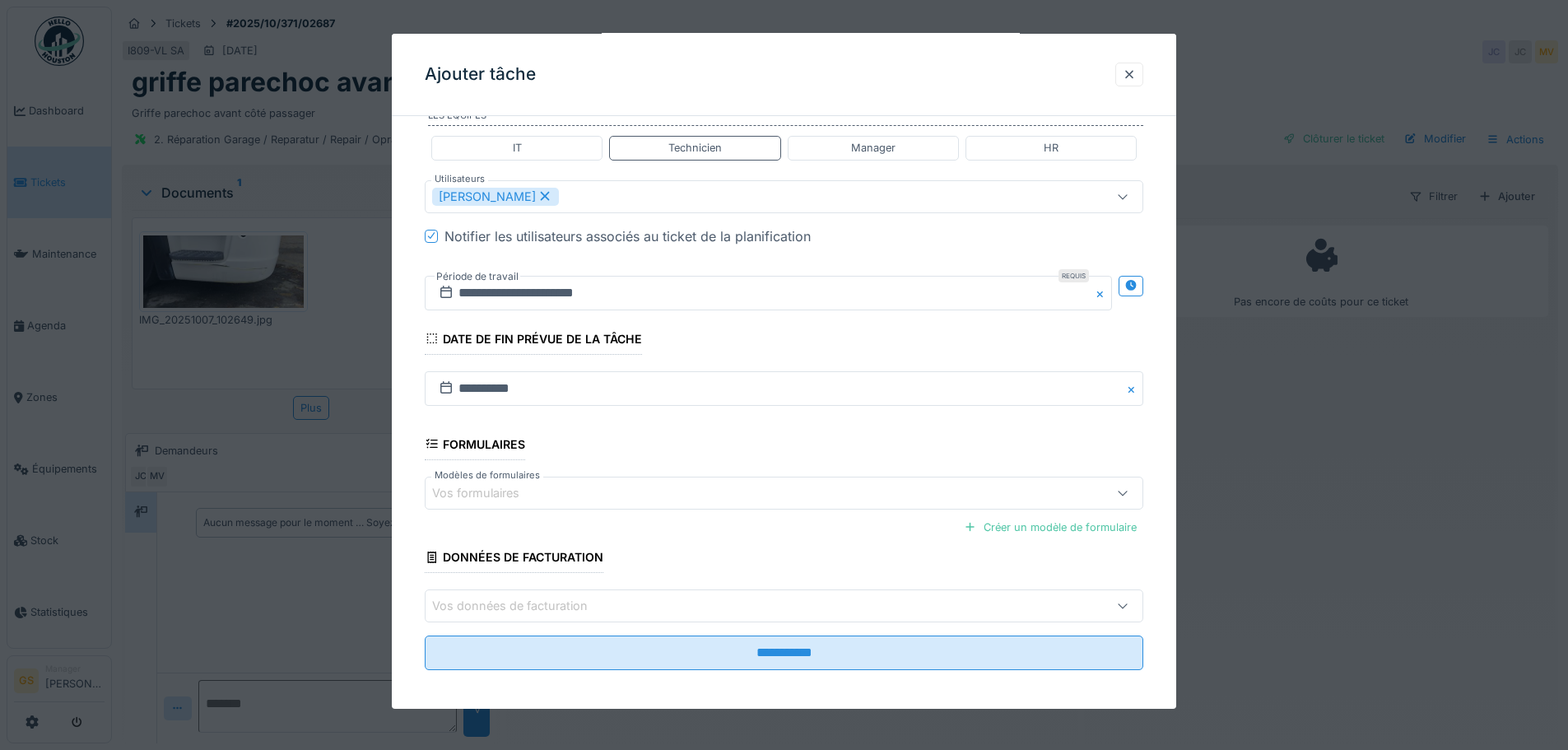
scroll to position [409, 0]
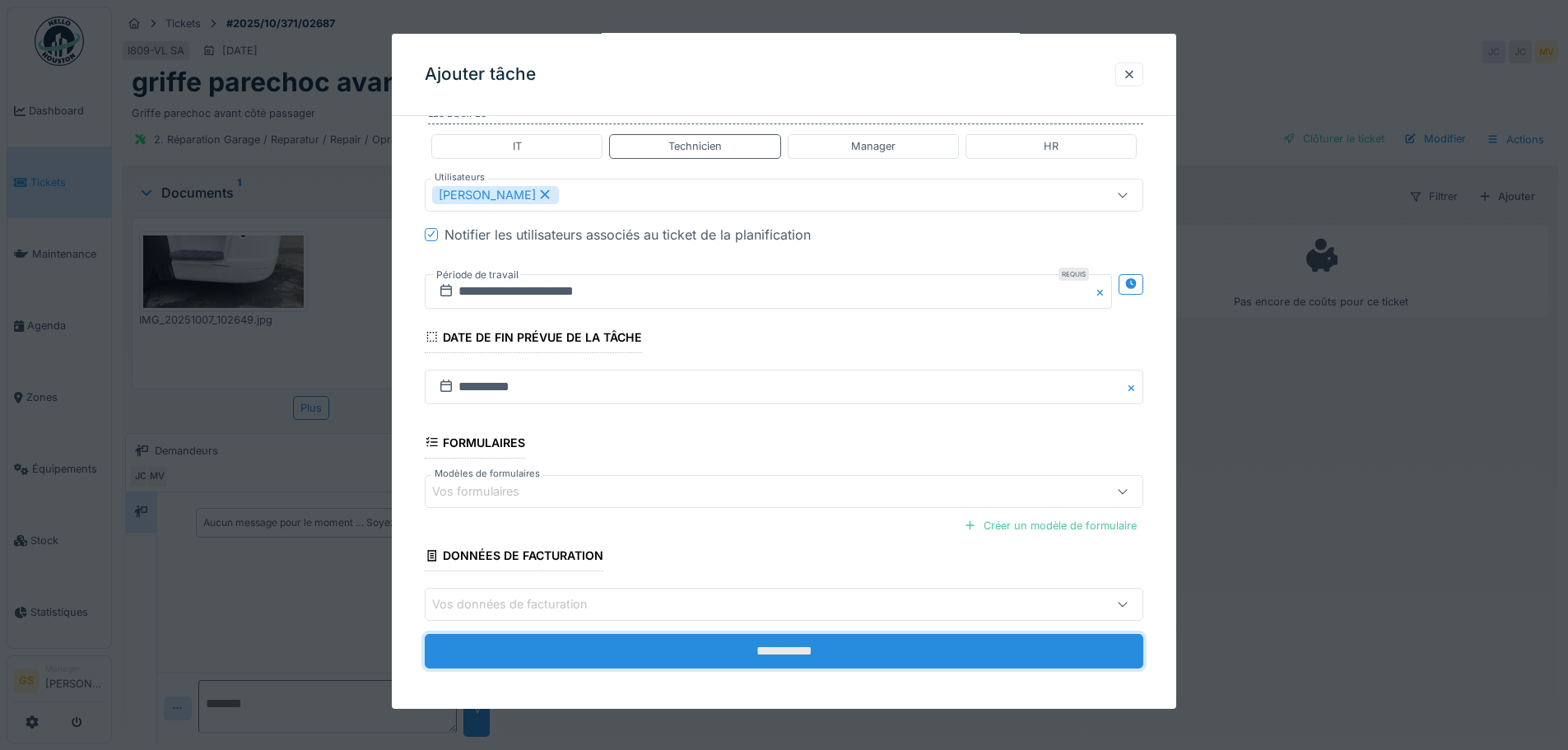
click at [664, 650] on input "**********" at bounding box center [784, 651] width 719 height 35
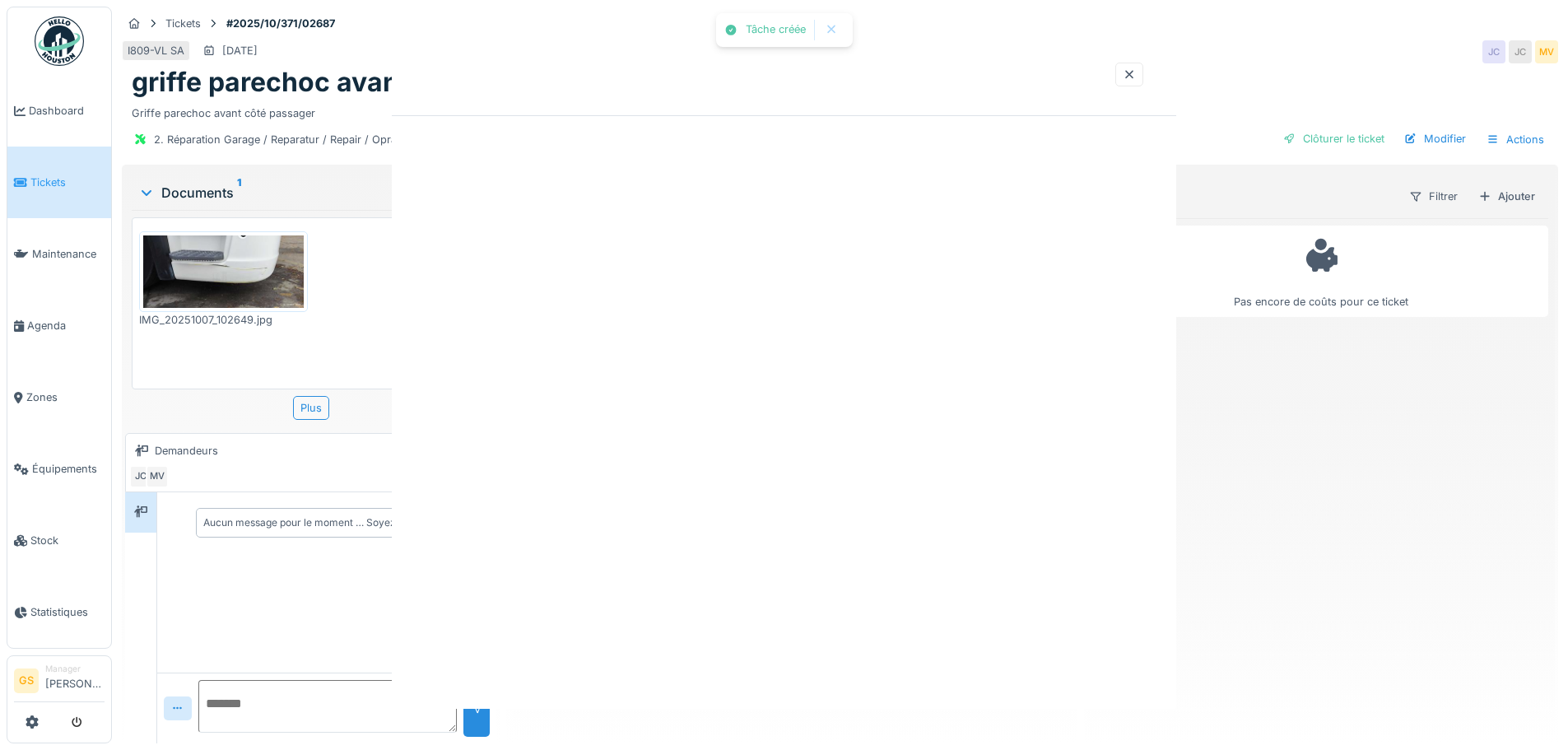
scroll to position [0, 0]
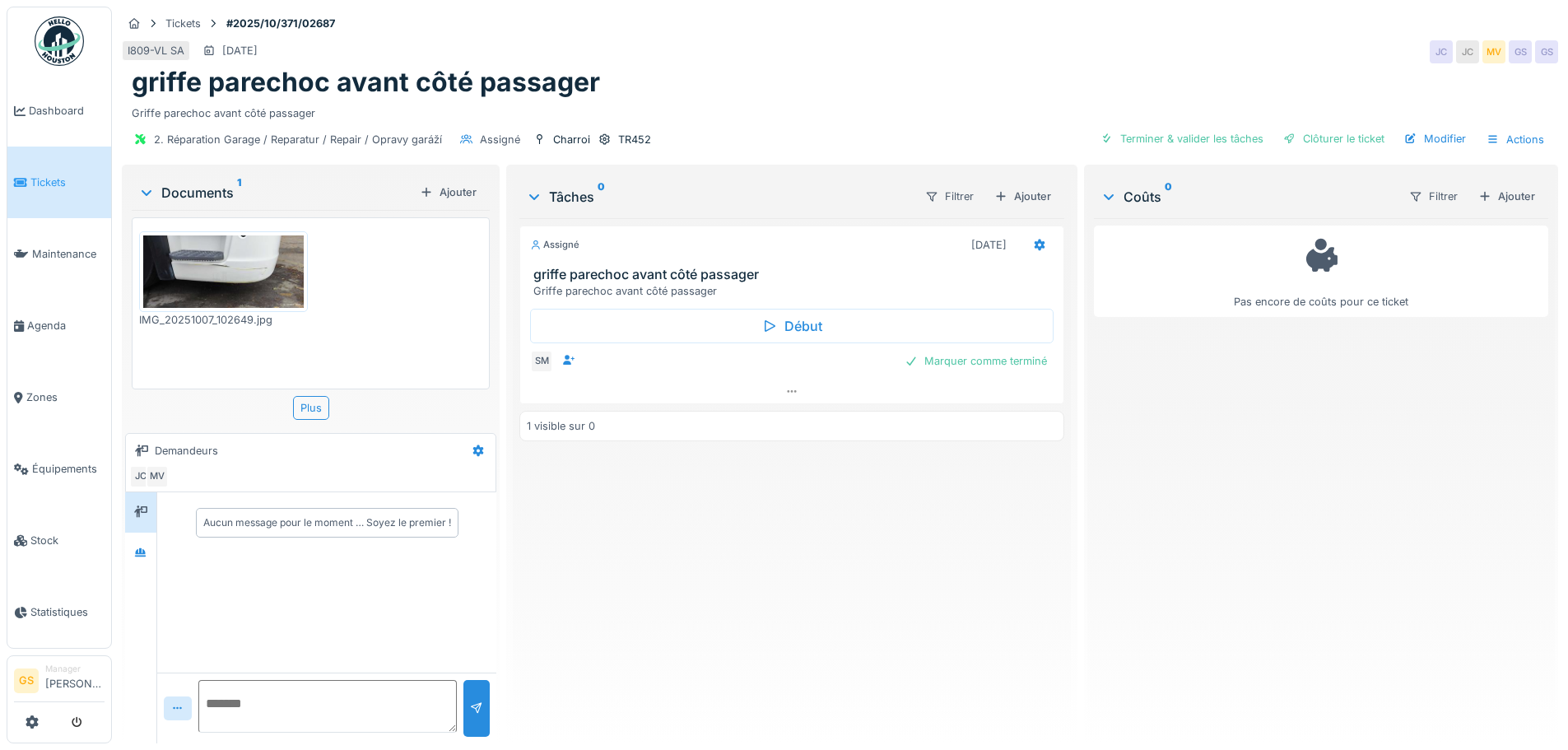
click at [26, 181] on icon at bounding box center [21, 182] width 13 height 12
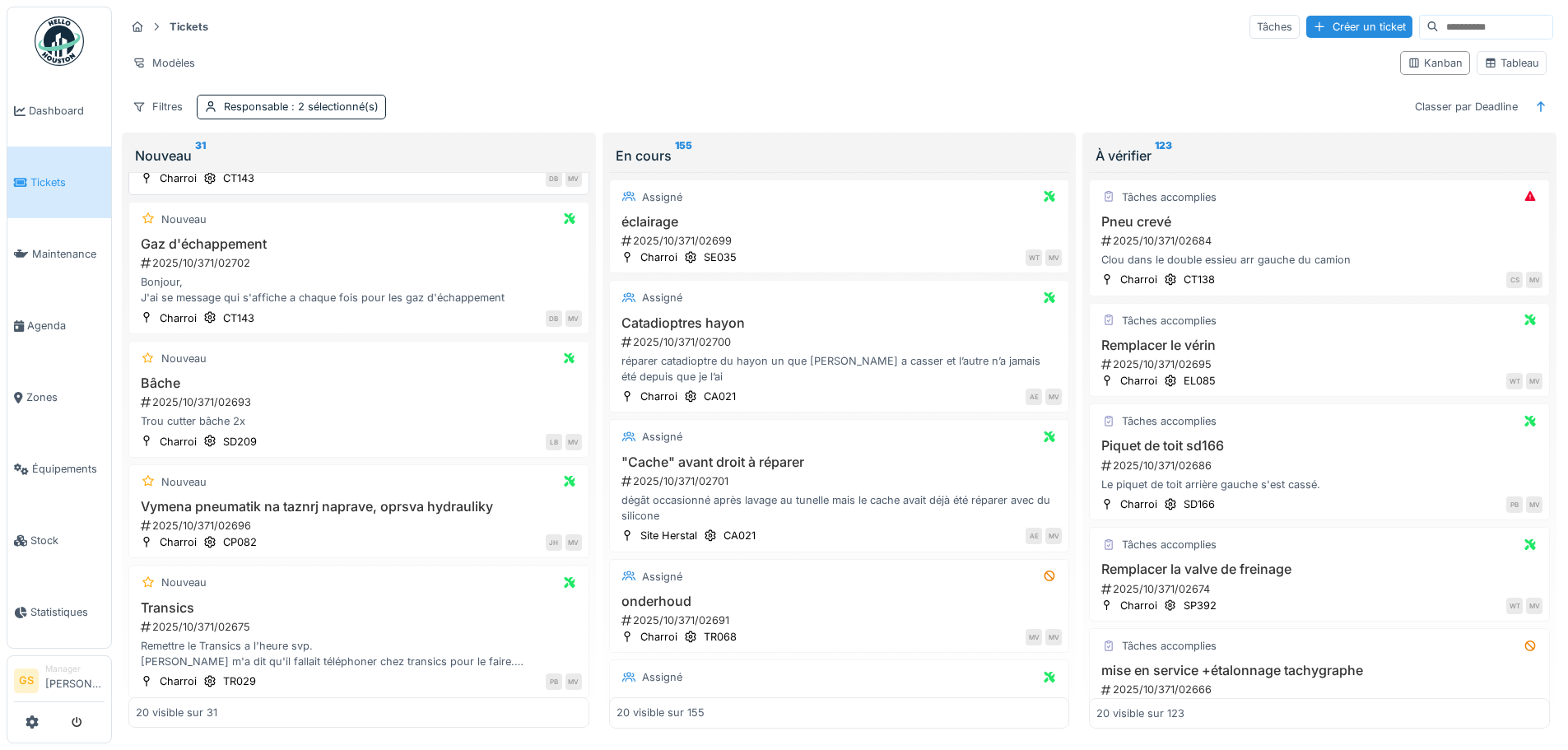
scroll to position [247, 0]
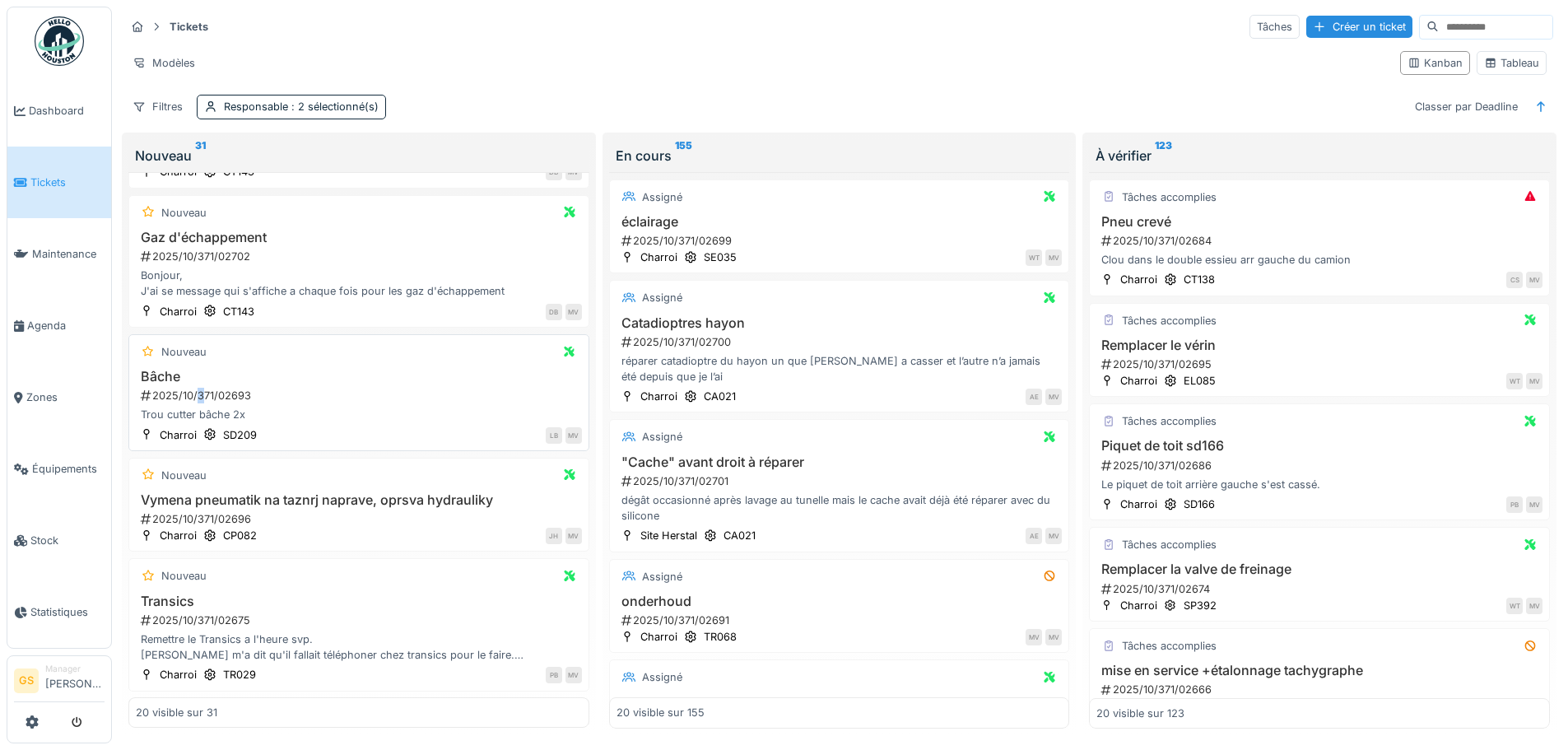
click at [200, 390] on div "2025/10/371/02693" at bounding box center [360, 396] width 443 height 16
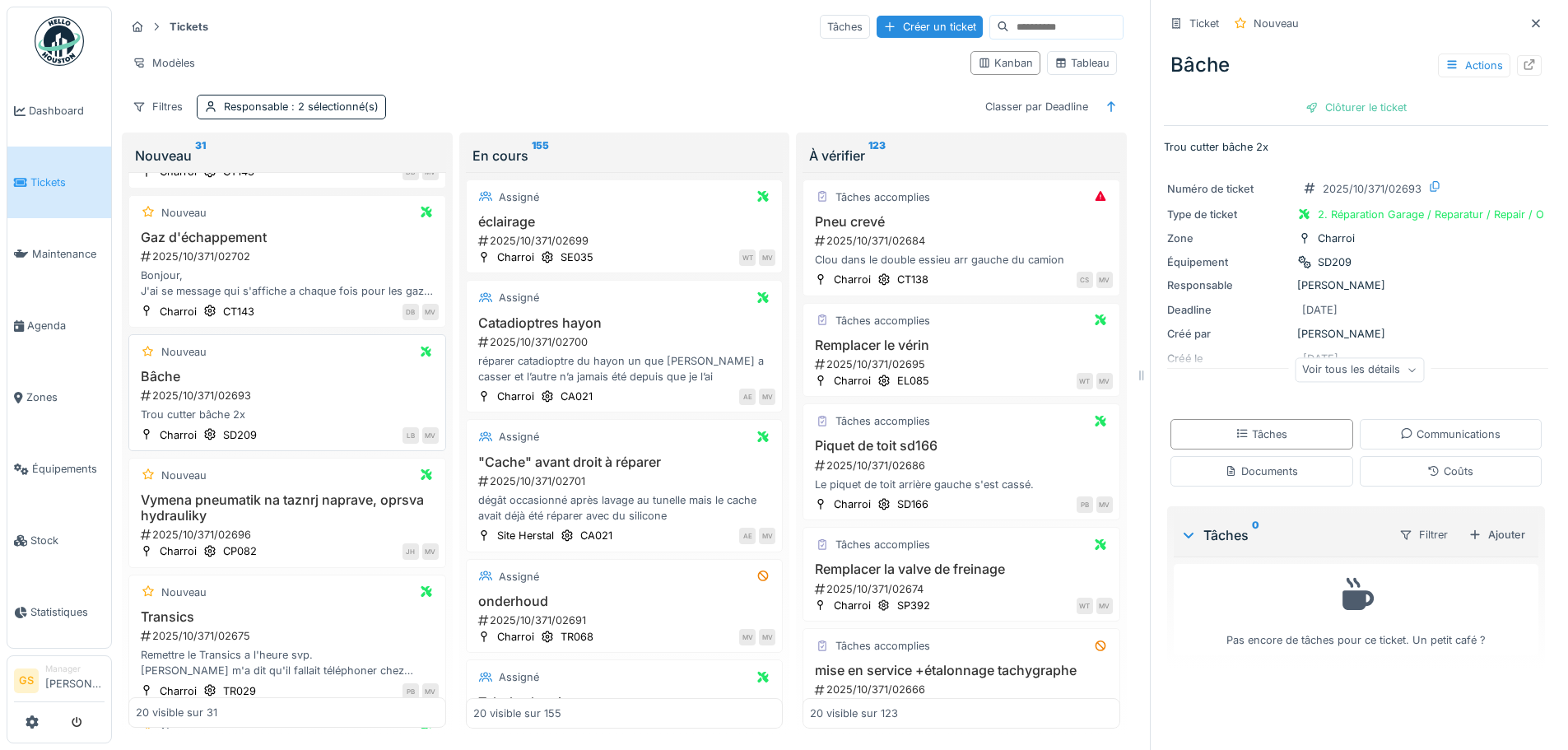
click at [230, 390] on div "2025/10/371/02693" at bounding box center [289, 396] width 300 height 16
click at [281, 390] on div "2025/10/371/02693" at bounding box center [289, 396] width 300 height 16
click at [1523, 65] on icon at bounding box center [1530, 64] width 13 height 11
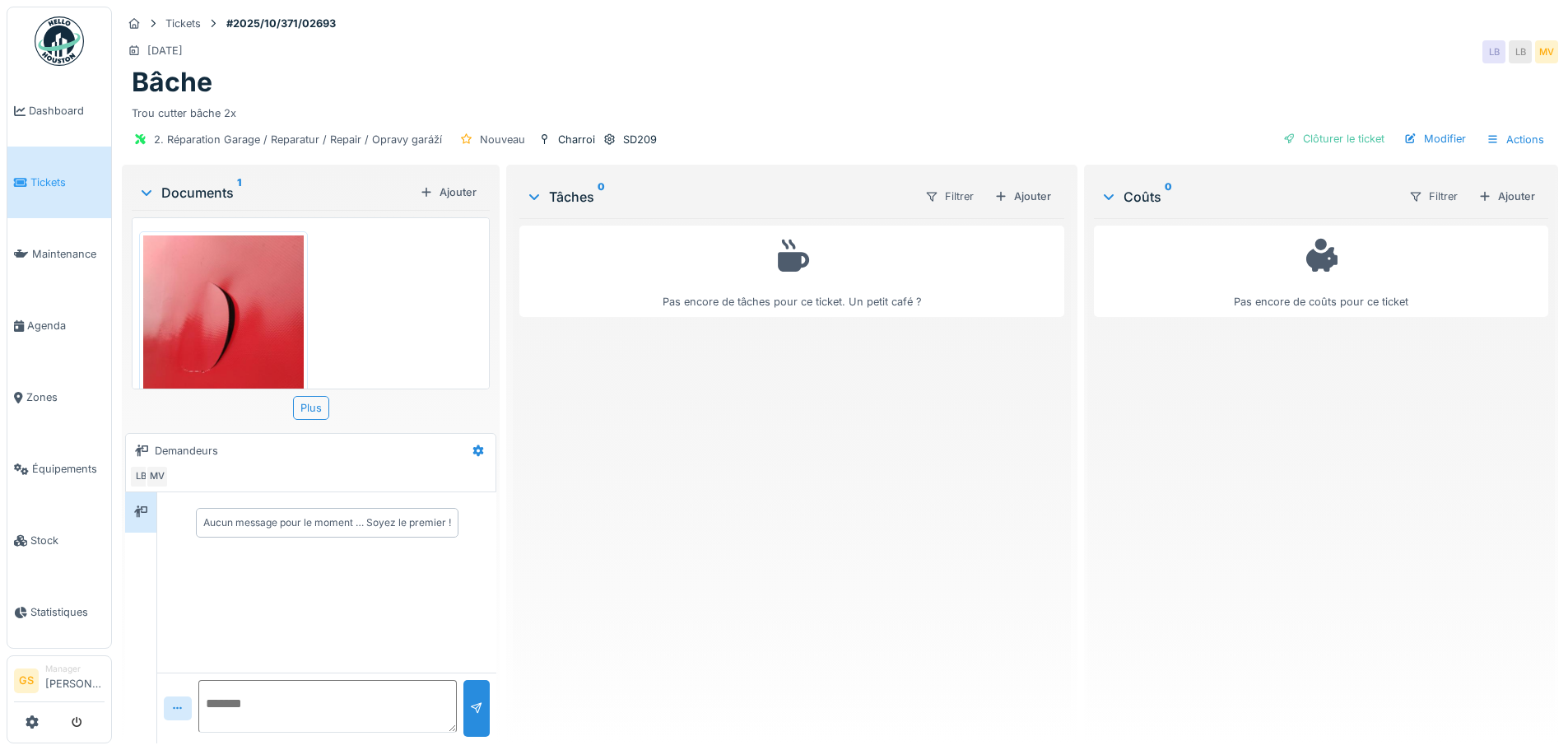
click at [270, 337] on img at bounding box center [224, 342] width 161 height 213
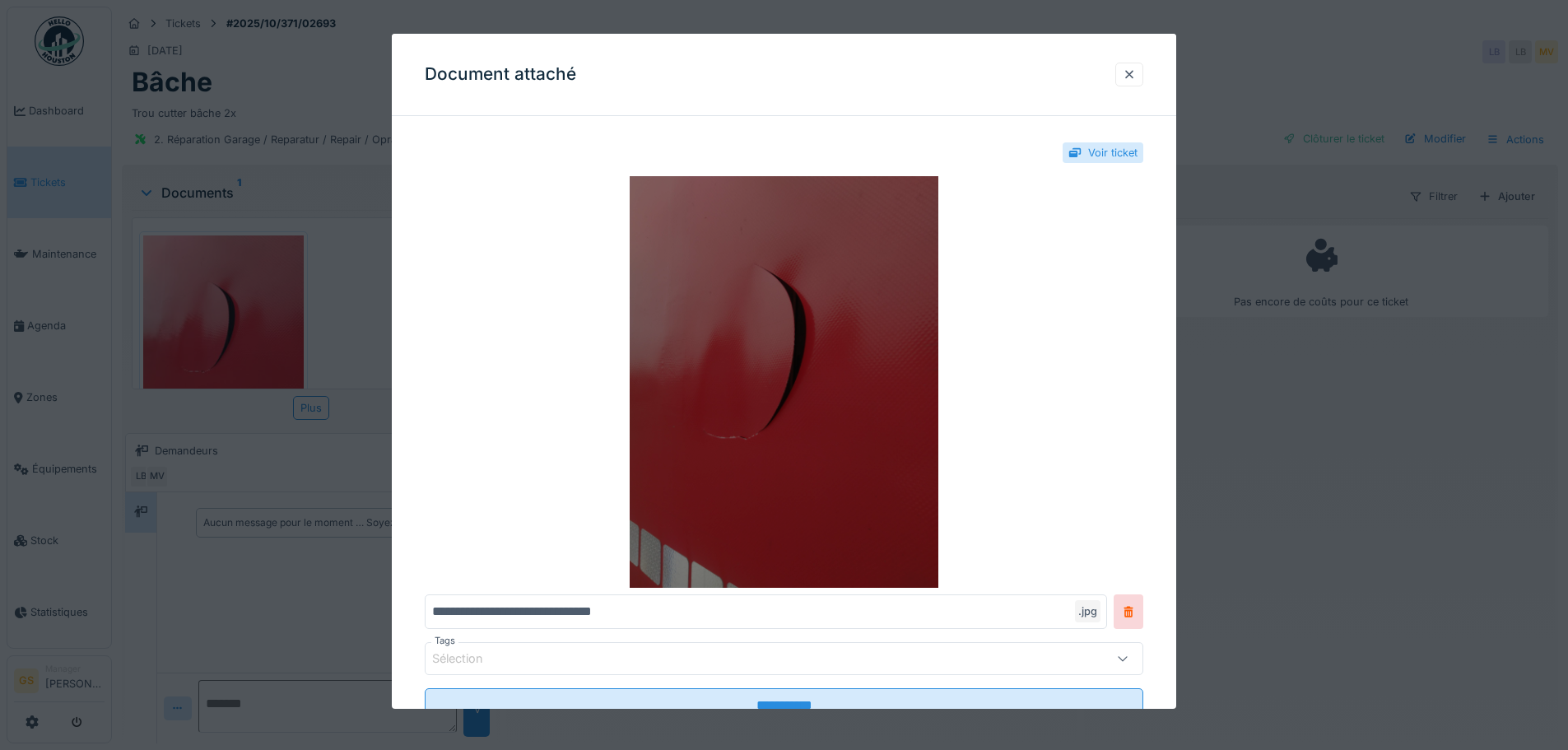
click at [1003, 368] on img at bounding box center [784, 382] width 719 height 411
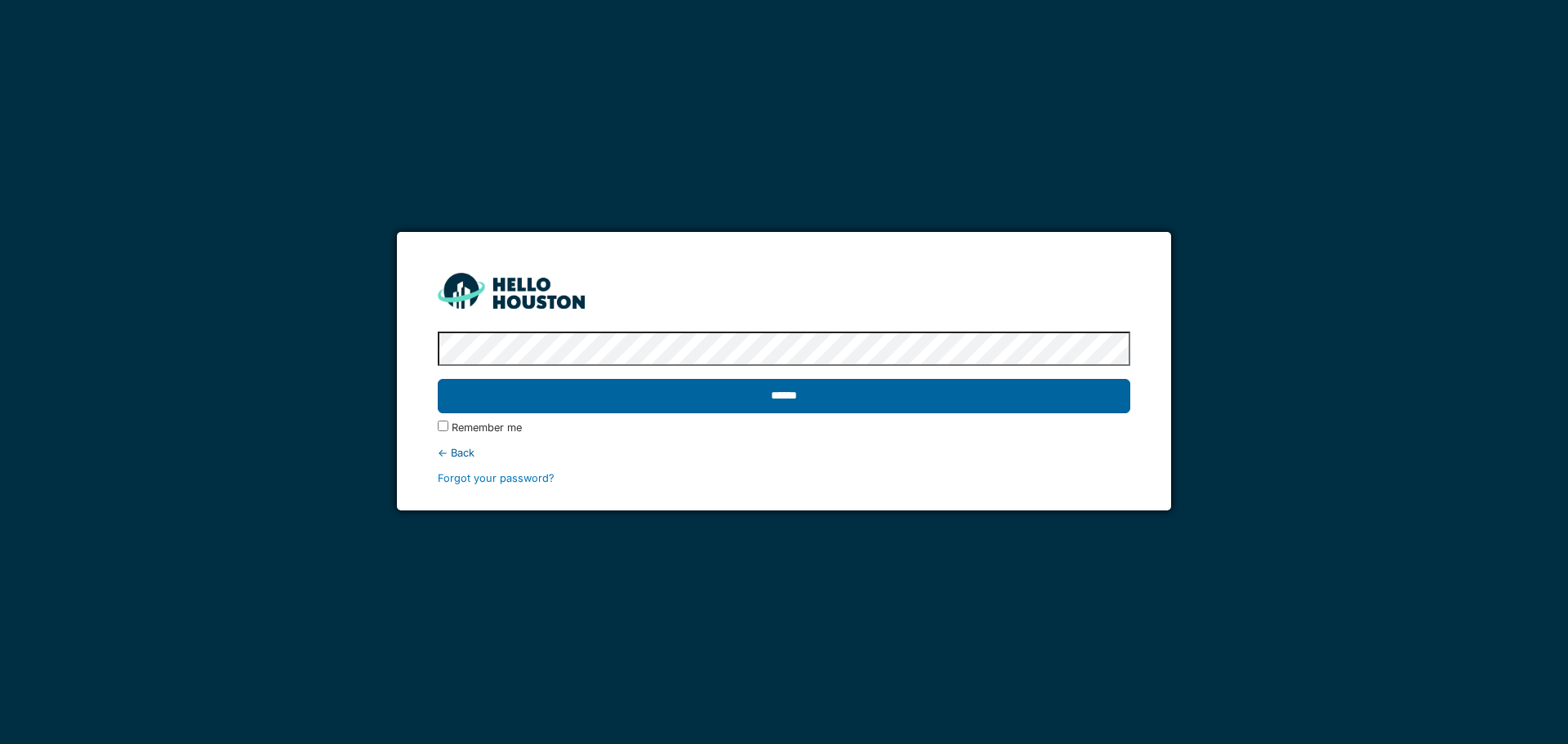
click at [976, 404] on input "******" at bounding box center [784, 395] width 692 height 35
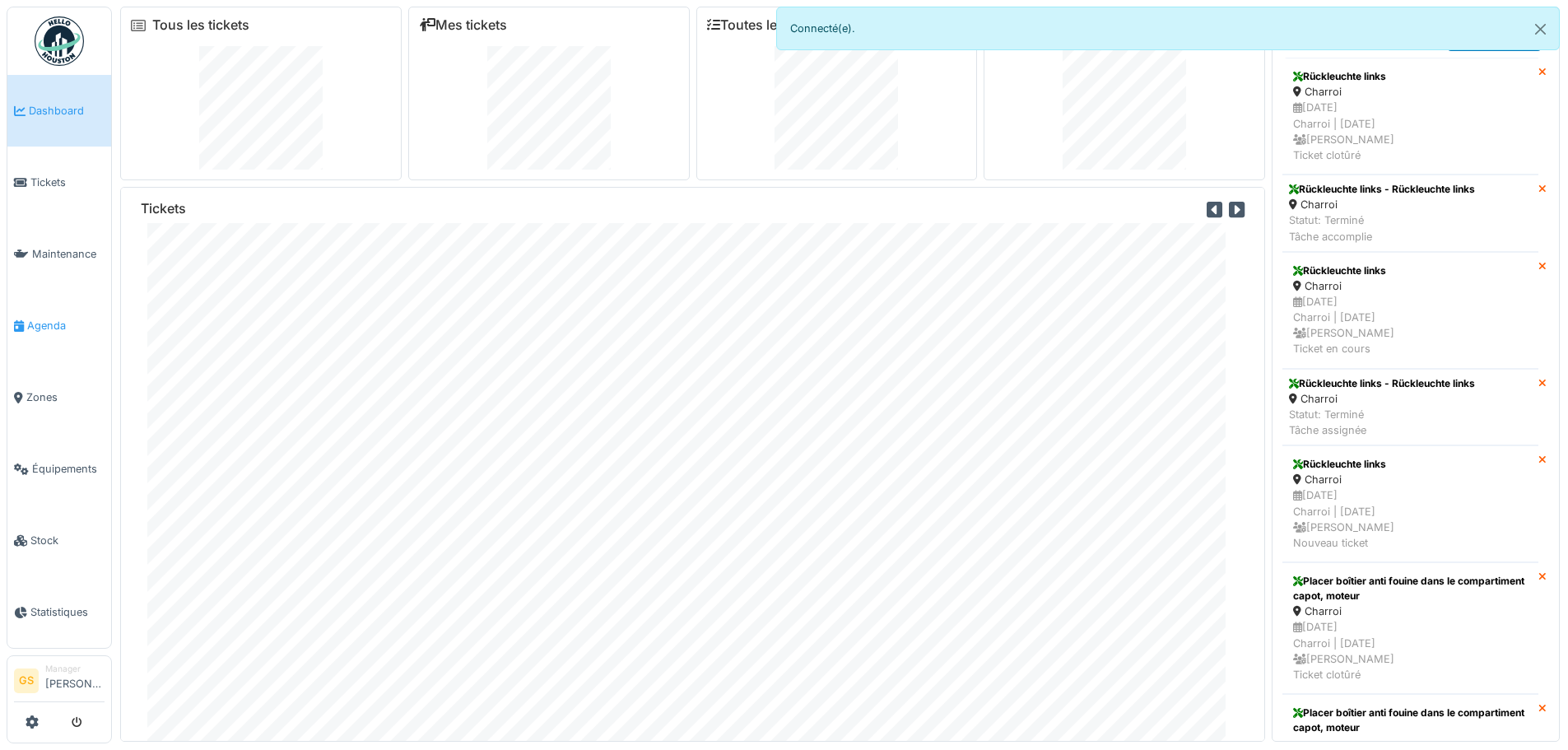
click at [44, 318] on span "Agenda" at bounding box center [65, 326] width 78 height 16
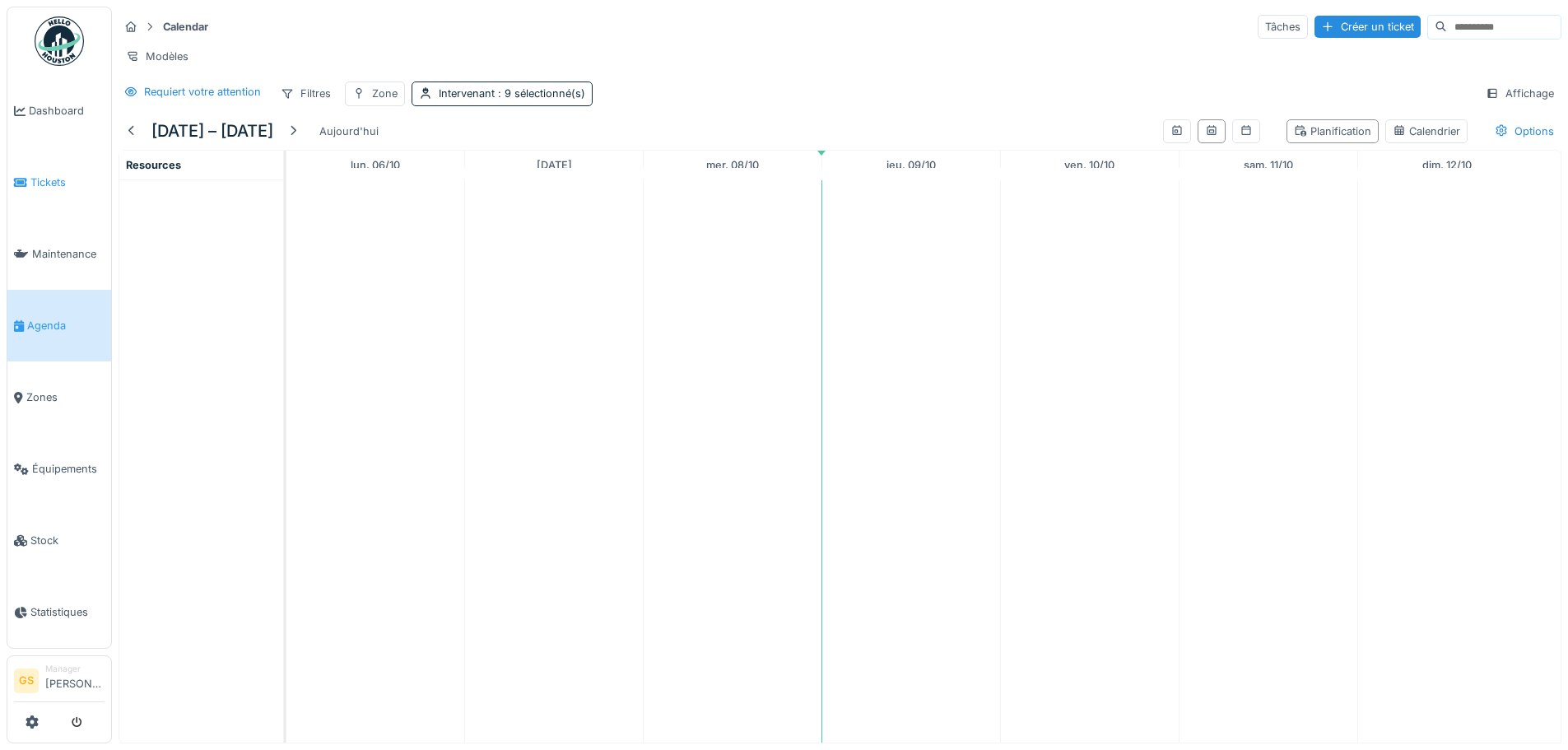
click at [37, 177] on span "Tickets" at bounding box center [67, 183] width 74 height 16
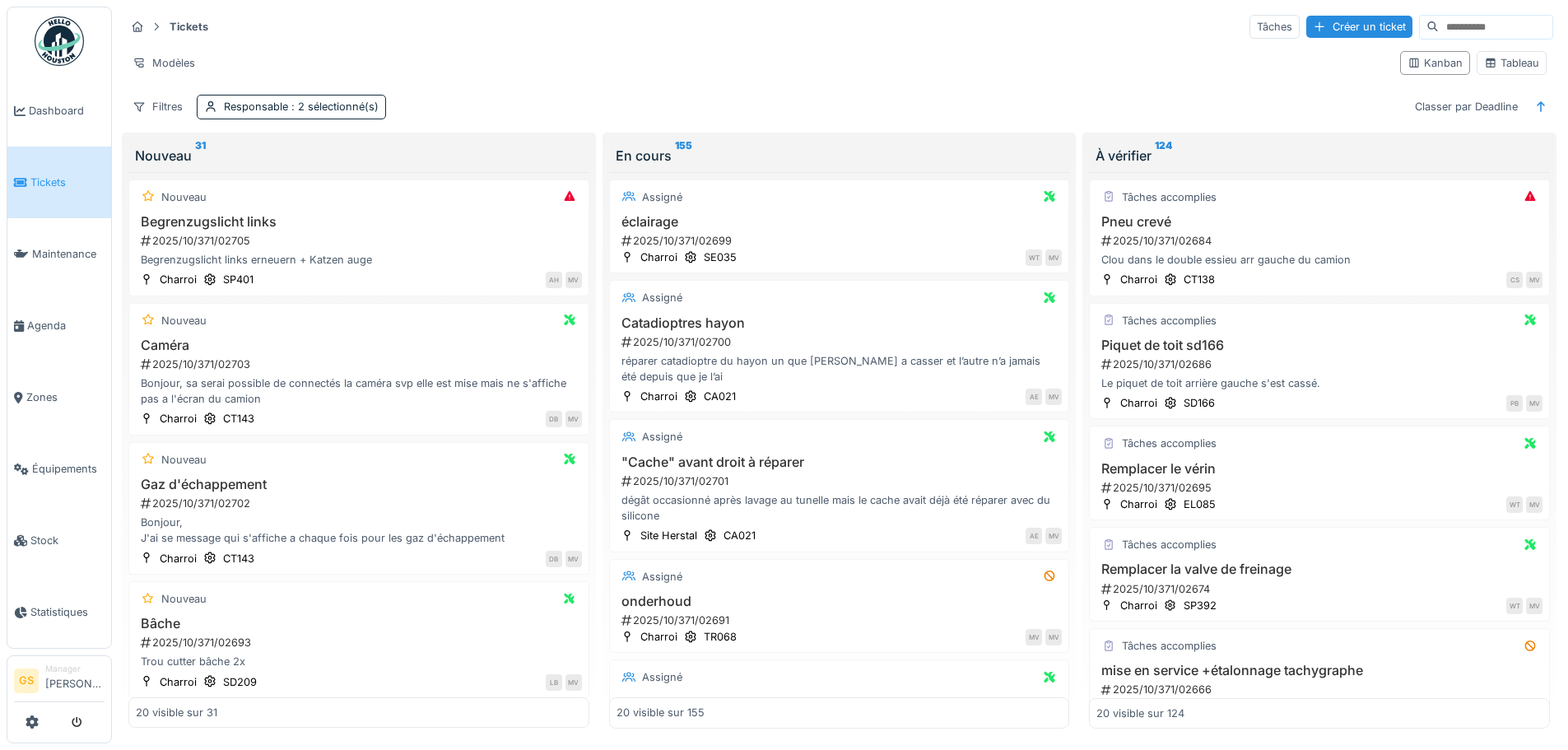
click at [1374, 128] on div "Tickets Tâches Créer un ticket Modèles Kanban Tableau Filtres Responsable : 2 s…" at bounding box center [840, 374] width 1443 height 735
click at [228, 234] on div "2025/10/371/02705" at bounding box center [360, 241] width 443 height 16
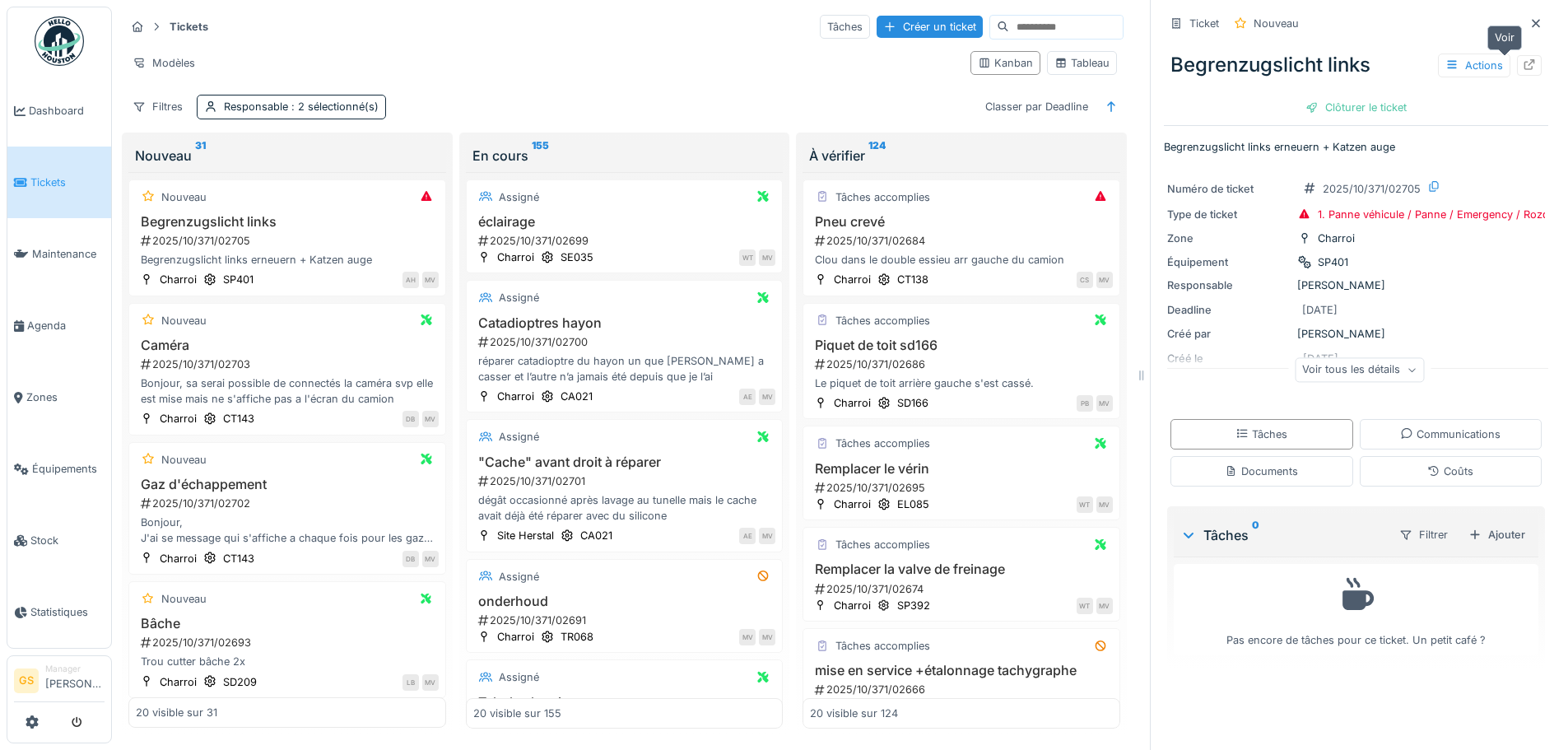
click at [1523, 64] on icon at bounding box center [1530, 64] width 13 height 11
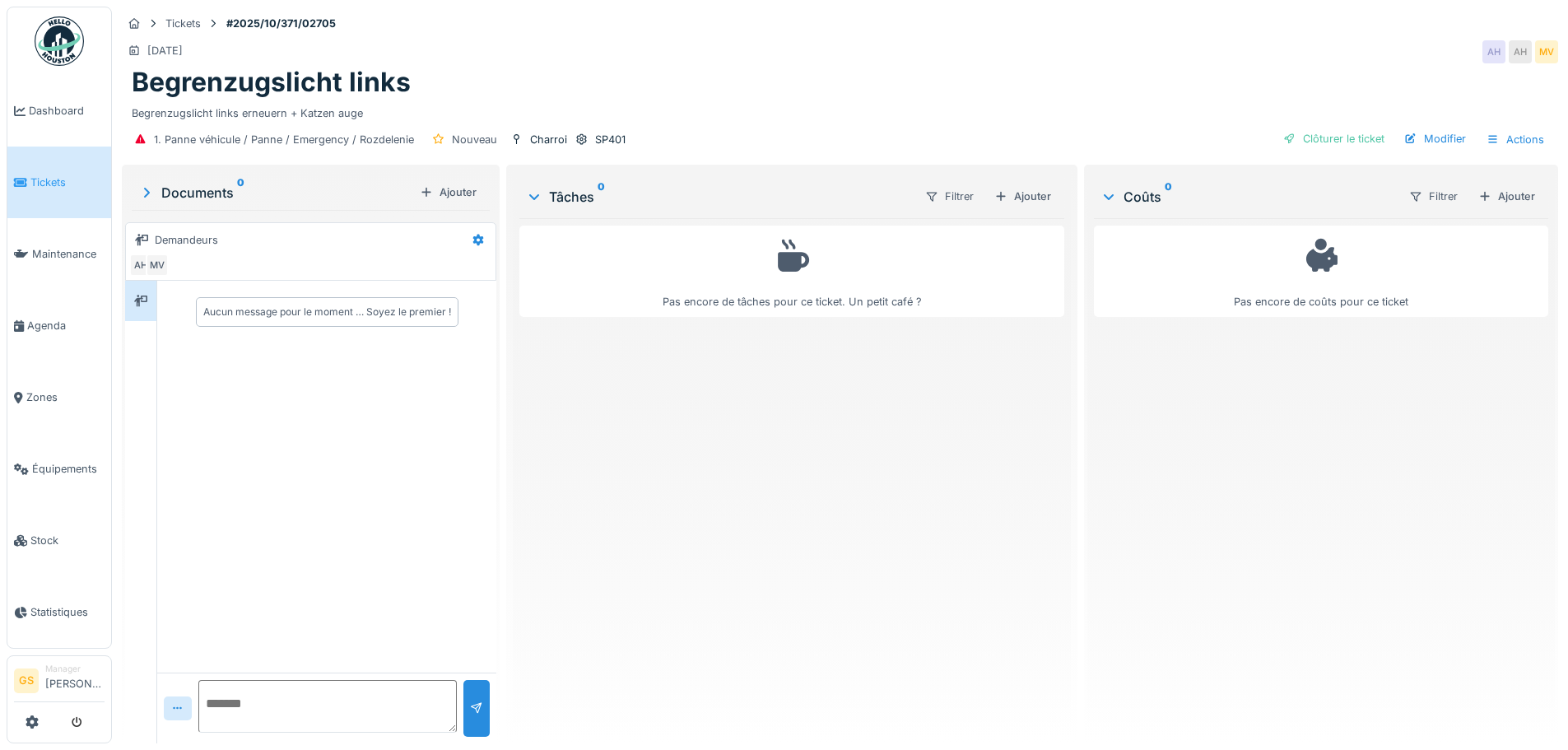
click at [53, 175] on span "Tickets" at bounding box center [67, 183] width 74 height 16
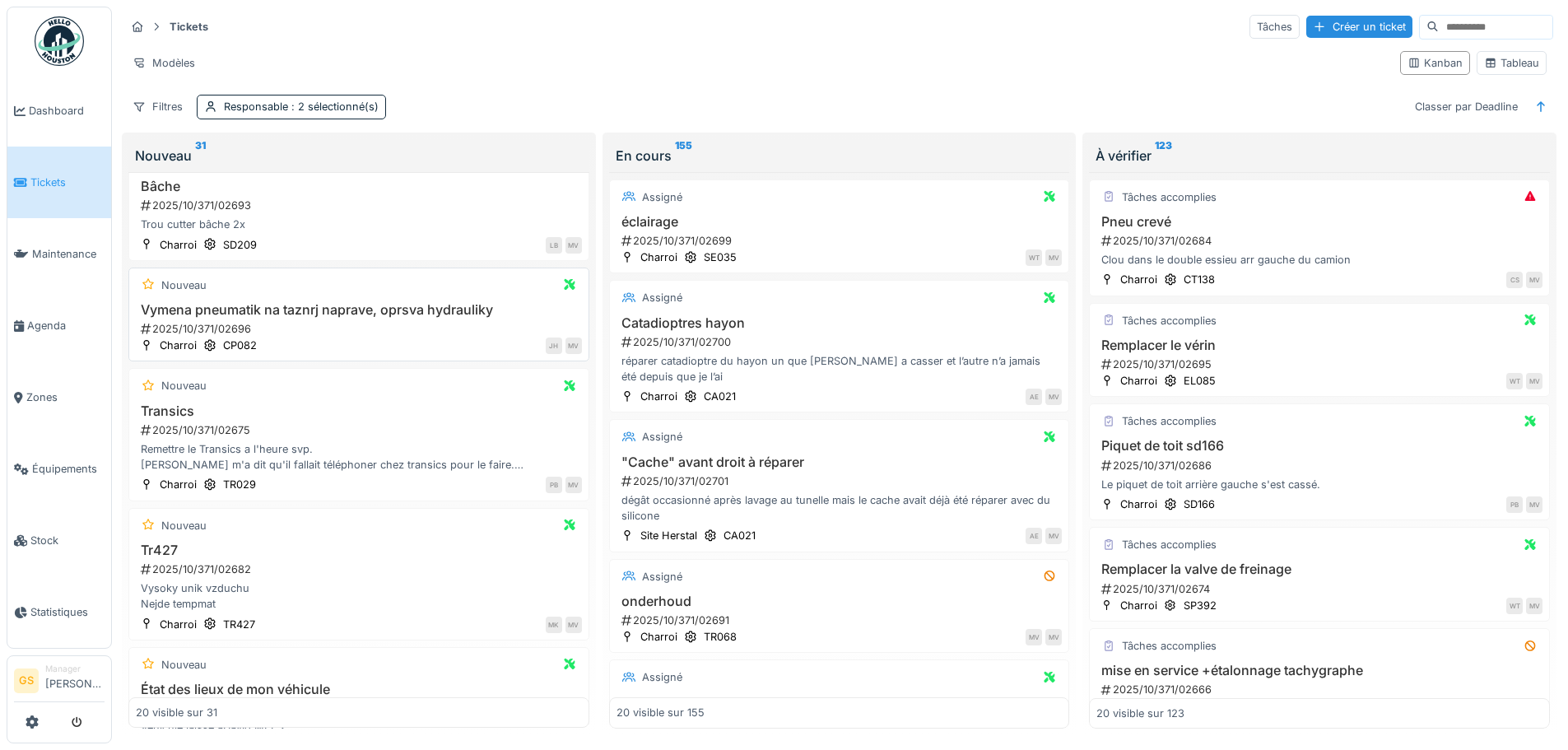
scroll to position [494, 0]
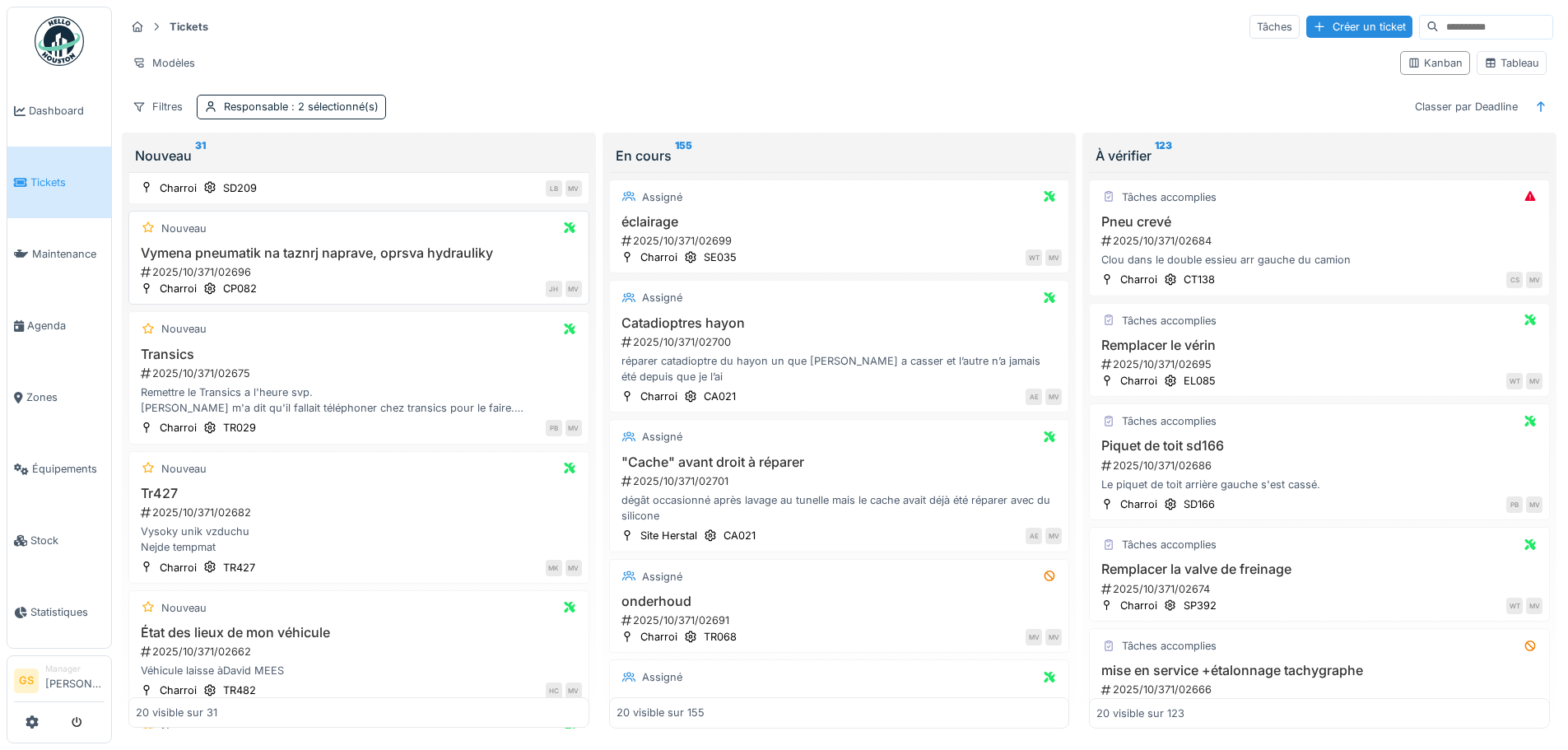
click at [209, 269] on div "2025/10/371/02696" at bounding box center [360, 272] width 443 height 16
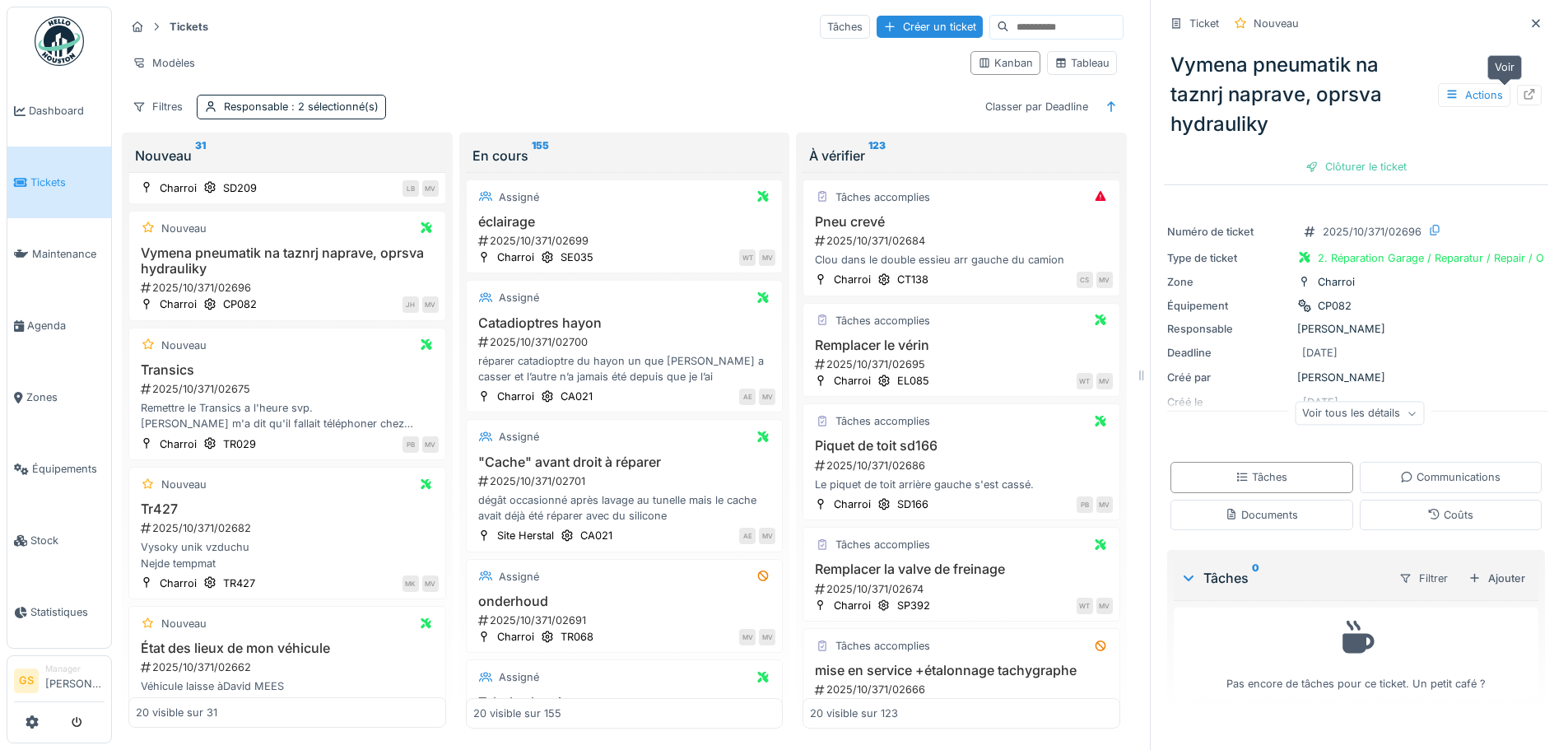
click at [1523, 95] on icon at bounding box center [1530, 95] width 13 height 11
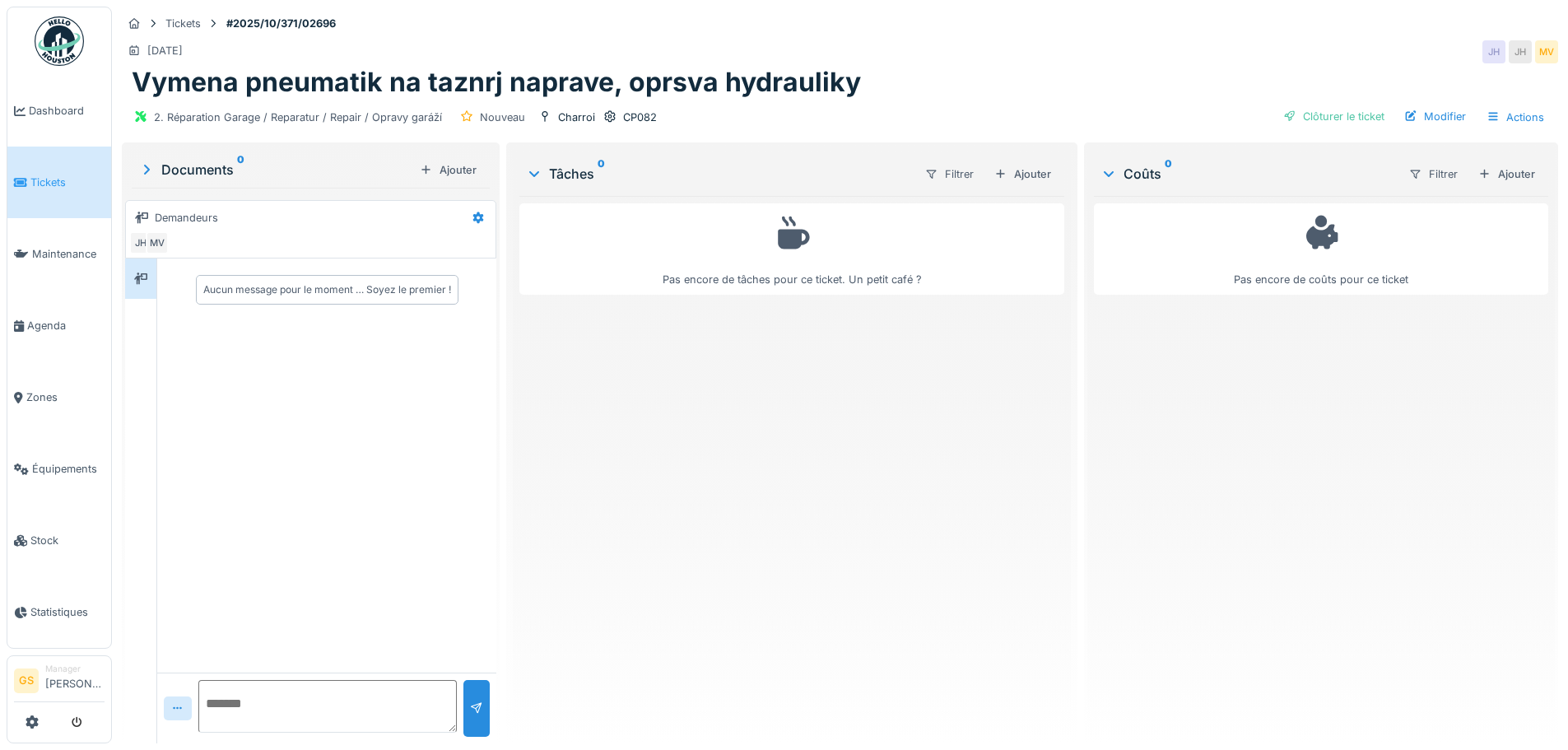
click at [59, 167] on link "Tickets" at bounding box center [59, 182] width 103 height 71
